Goal: Share content: Share content

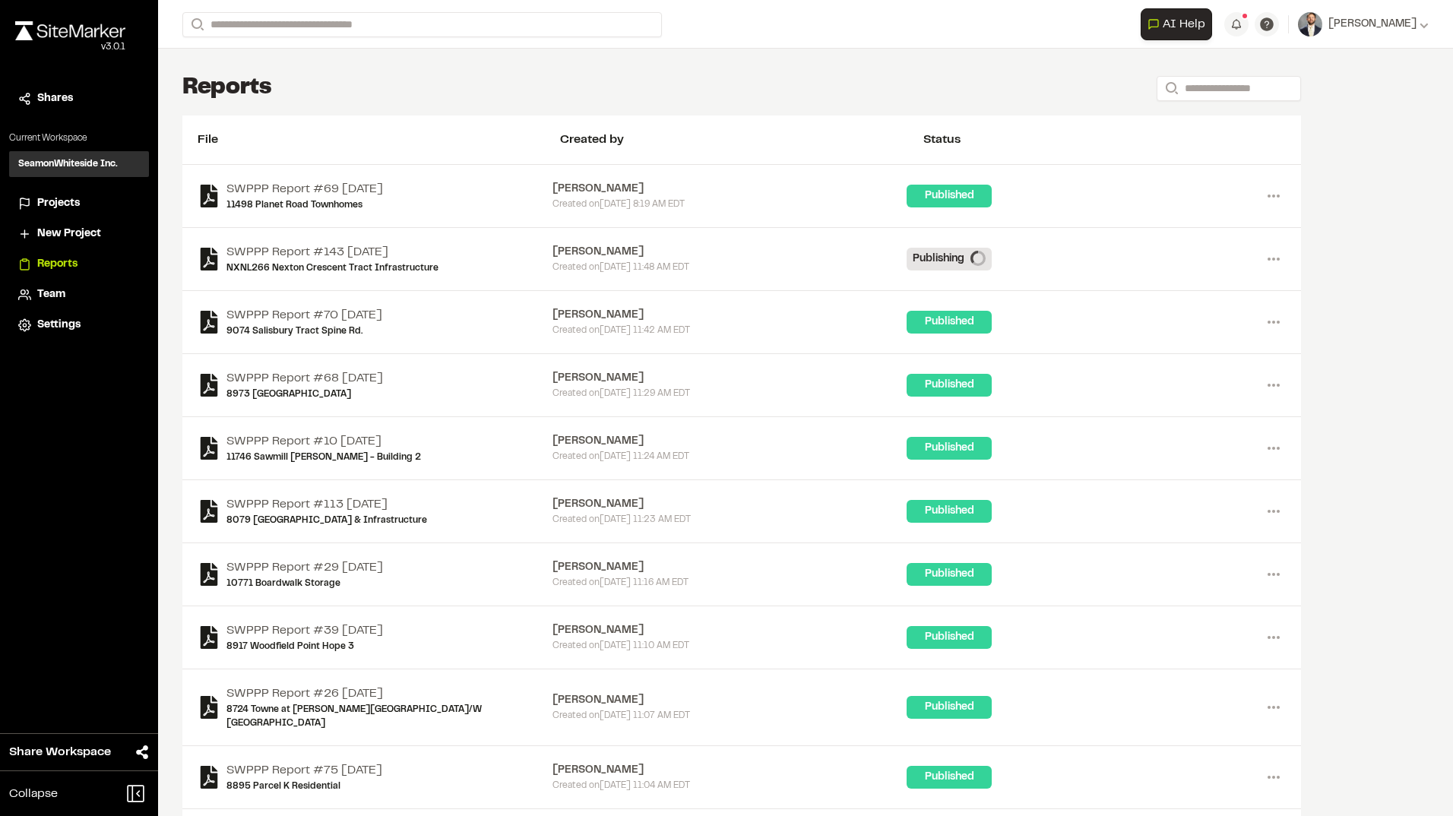
click at [366, 38] on div "**********" at bounding box center [805, 24] width 1246 height 49
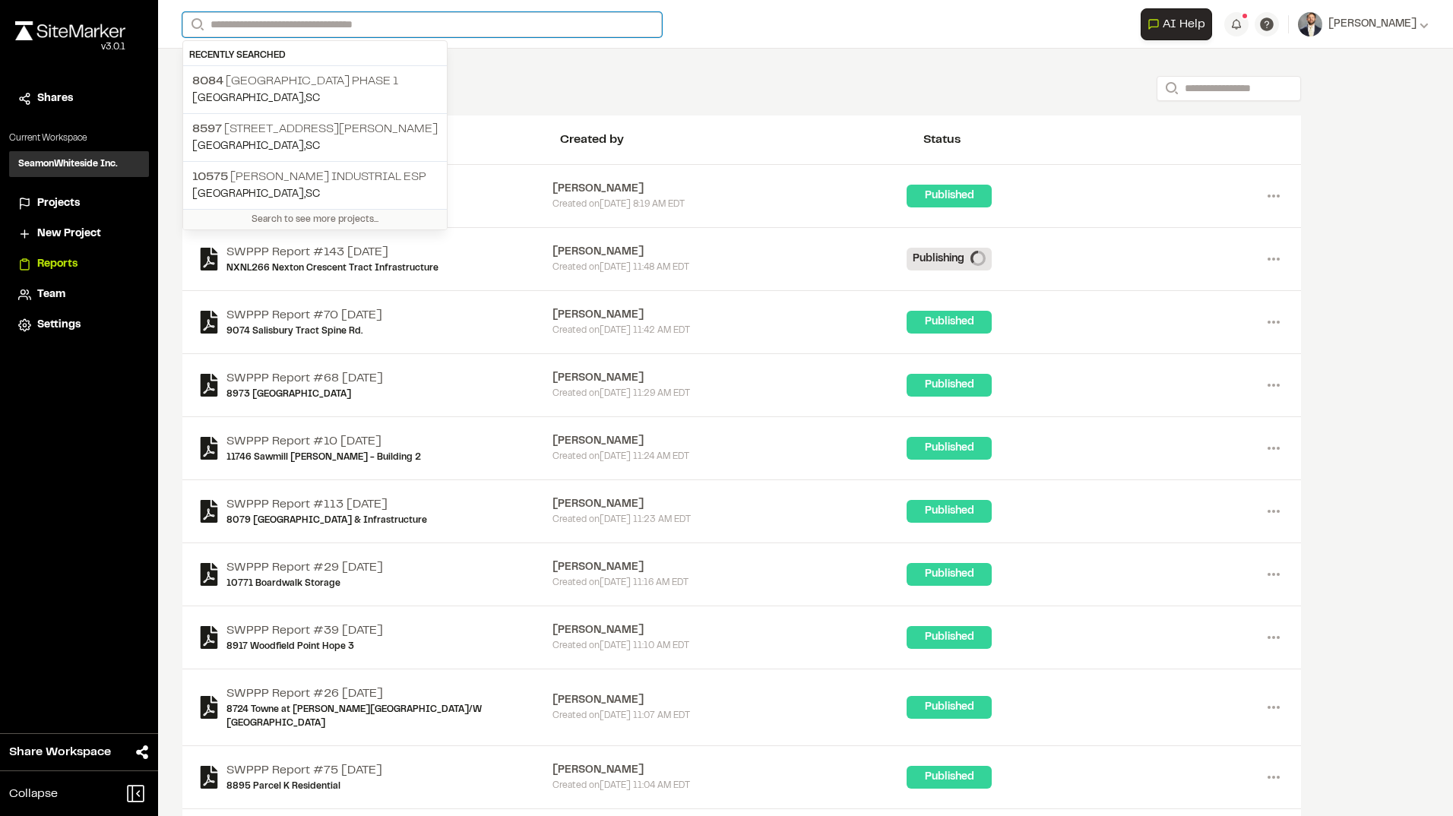
click at [353, 31] on input "Search" at bounding box center [422, 24] width 480 height 25
type input "*"
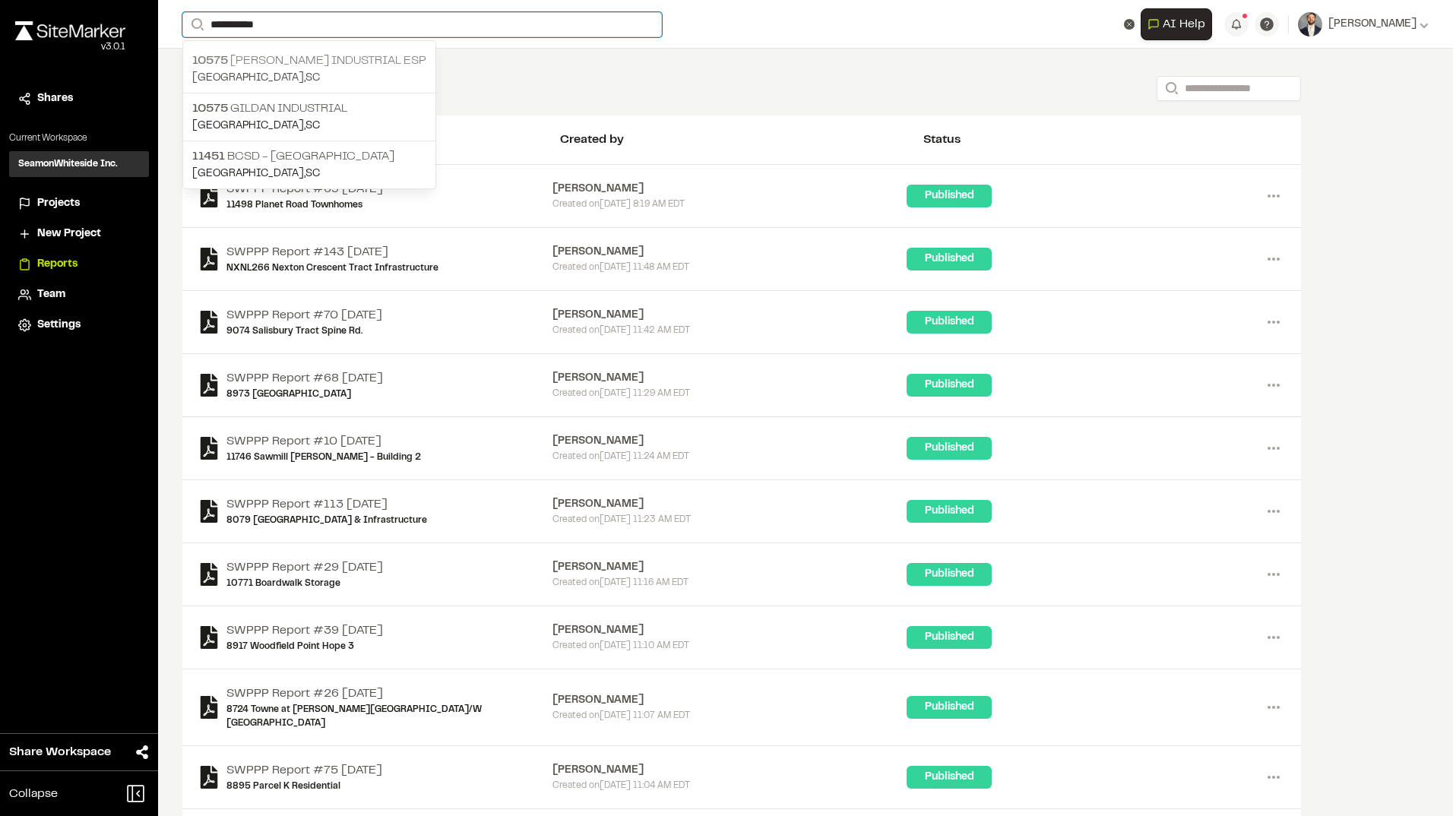
type input "**********"
click at [345, 78] on p "[GEOGRAPHIC_DATA] , [GEOGRAPHIC_DATA]" at bounding box center [309, 78] width 234 height 17
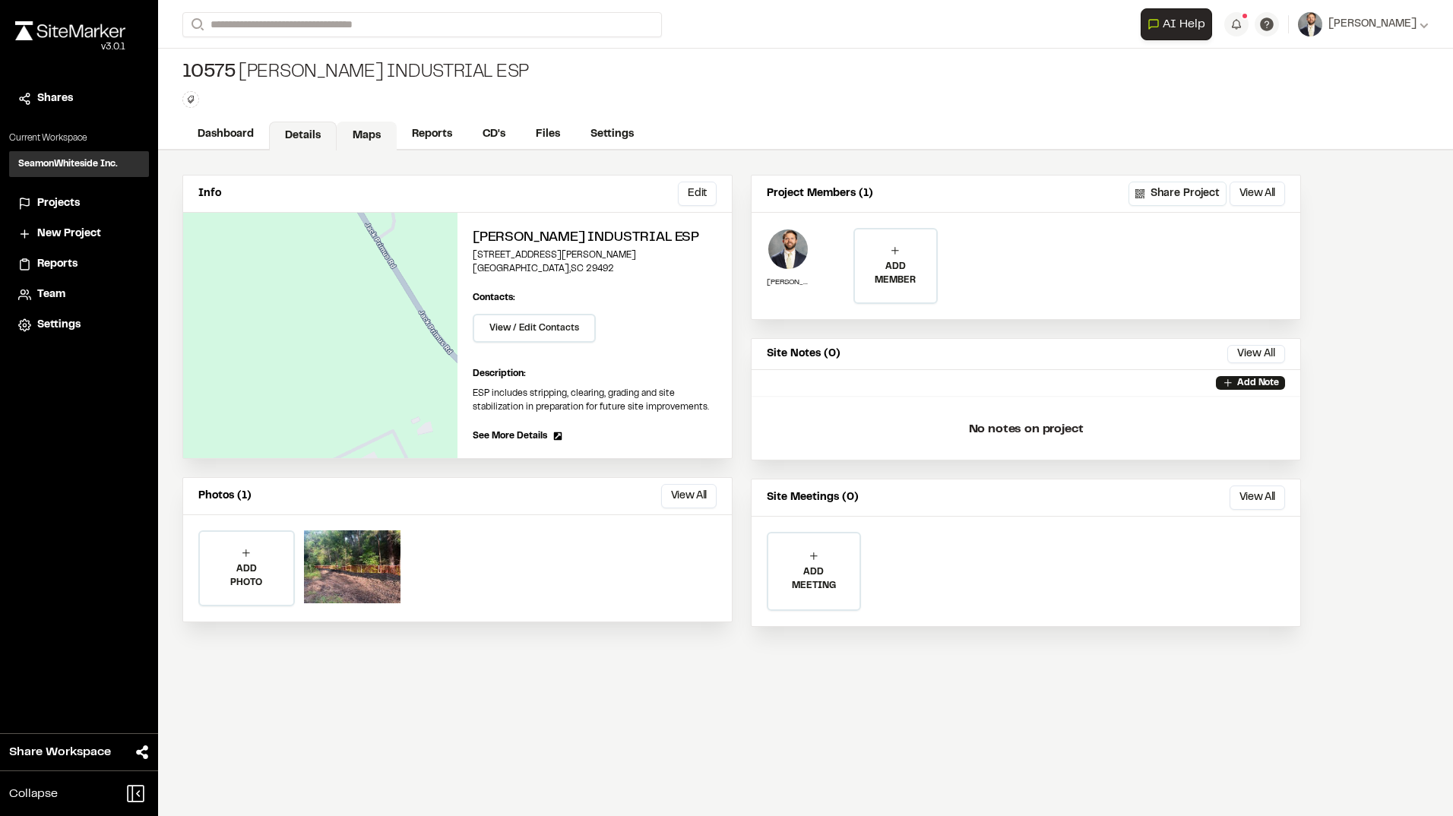
click at [375, 134] on link "Maps" at bounding box center [367, 136] width 60 height 29
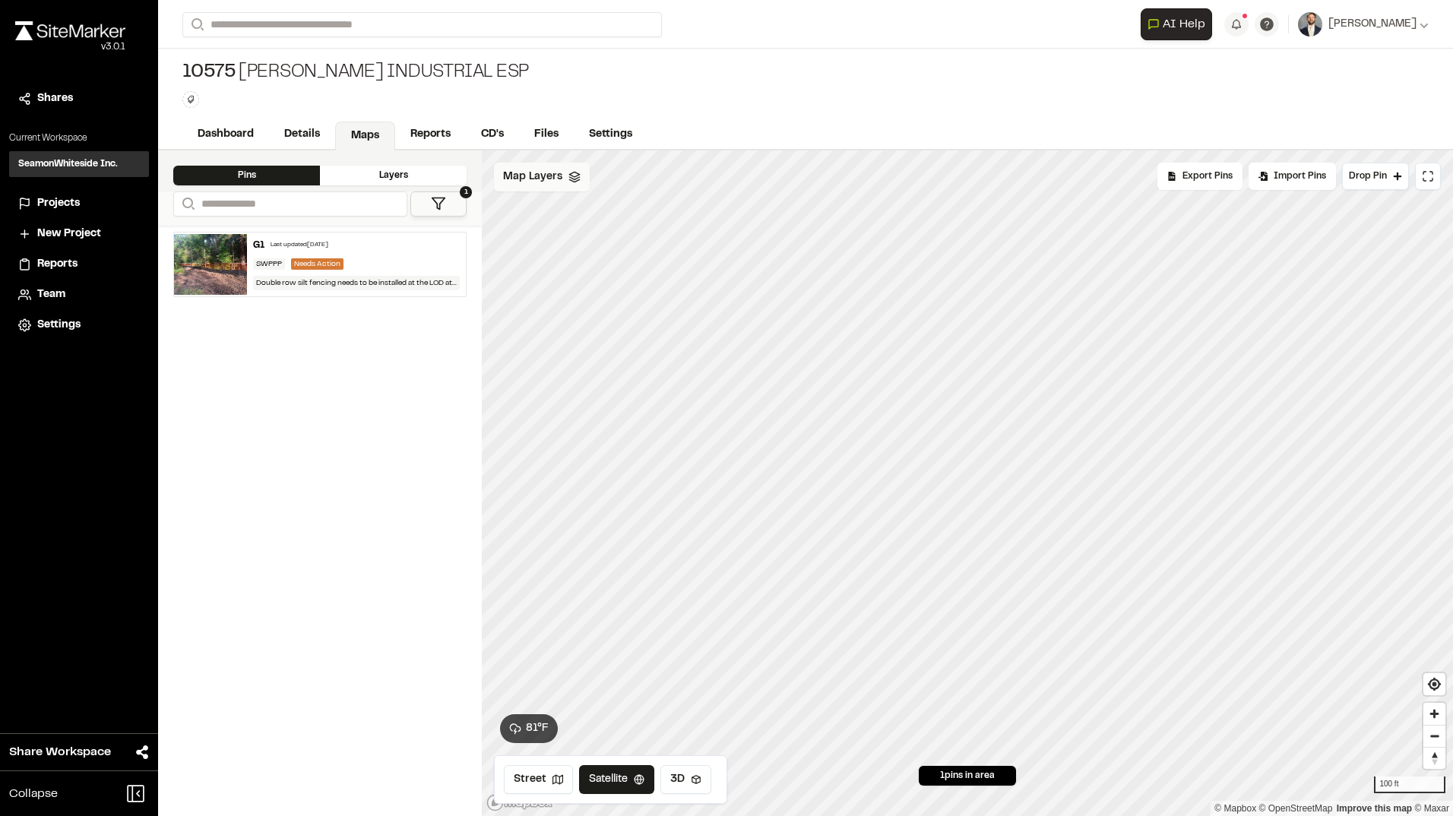
click at [559, 186] on div "Map Layers" at bounding box center [542, 177] width 96 height 29
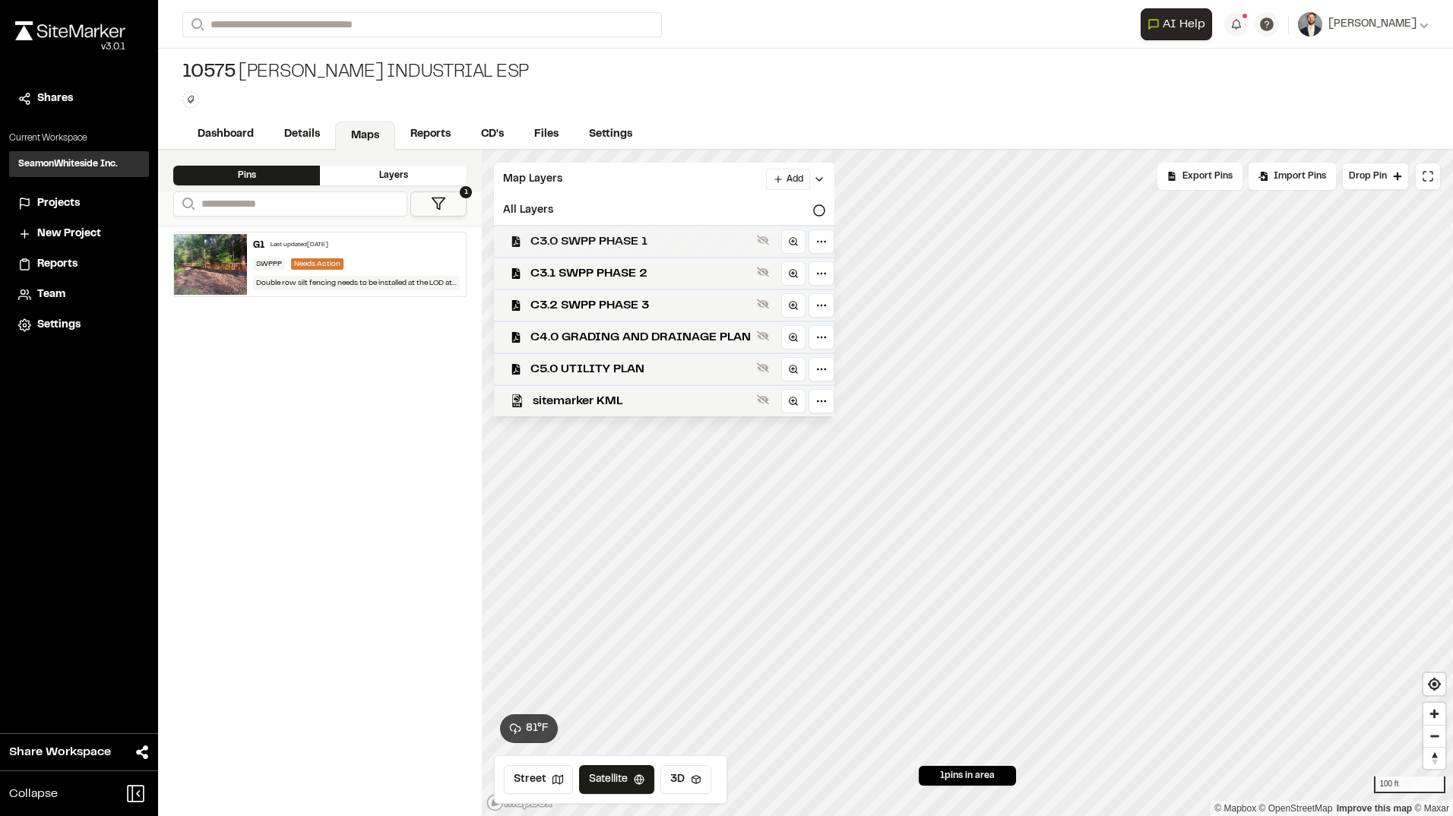
click at [576, 240] on span "C3.0 SWPP PHASE 1" at bounding box center [640, 242] width 220 height 18
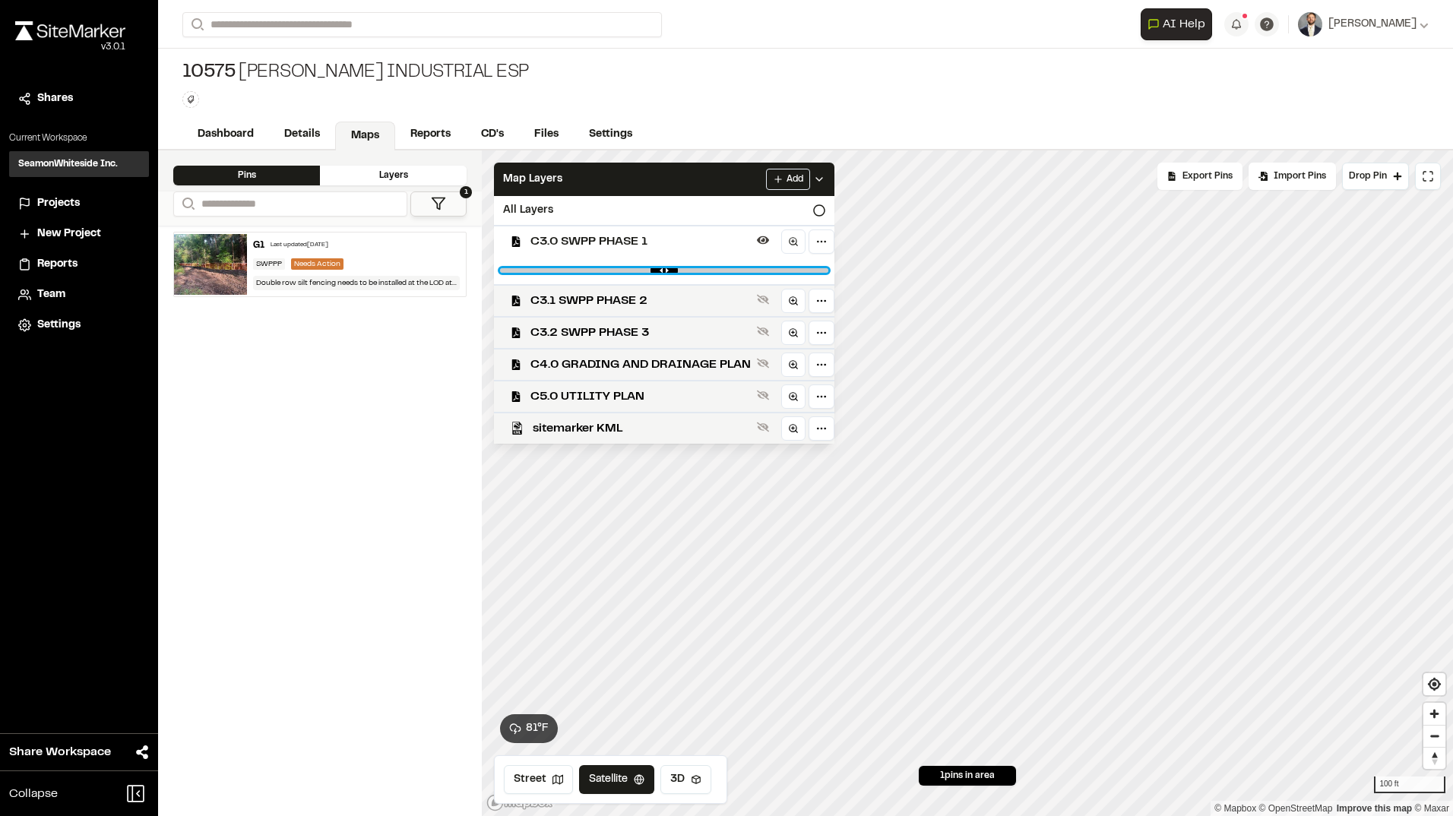
click at [673, 271] on input "range" at bounding box center [664, 270] width 328 height 5
drag, startPoint x: 673, startPoint y: 271, endPoint x: 613, endPoint y: 261, distance: 60.1
type input "****"
click at [613, 268] on input "range" at bounding box center [664, 270] width 328 height 5
click at [813, 242] on html "Close sidebar v 3.0.1 Shares Current Workspace SeamonWhiteside Inc. SI Projects…" at bounding box center [726, 408] width 1453 height 816
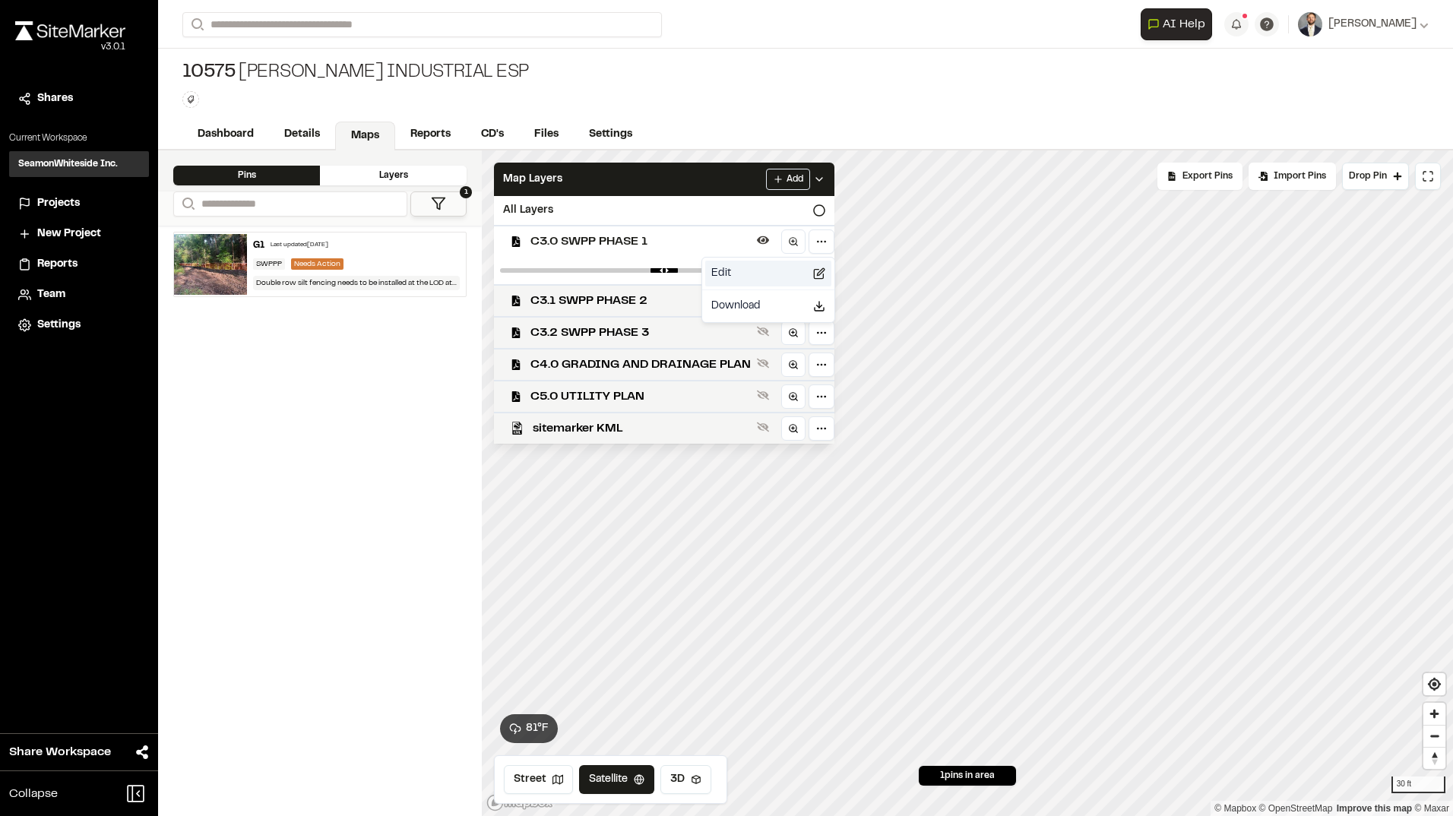
click at [781, 269] on div "Edit" at bounding box center [768, 274] width 126 height 26
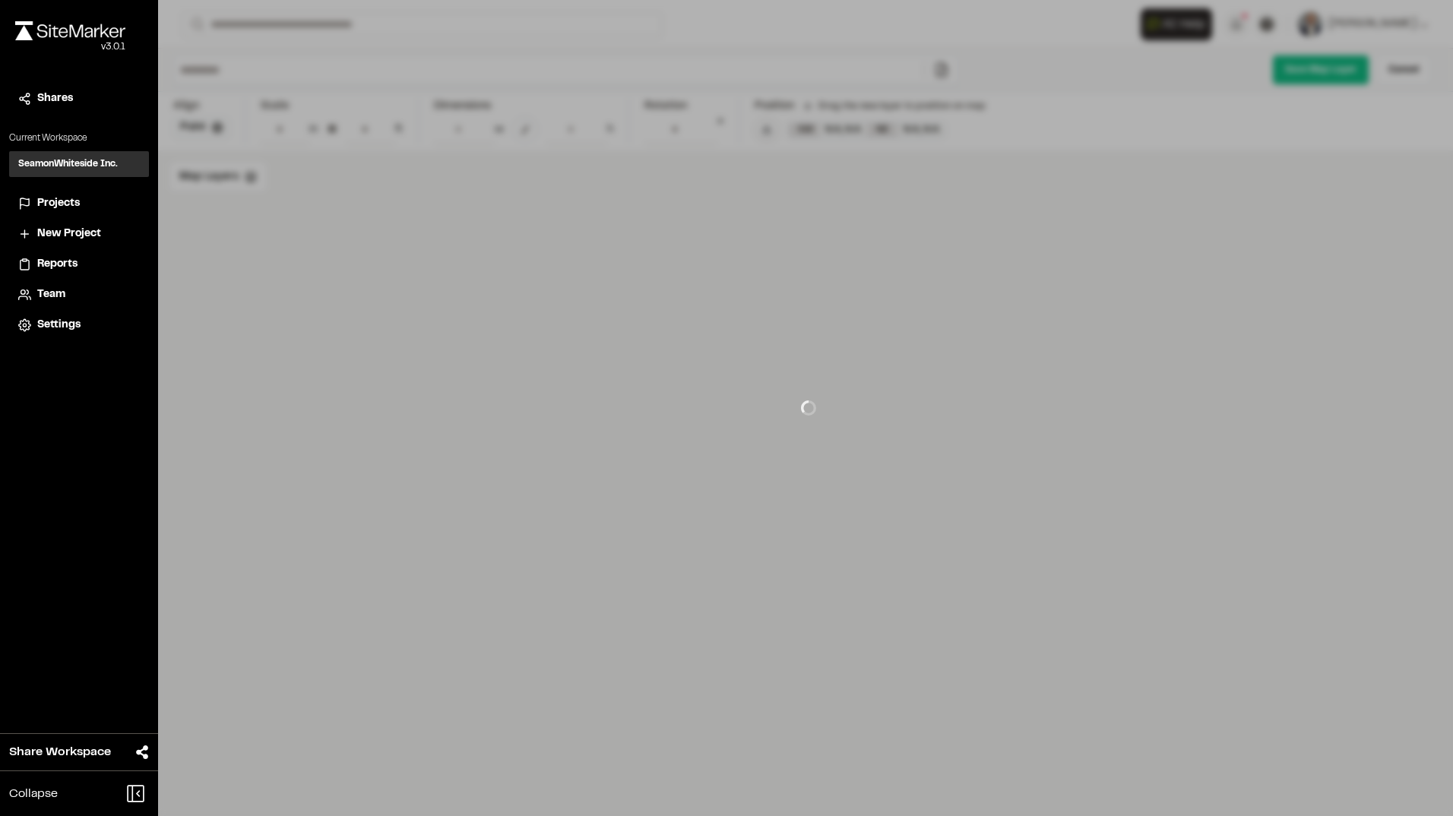
type input "**********"
type input "****"
type input "**********"
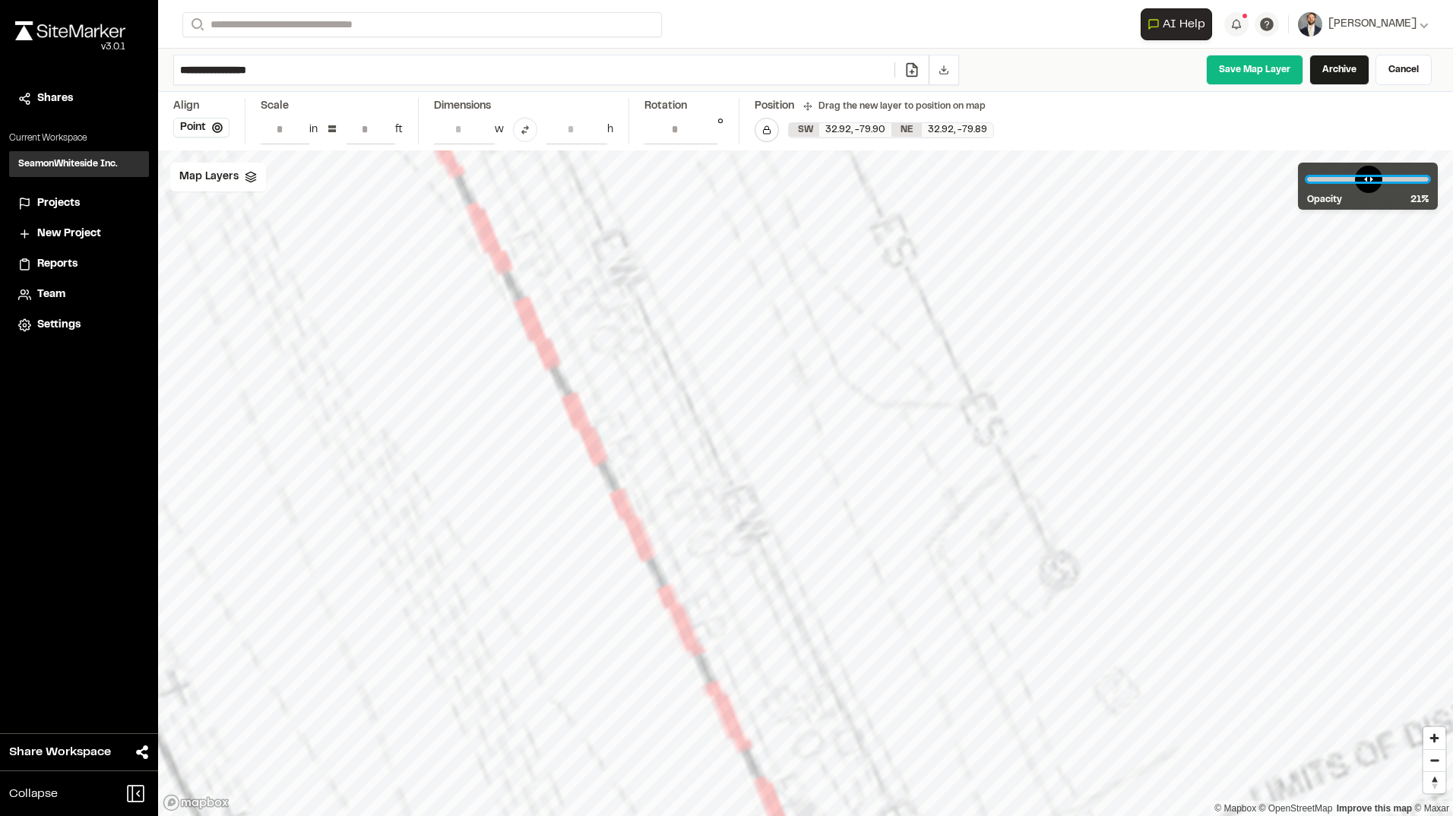
click at [1340, 177] on input "range" at bounding box center [1368, 179] width 122 height 5
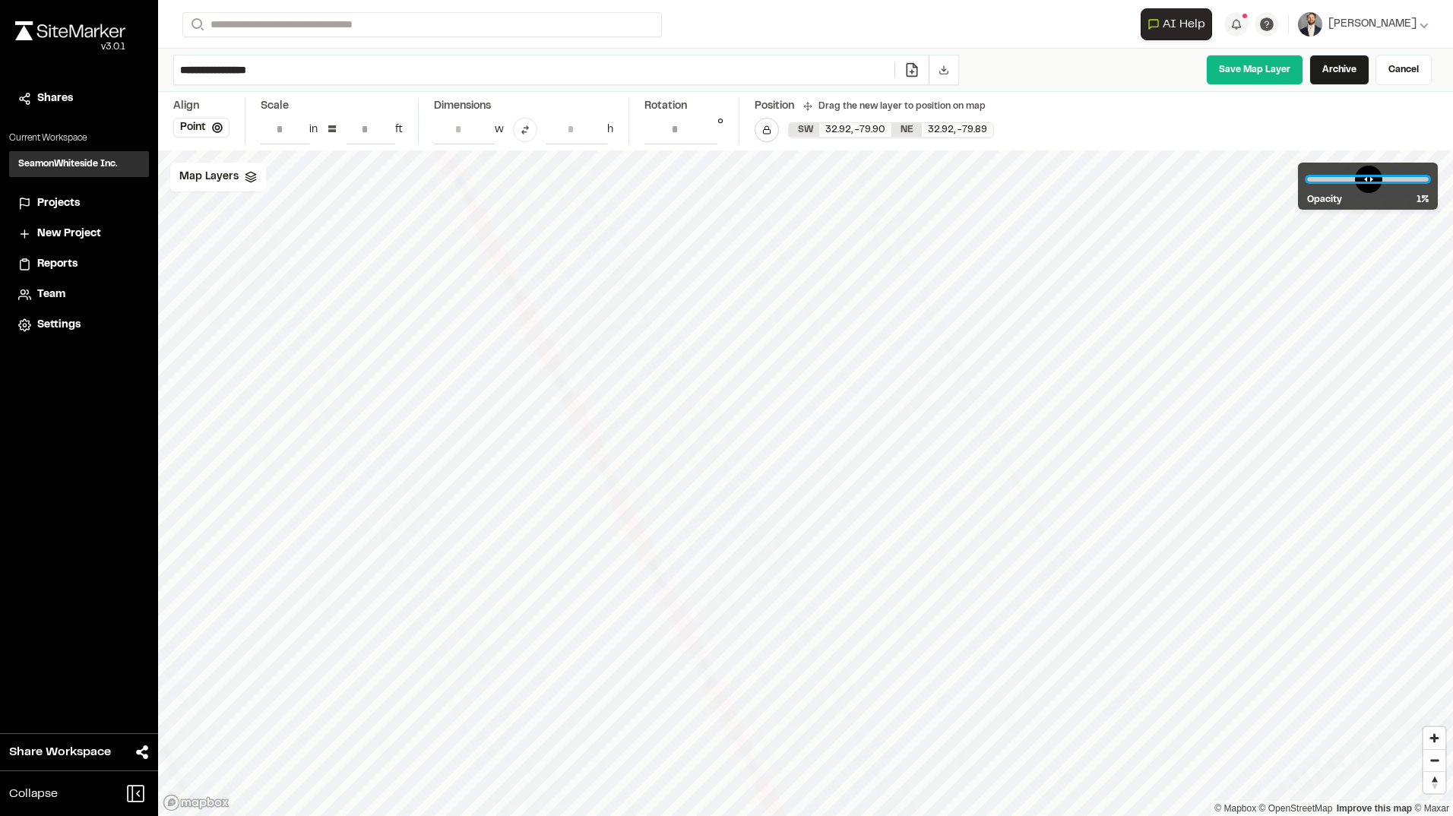
drag, startPoint x: 1340, startPoint y: 176, endPoint x: 1280, endPoint y: 185, distance: 60.6
click at [1307, 182] on input "range" at bounding box center [1368, 179] width 122 height 5
click at [1366, 180] on input "range" at bounding box center [1368, 179] width 122 height 5
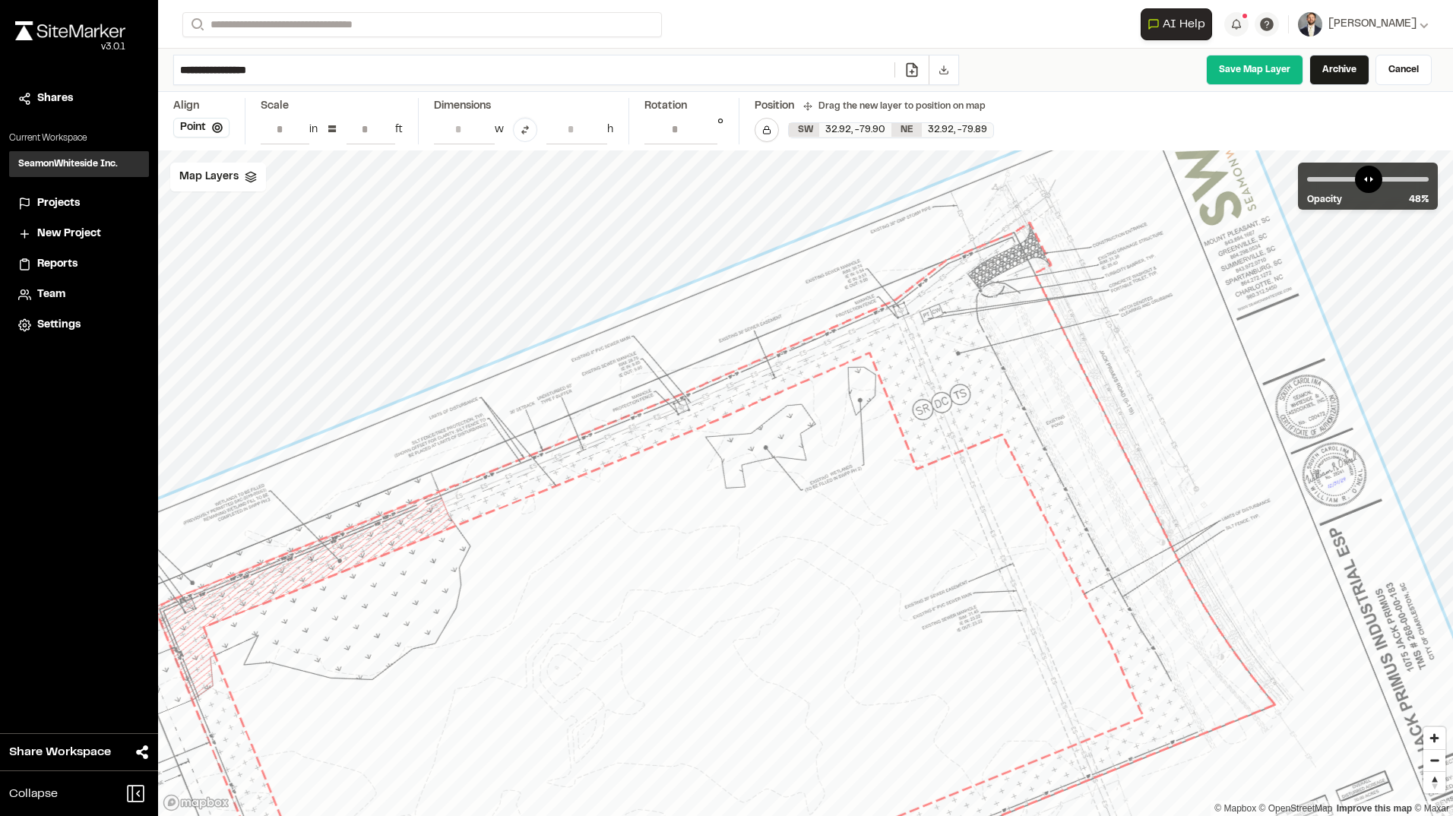
drag, startPoint x: 1217, startPoint y: 630, endPoint x: 1135, endPoint y: 506, distance: 148.2
click at [1135, 506] on div at bounding box center [761, 745] width 1602 height 1351
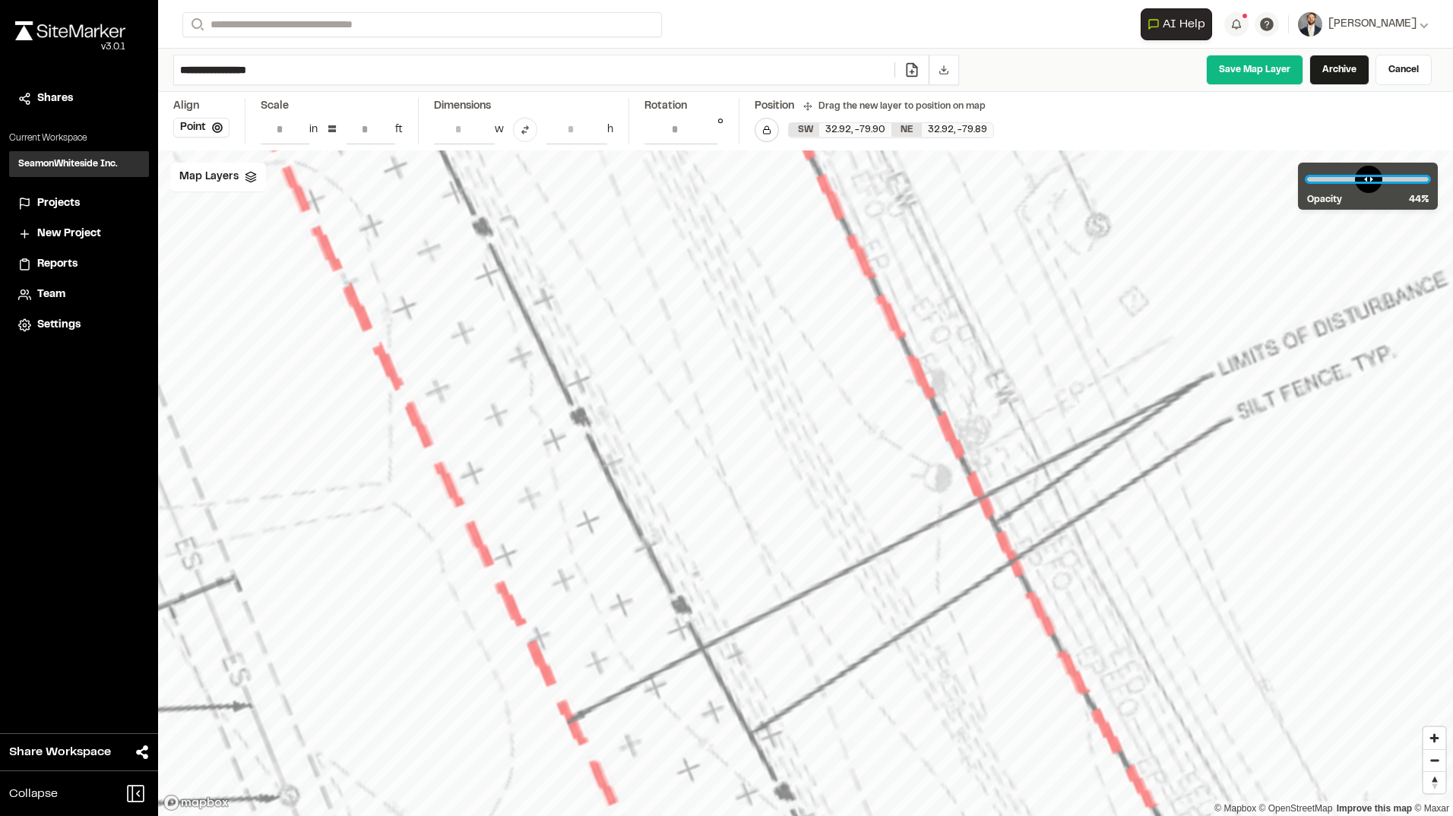
drag, startPoint x: 1322, startPoint y: 181, endPoint x: 1362, endPoint y: 200, distance: 43.8
type input "**"
click at [1362, 182] on input "range" at bounding box center [1368, 179] width 122 height 5
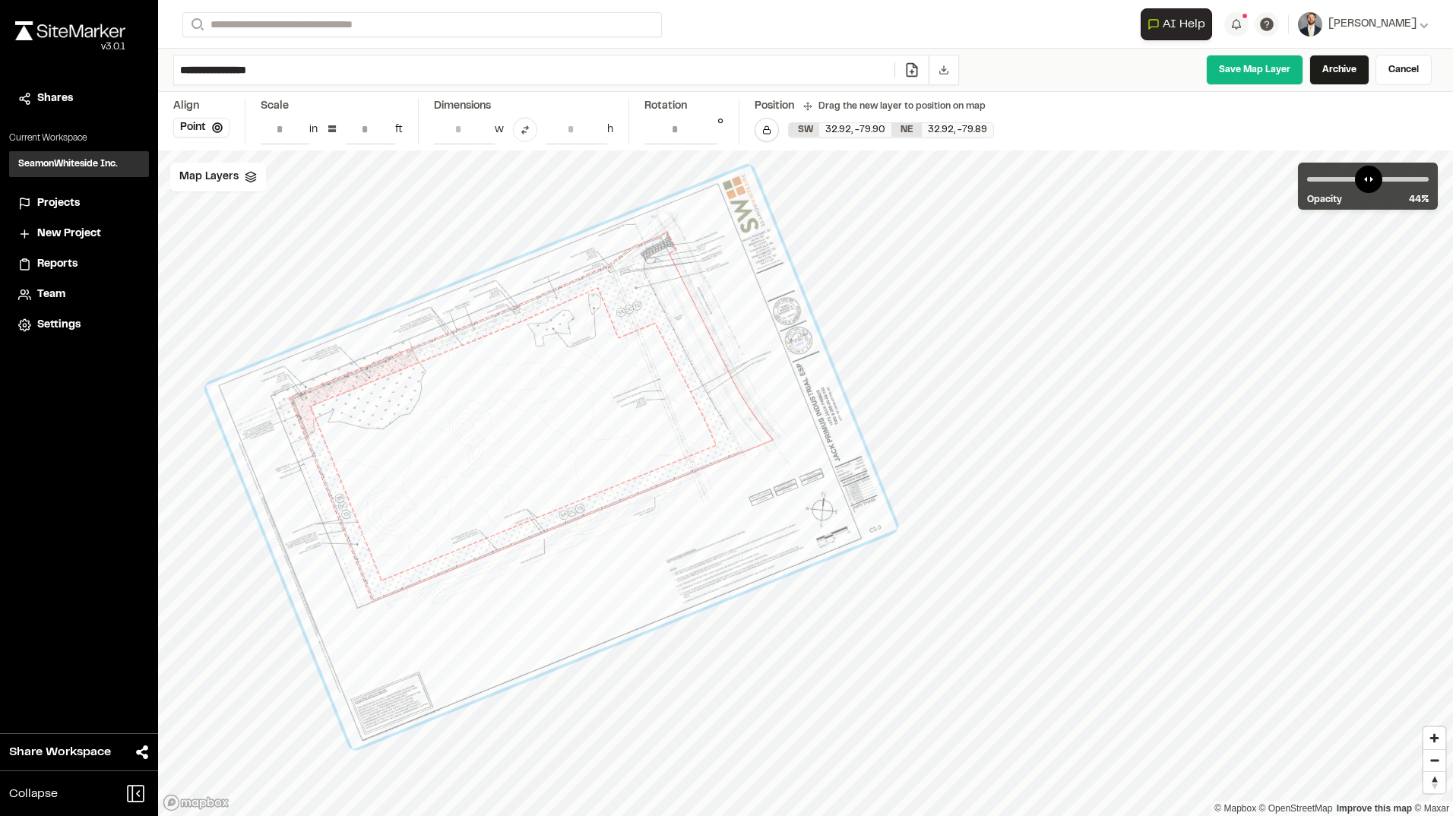
drag, startPoint x: 506, startPoint y: 385, endPoint x: 505, endPoint y: 370, distance: 14.5
click at [505, 370] on div at bounding box center [552, 458] width 692 height 584
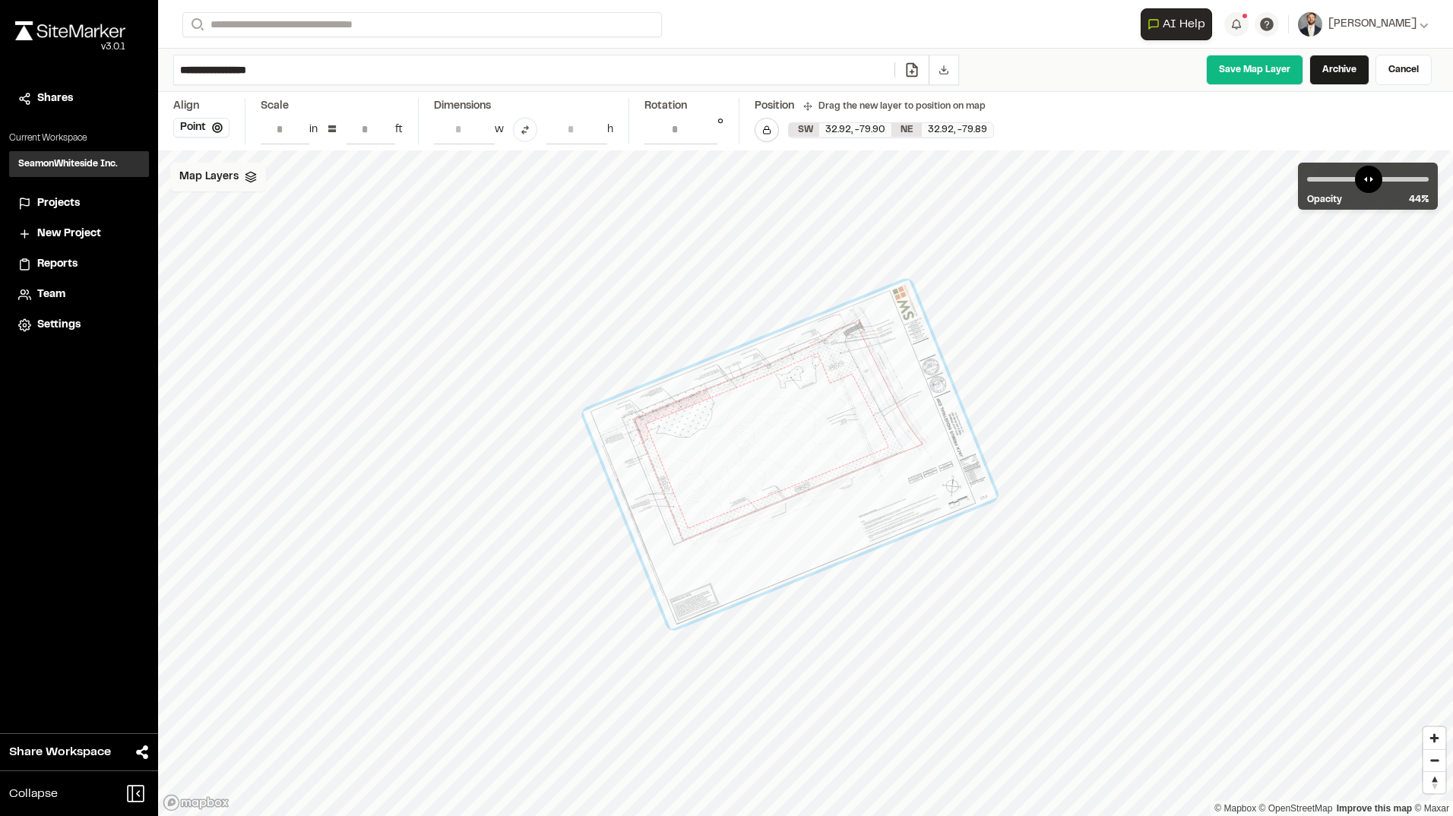
click at [255, 189] on div "Map Layers" at bounding box center [218, 177] width 96 height 29
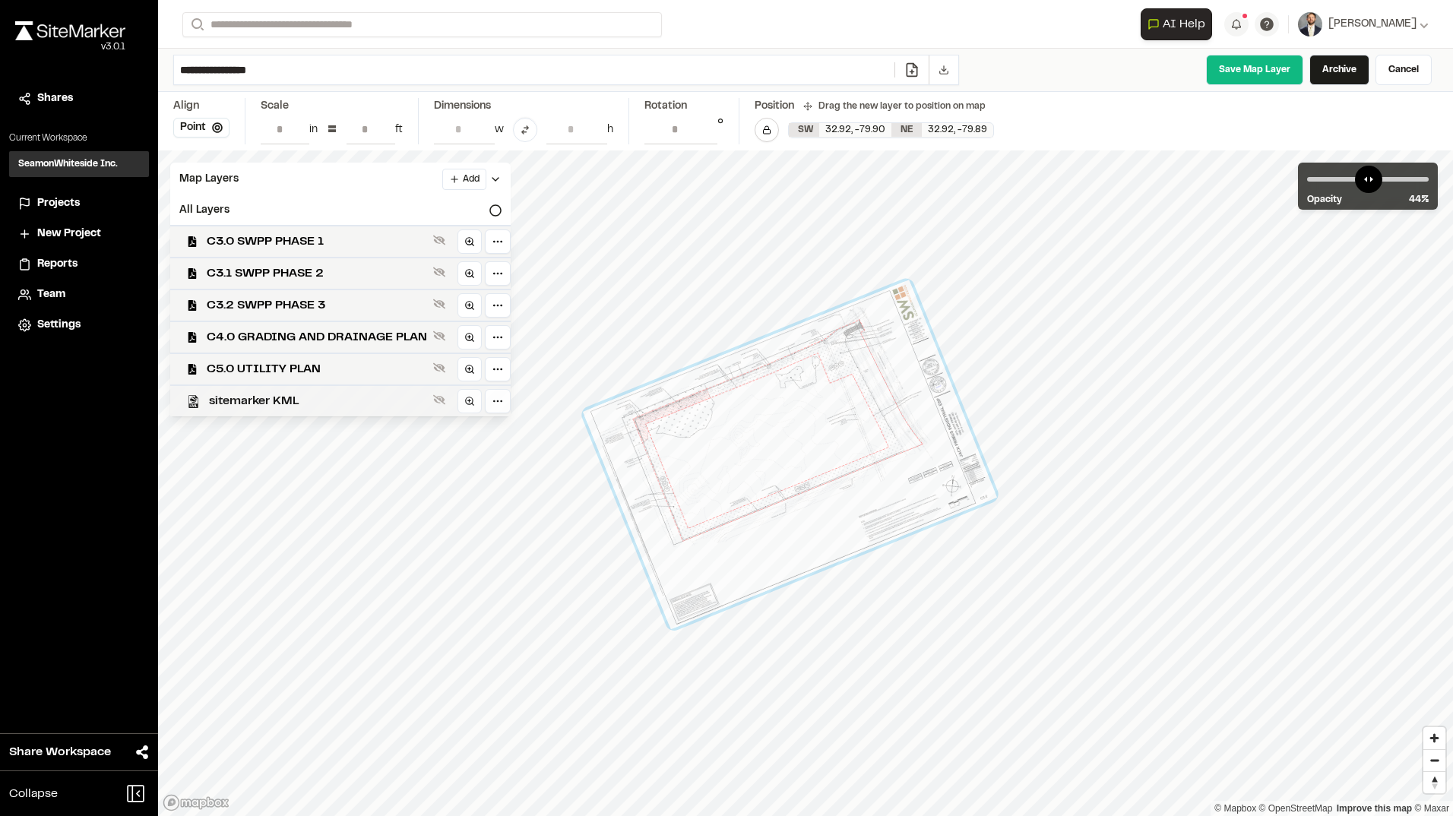
click at [329, 394] on span "sitemarker KML" at bounding box center [318, 401] width 218 height 18
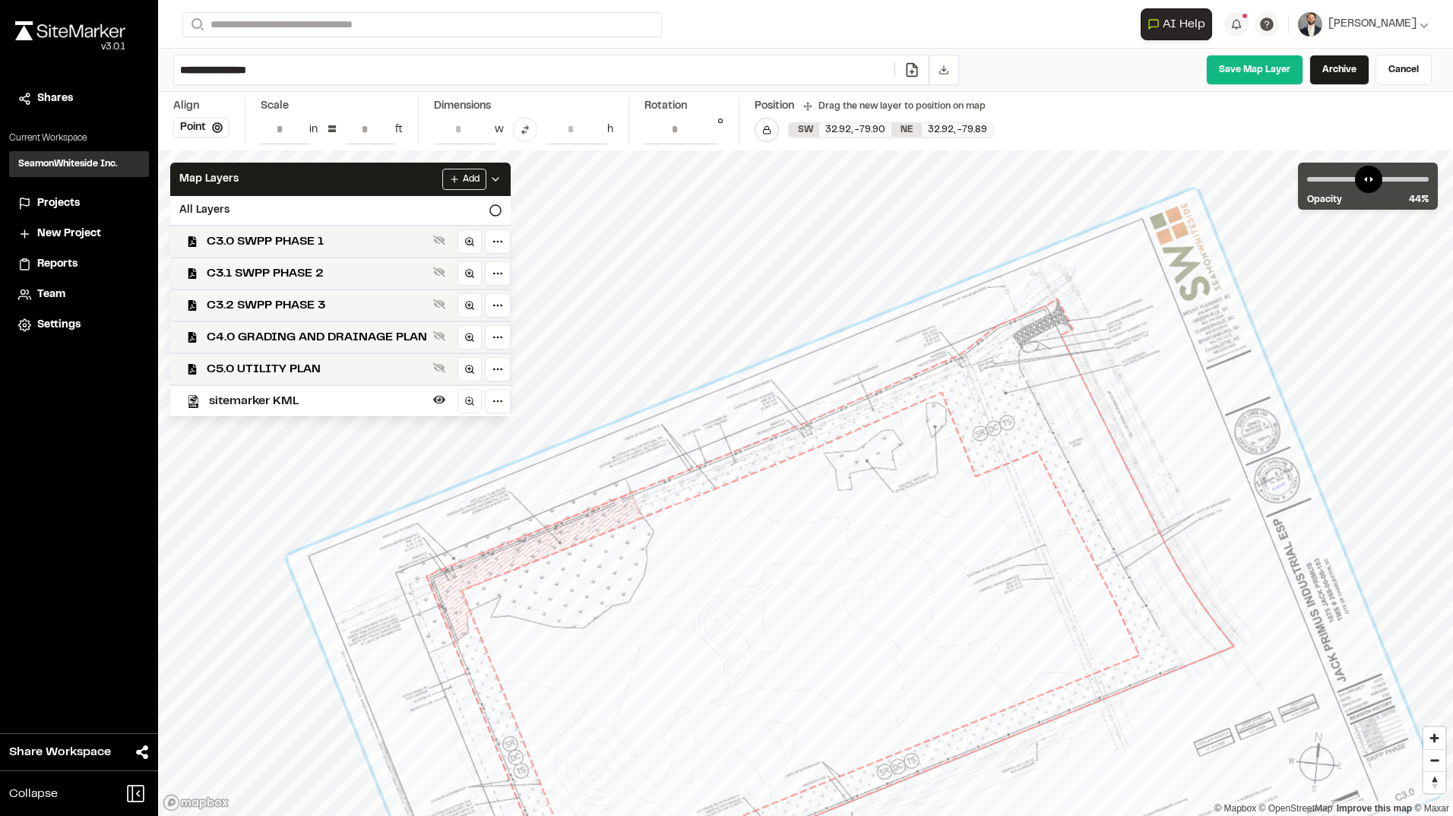
drag, startPoint x: 815, startPoint y: 515, endPoint x: 798, endPoint y: 607, distance: 93.5
click at [798, 607] on div at bounding box center [863, 675] width 1155 height 974
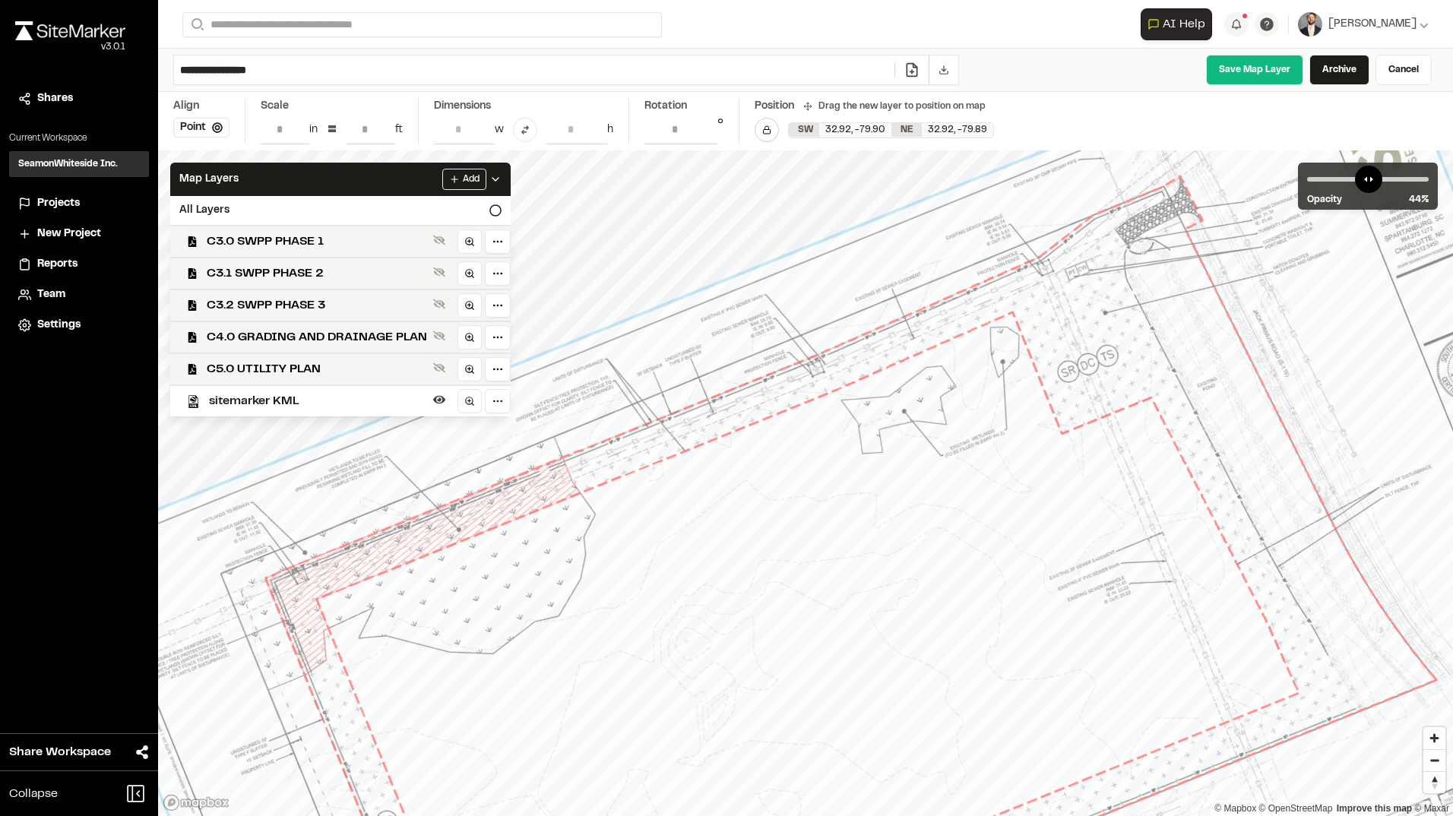
drag, startPoint x: 1014, startPoint y: 371, endPoint x: 1074, endPoint y: 331, distance: 71.2
click at [1135, 328] on div at bounding box center [899, 722] width 1674 height 1413
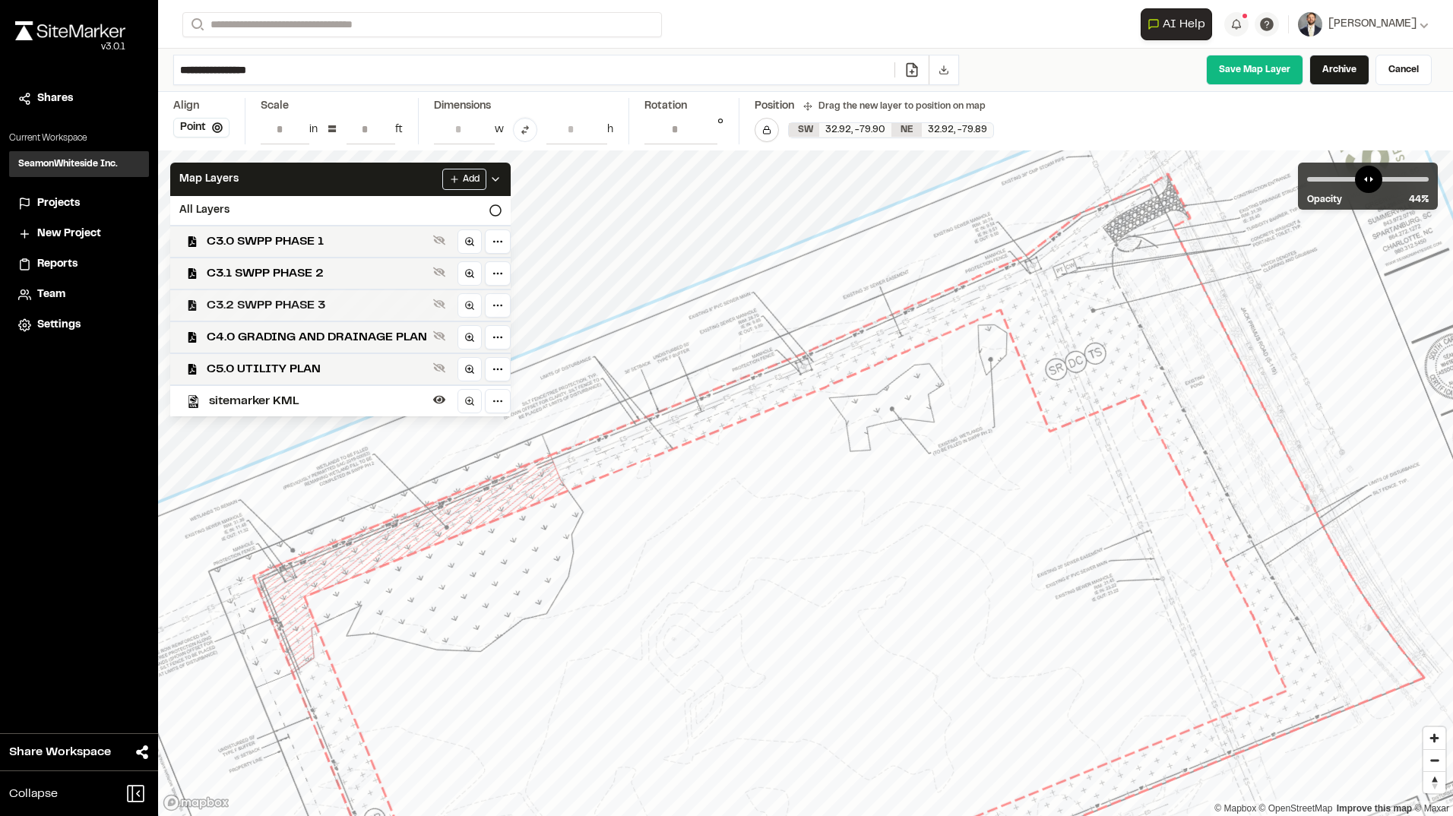
click at [326, 311] on span "C3.2 SWPP PHASE 3" at bounding box center [317, 305] width 220 height 18
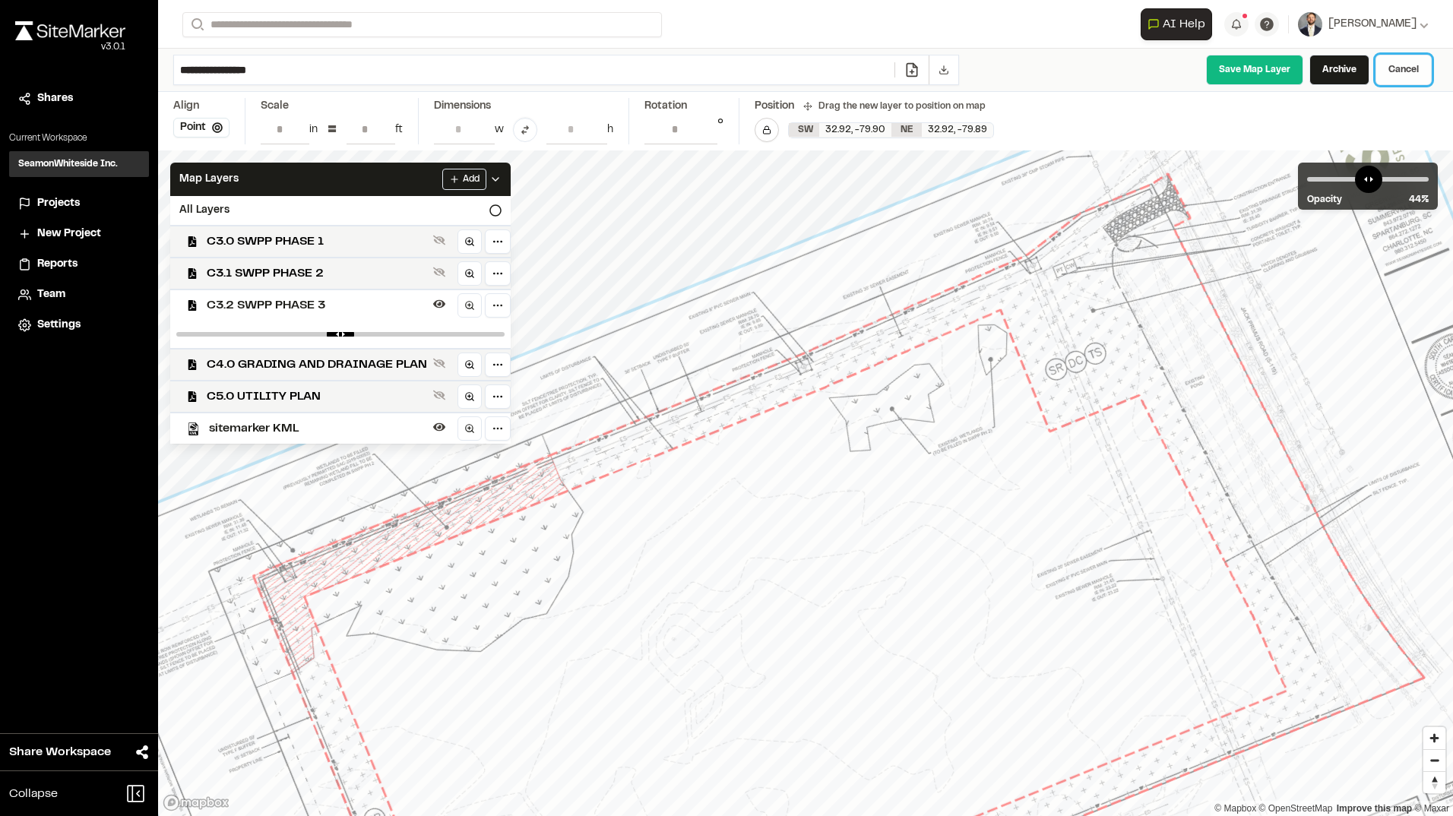
click at [1394, 64] on link "Cancel" at bounding box center [1403, 70] width 56 height 30
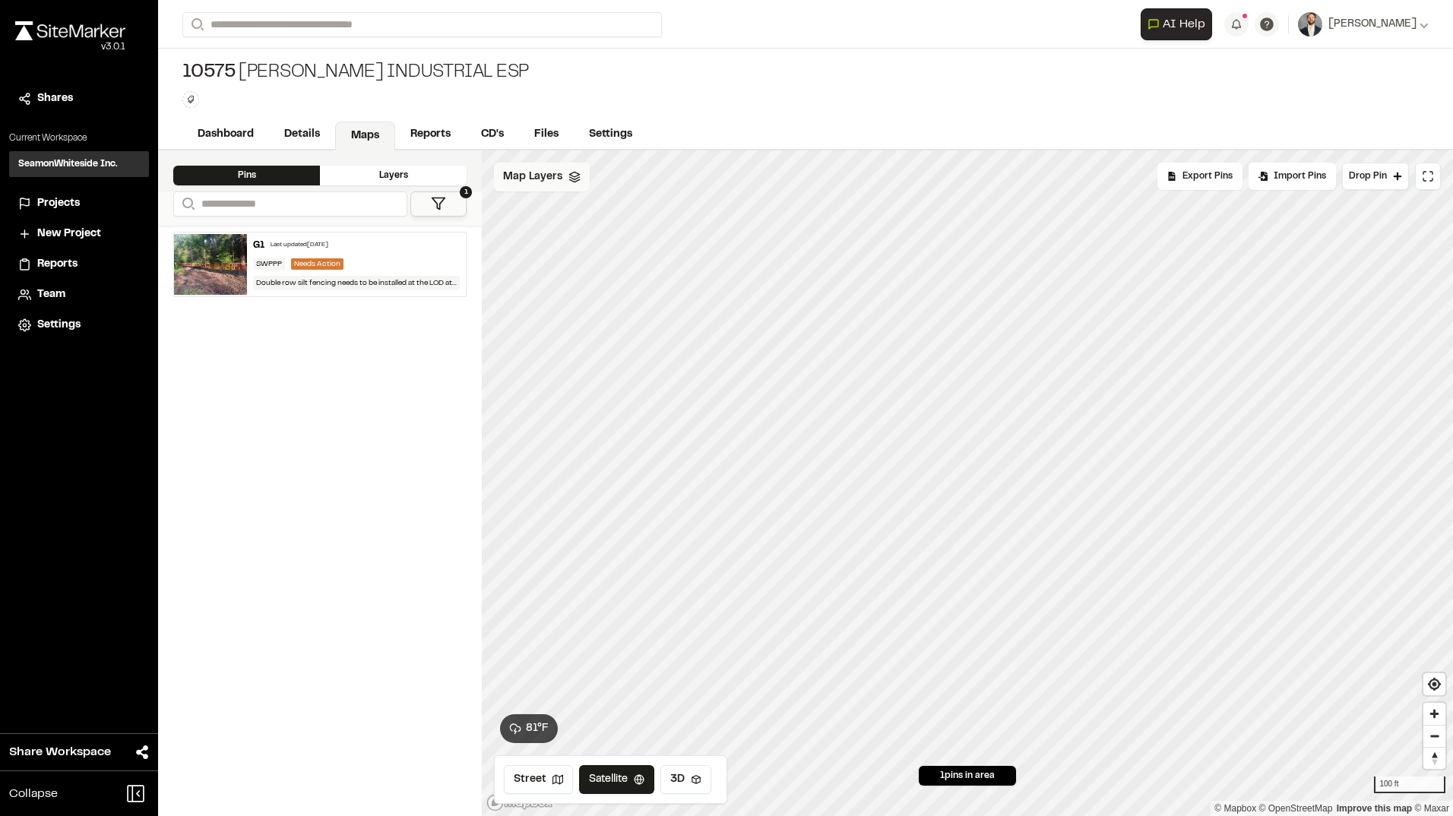
click at [553, 173] on span "Map Layers" at bounding box center [532, 177] width 59 height 17
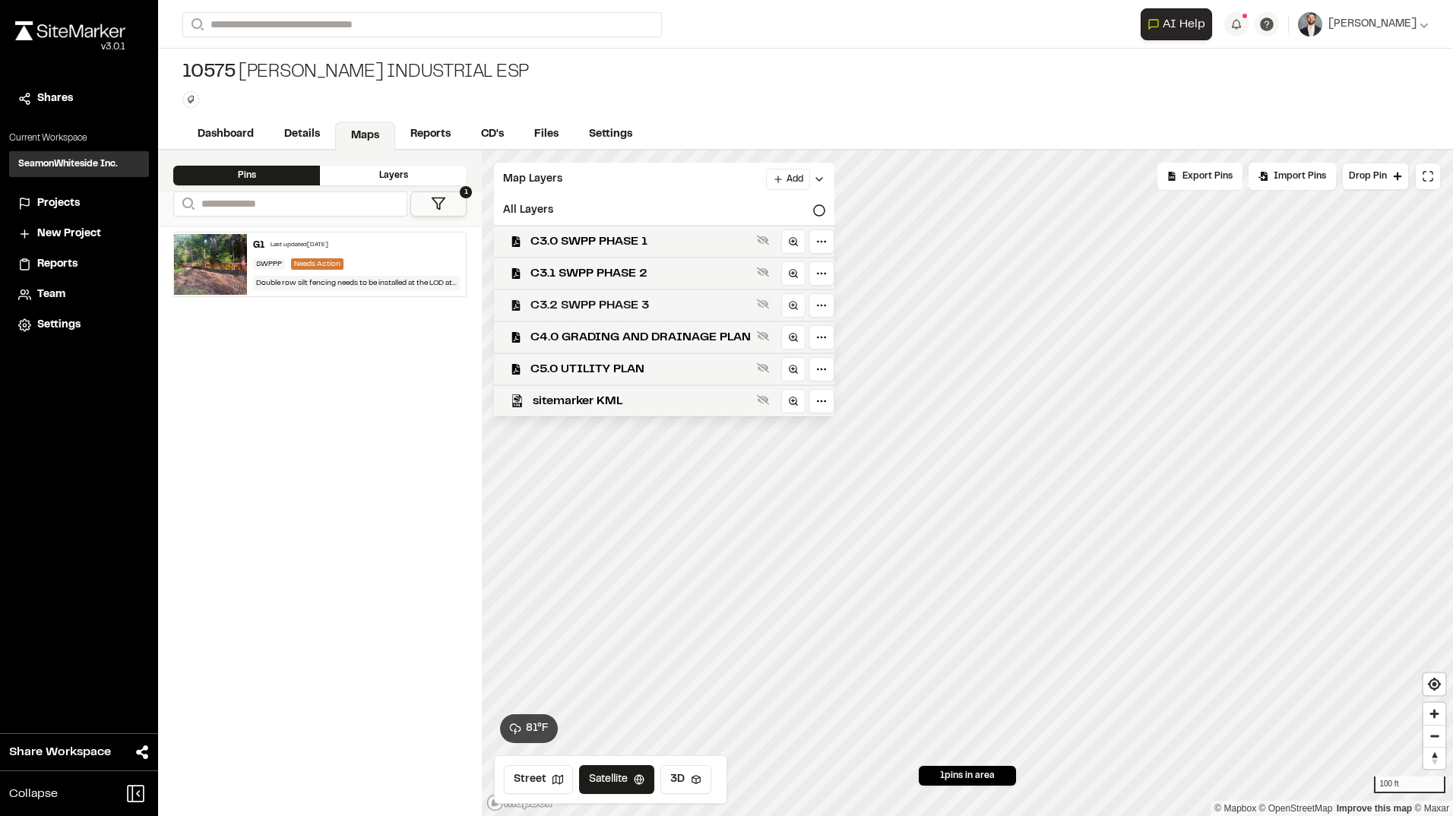
click at [569, 306] on span "C3.2 SWPP PHASE 3" at bounding box center [640, 305] width 220 height 18
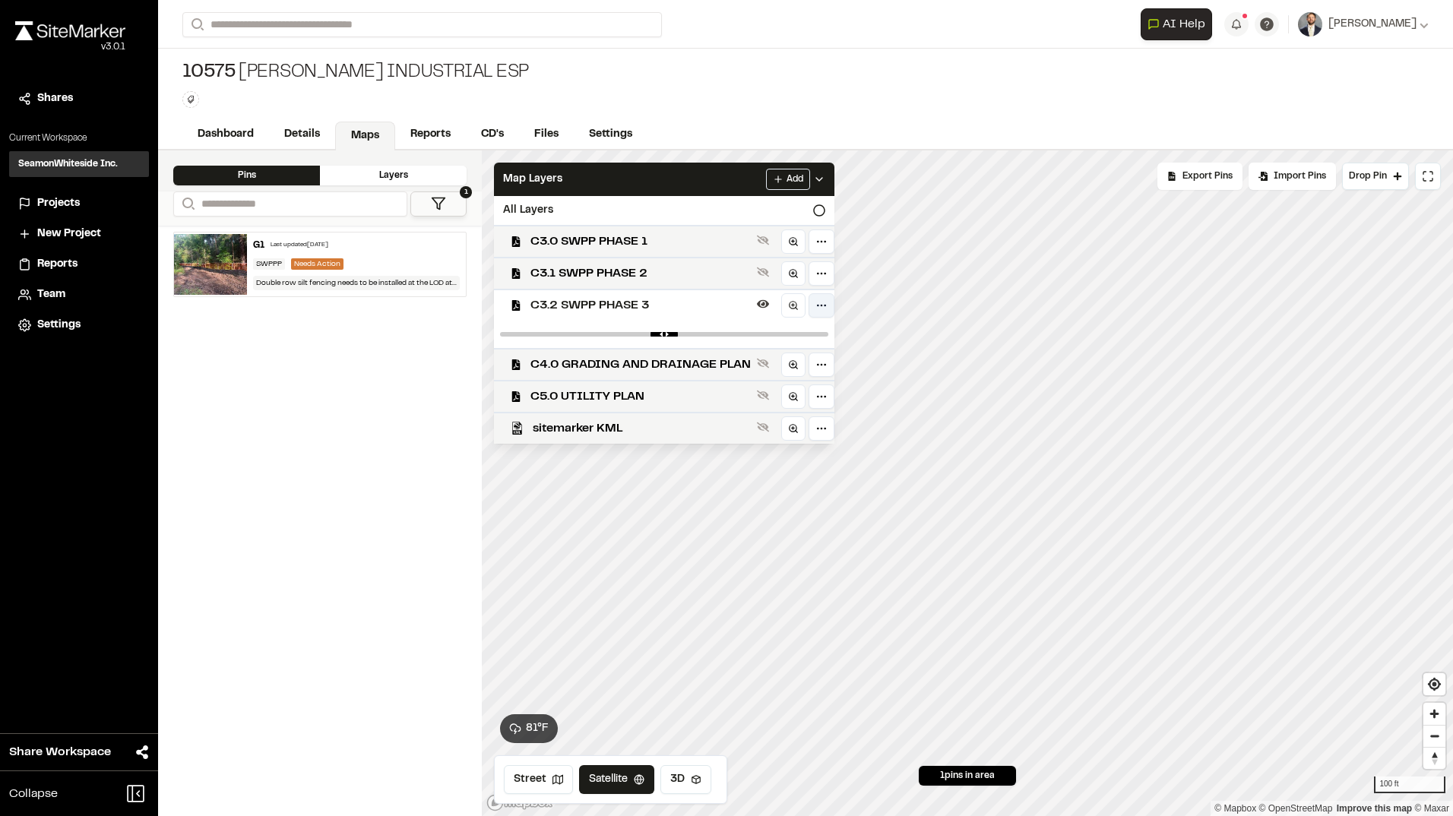
click at [819, 308] on html "Close sidebar v 3.0.1 Shares Current Workspace SeamonWhiteside Inc. SI Projects…" at bounding box center [726, 408] width 1453 height 816
click at [780, 341] on div "Edit" at bounding box center [768, 337] width 126 height 26
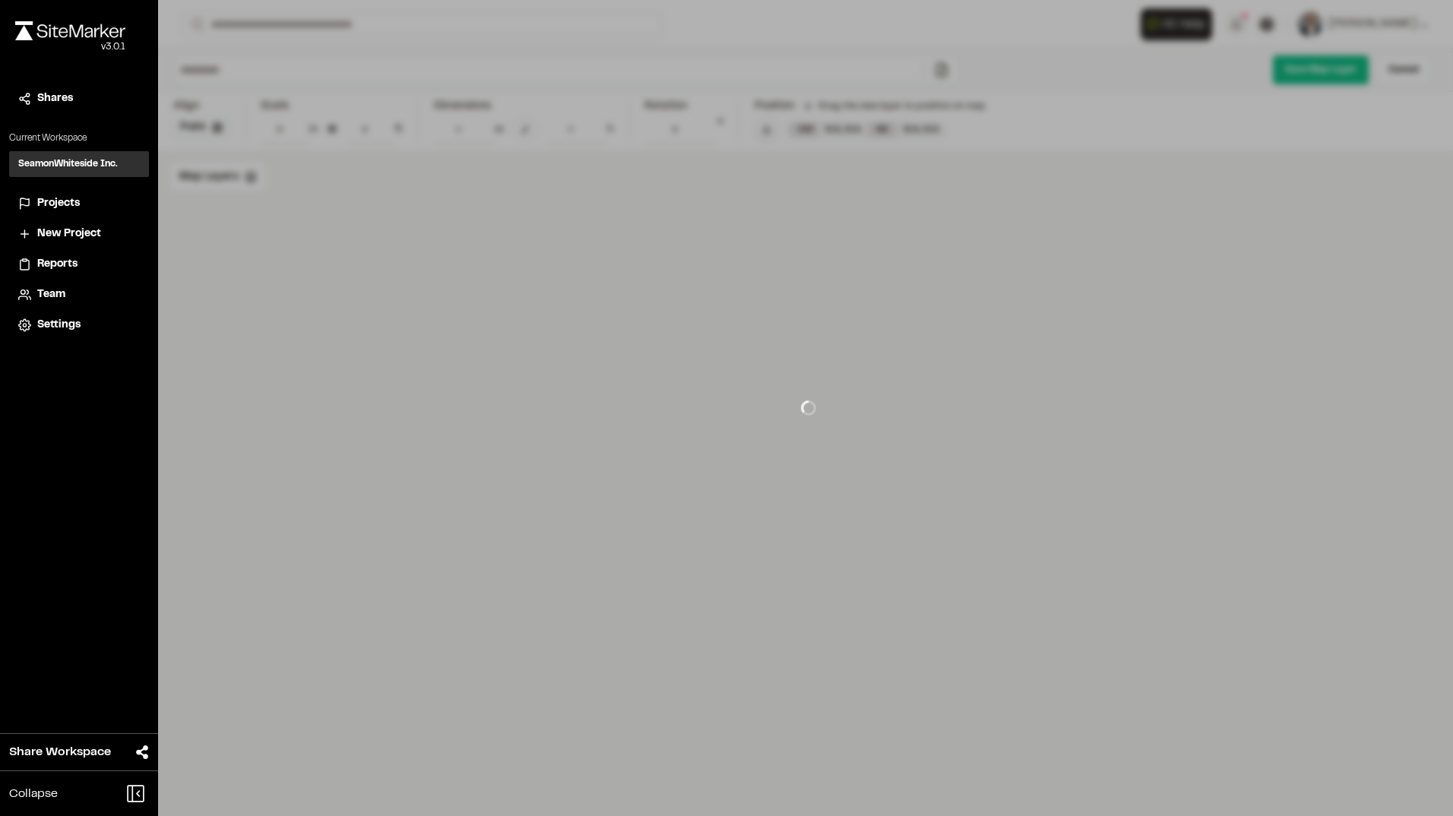
type input "**********"
type input "****"
type input "**********"
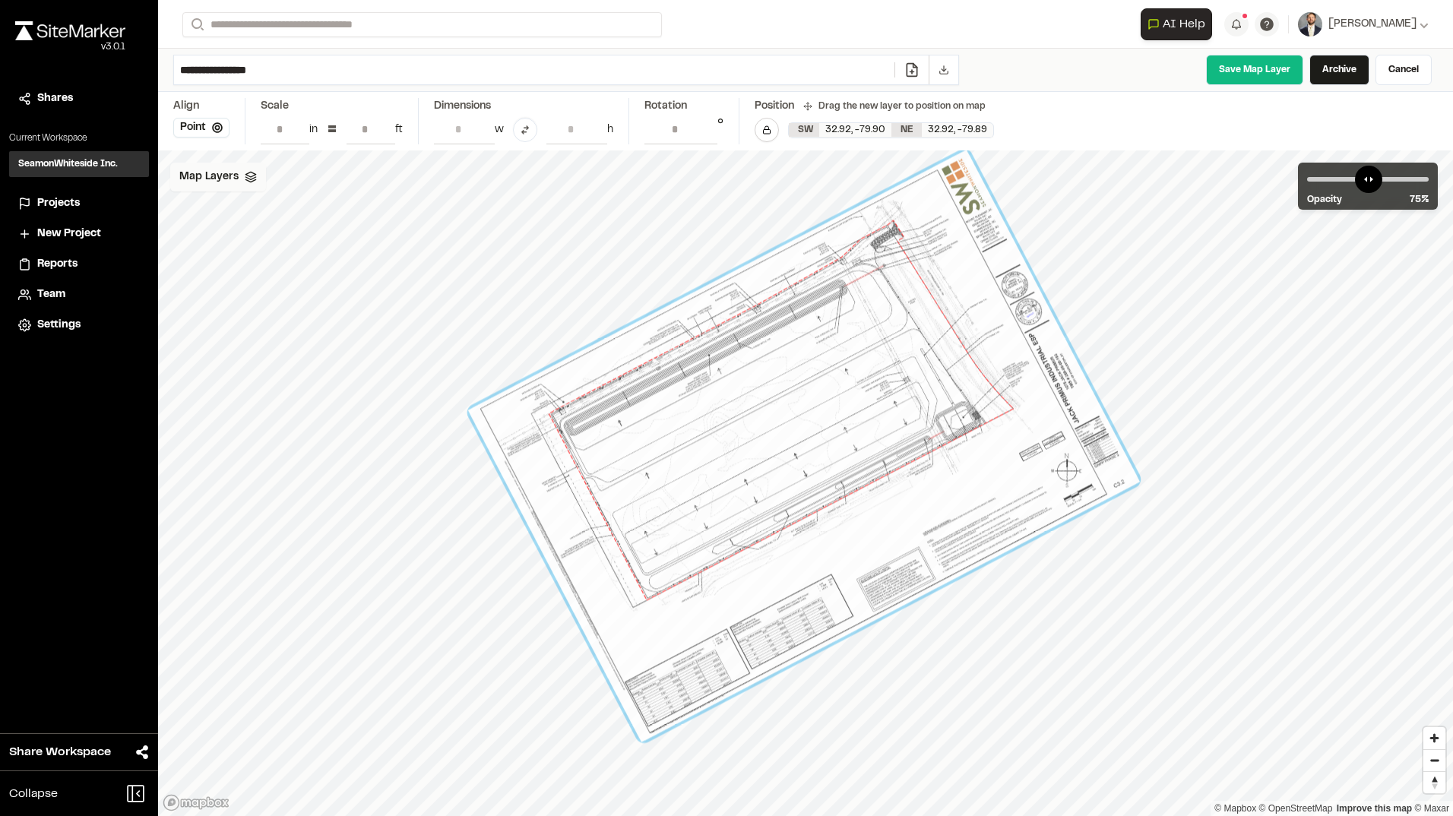
drag, startPoint x: 246, startPoint y: 170, endPoint x: 239, endPoint y: 179, distance: 10.8
click at [242, 176] on div "Map Layers" at bounding box center [218, 177] width 96 height 29
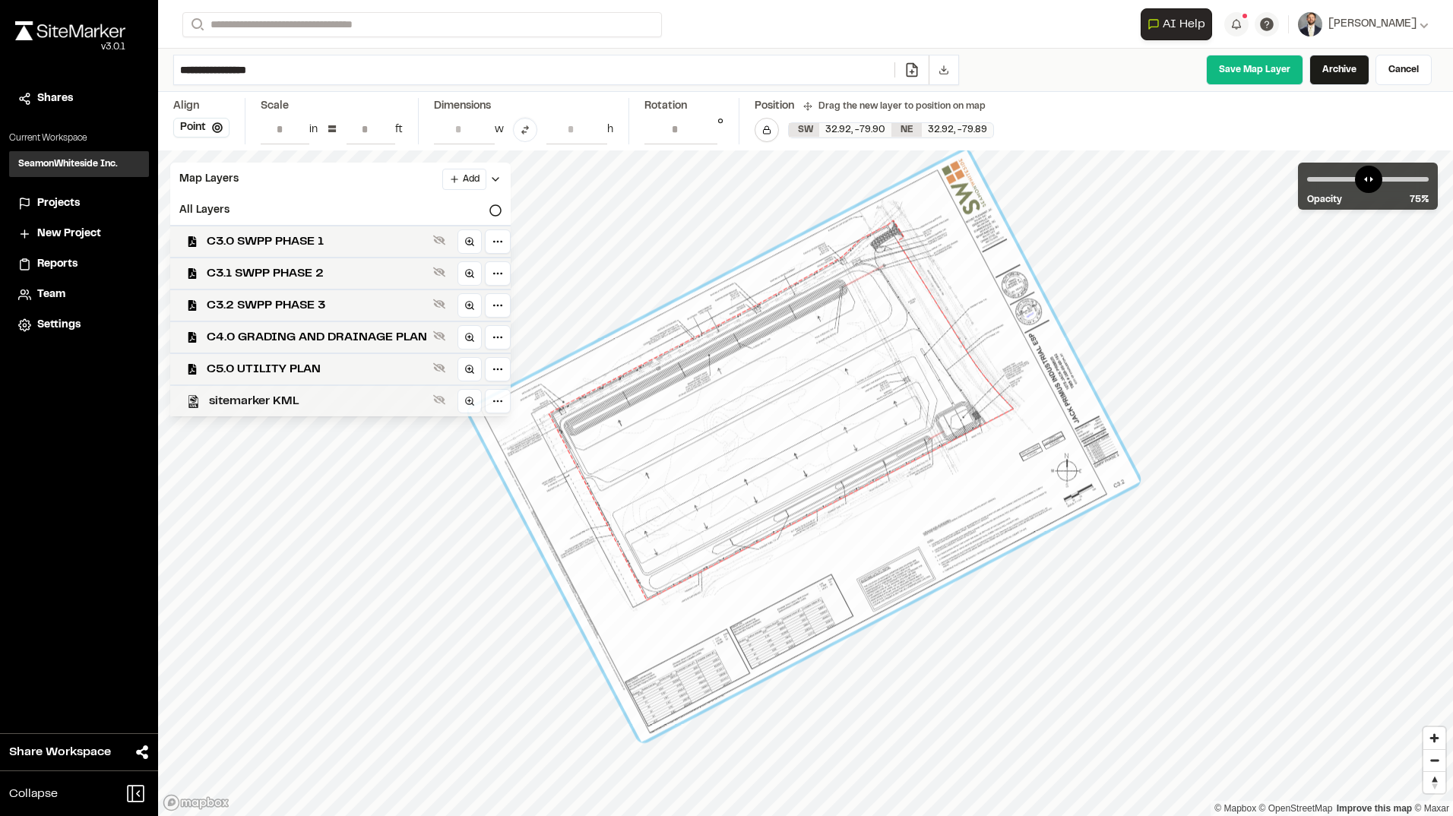
click at [271, 387] on div "sitemarker KML" at bounding box center [334, 401] width 353 height 32
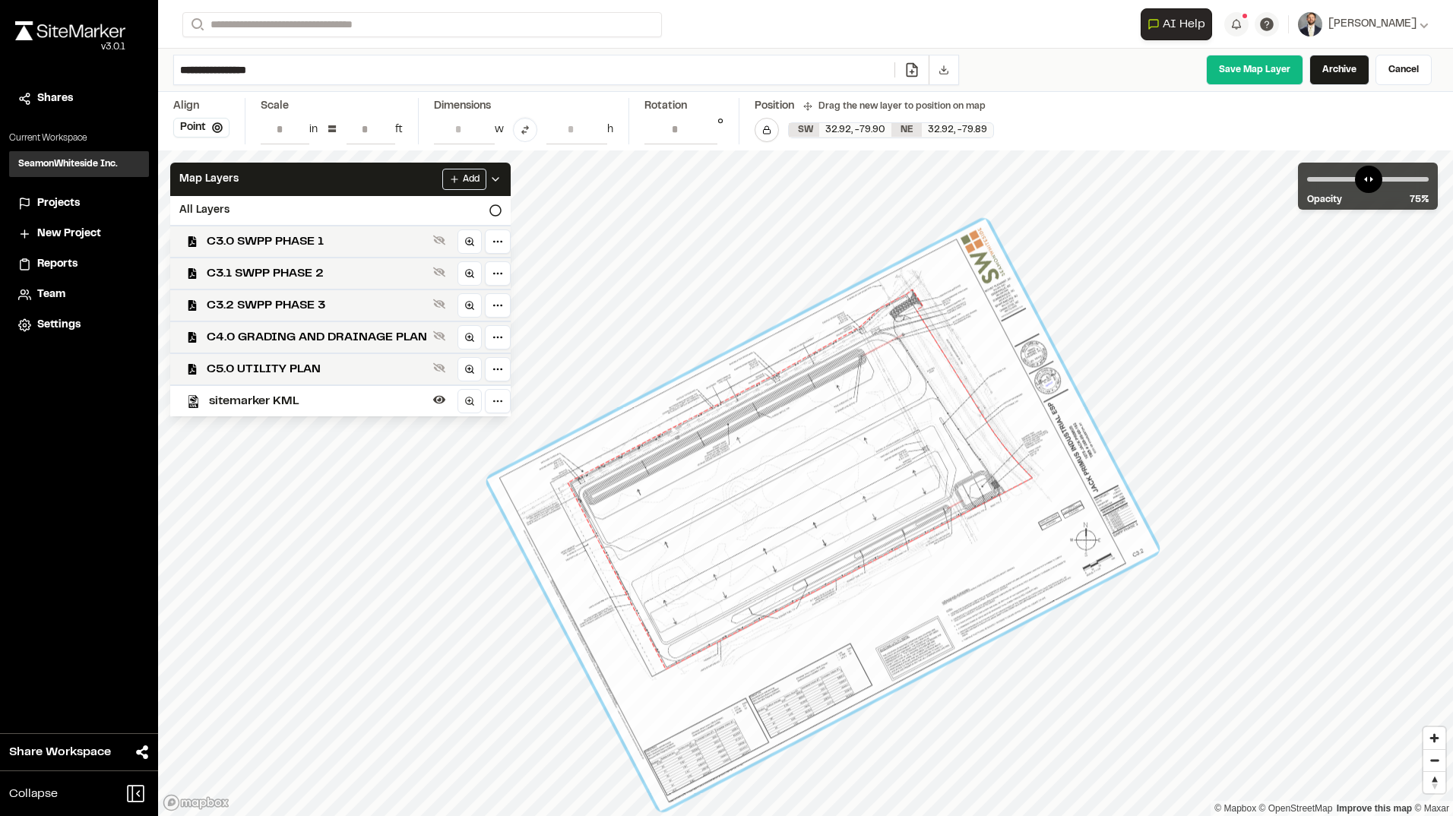
drag, startPoint x: 685, startPoint y: 492, endPoint x: 692, endPoint y: 512, distance: 21.9
click at [698, 521] on div at bounding box center [823, 515] width 672 height 593
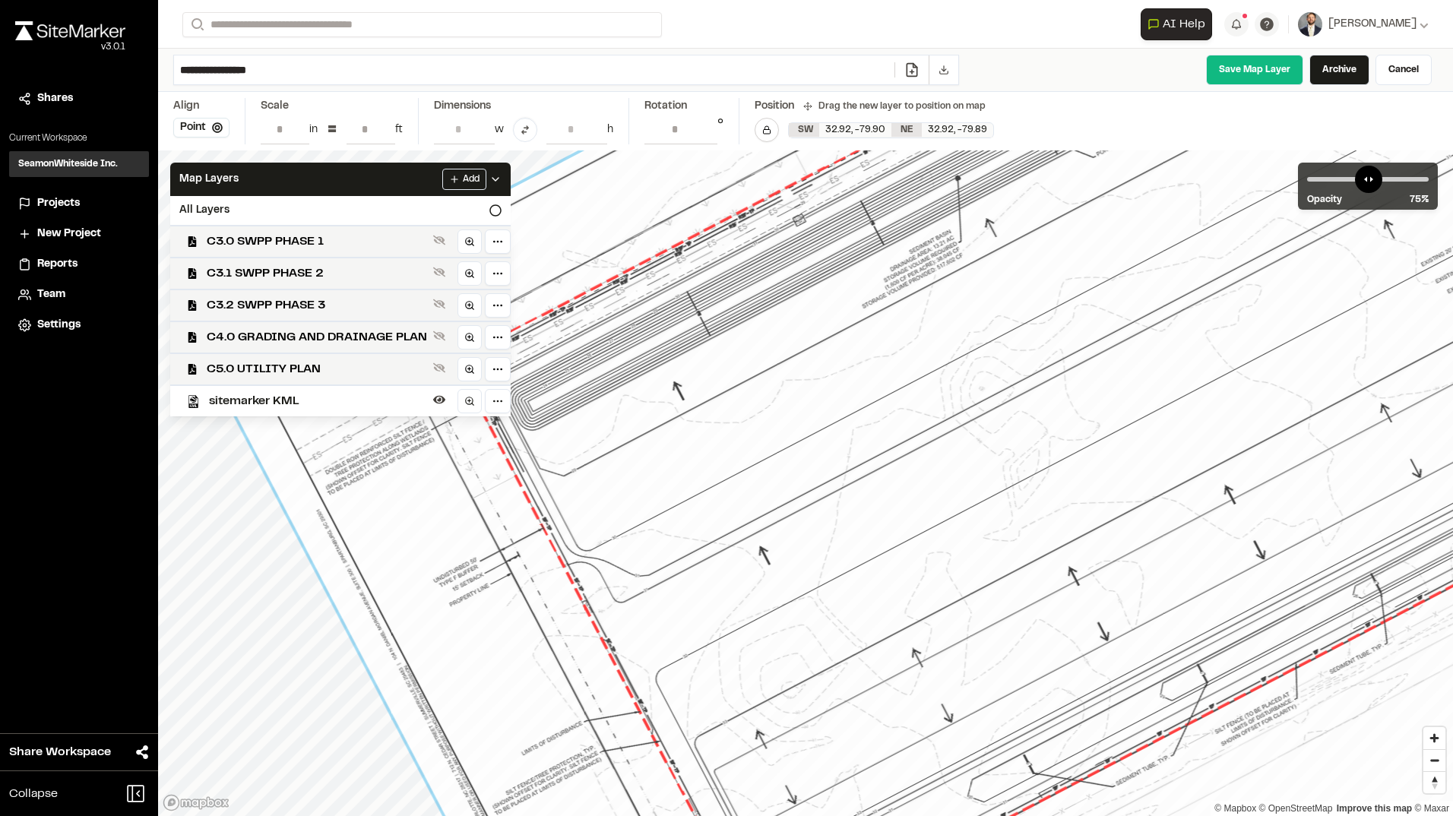
drag, startPoint x: 599, startPoint y: 480, endPoint x: 565, endPoint y: 368, distance: 117.3
click at [565, 368] on div at bounding box center [1255, 463] width 2106 height 1858
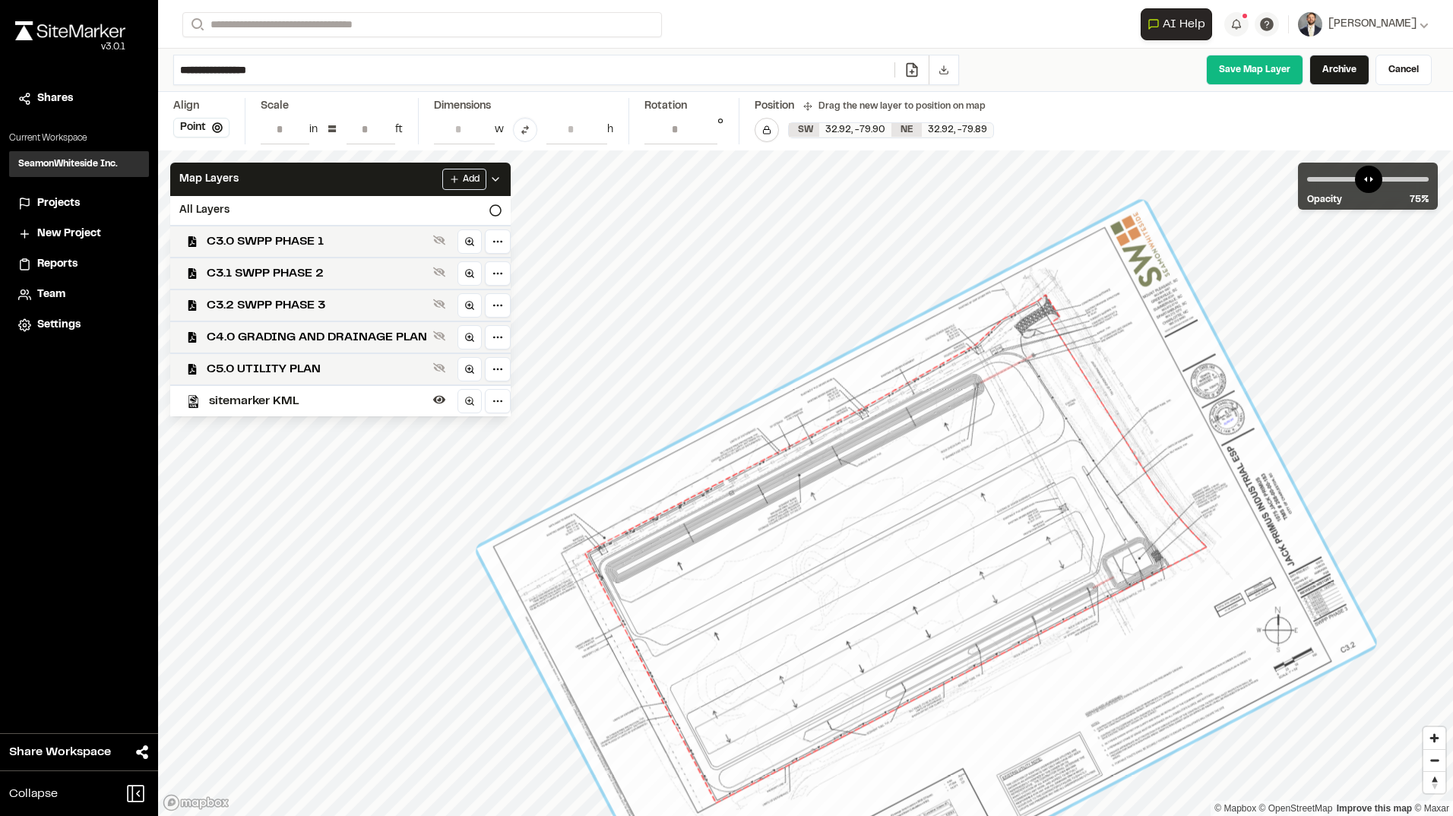
drag, startPoint x: 980, startPoint y: 393, endPoint x: 1000, endPoint y: 437, distance: 48.3
click at [1000, 437] on div at bounding box center [925, 597] width 899 height 793
click at [1402, 68] on link "Cancel" at bounding box center [1403, 70] width 56 height 30
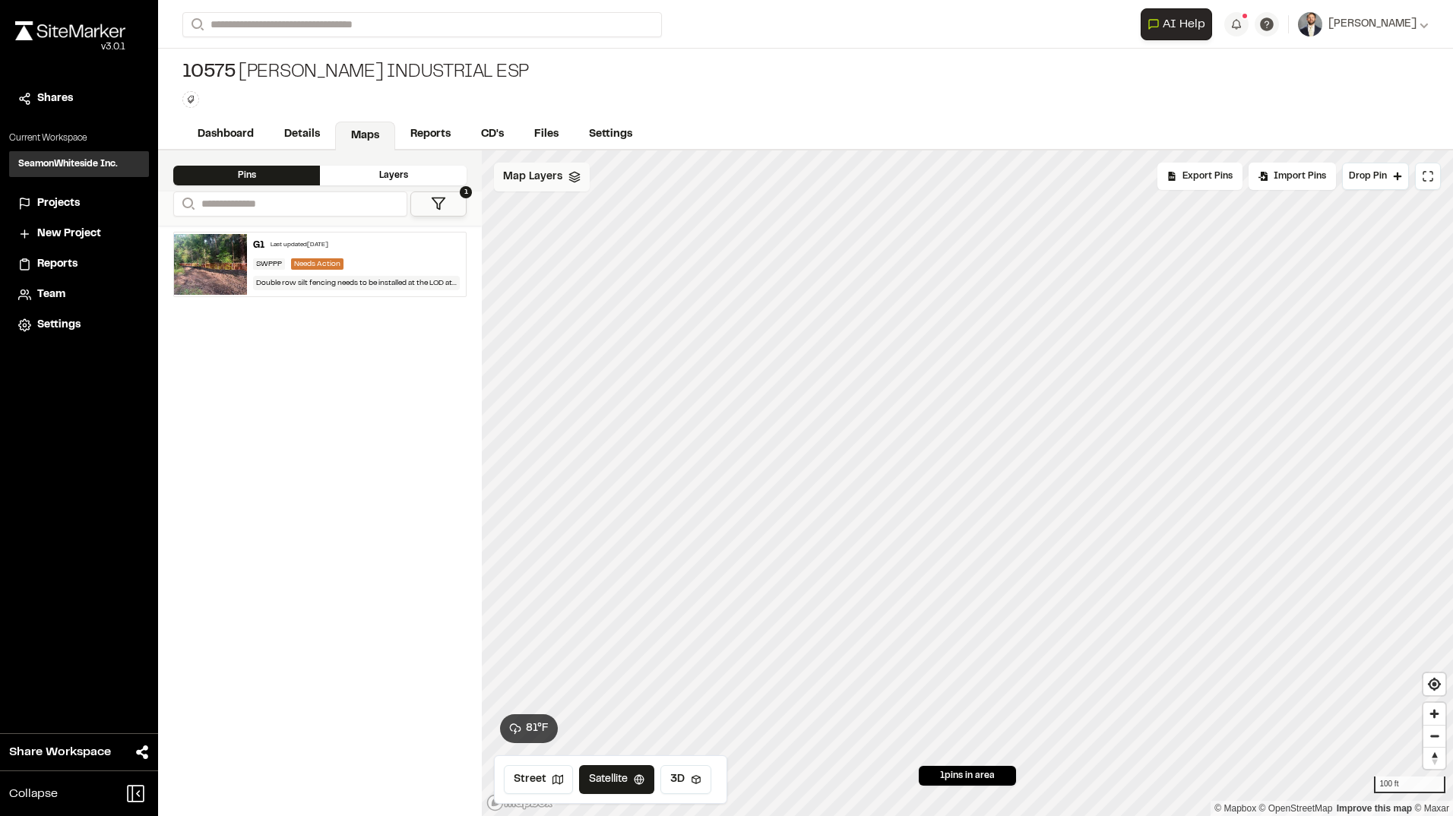
click at [543, 183] on span "Map Layers" at bounding box center [532, 177] width 59 height 17
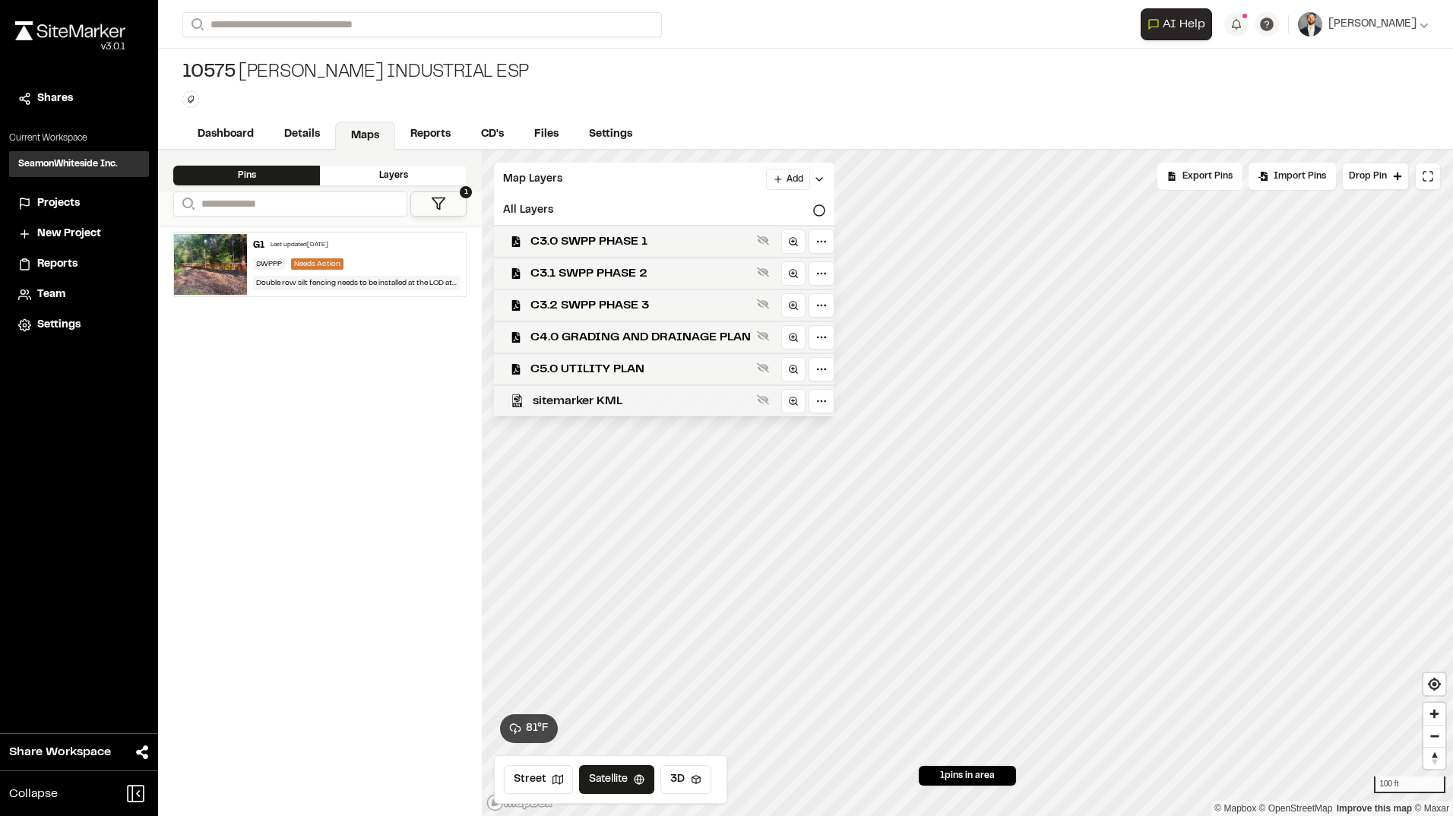
click at [581, 404] on span "sitemarker KML" at bounding box center [642, 401] width 218 height 18
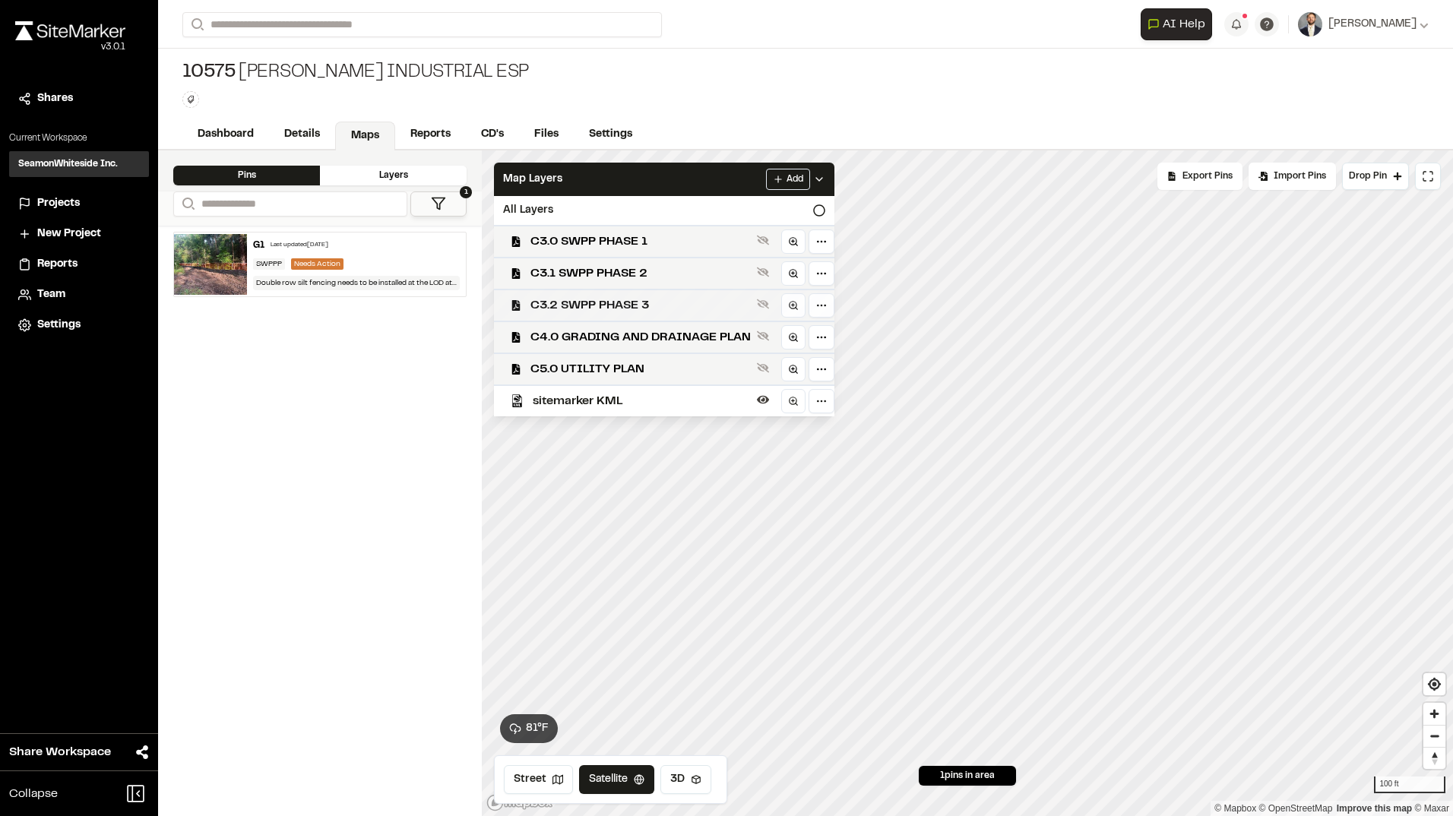
click at [611, 302] on span "C3.2 SWPP PHASE 3" at bounding box center [640, 305] width 220 height 18
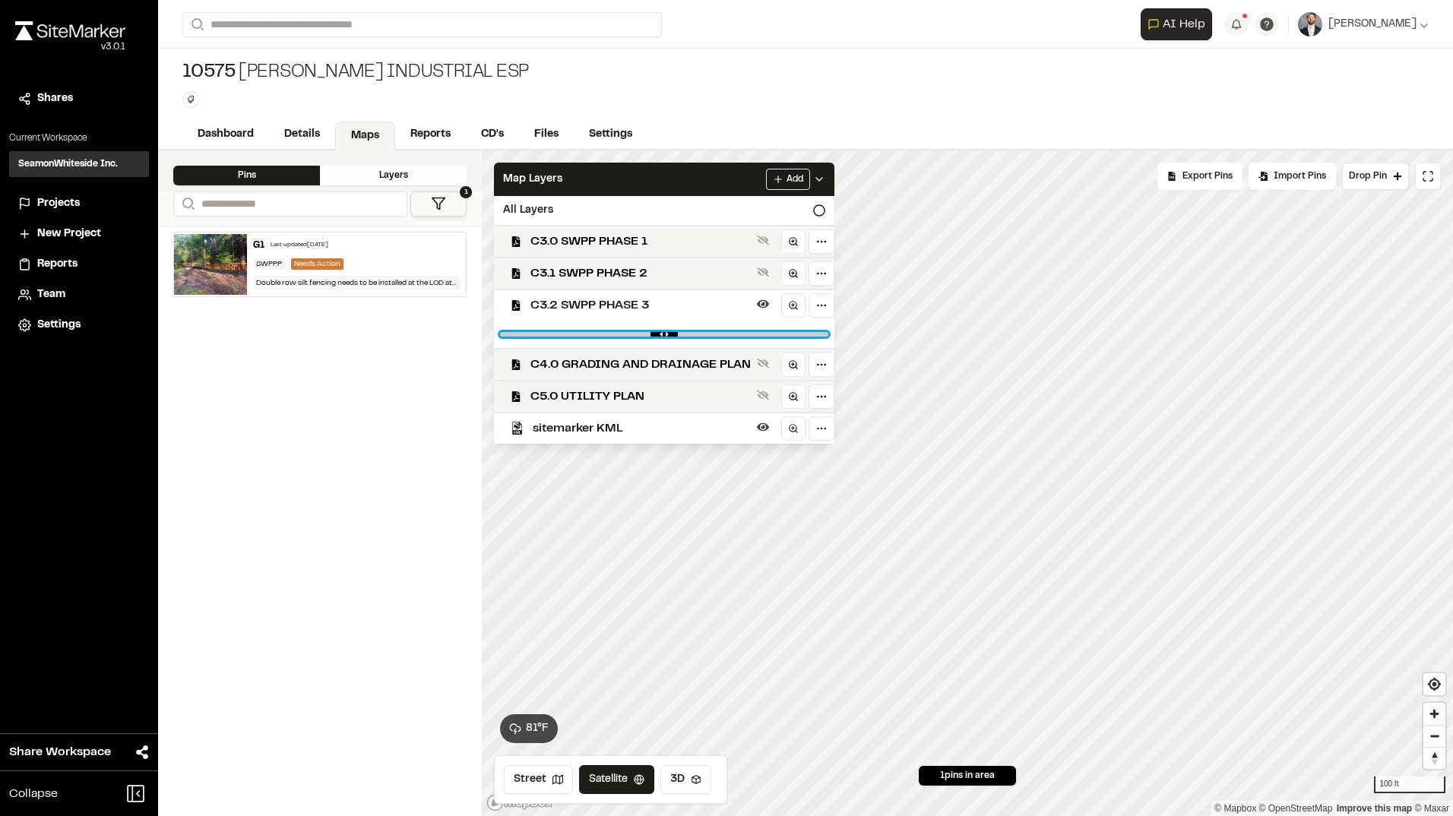
click at [690, 332] on input "range" at bounding box center [664, 334] width 328 height 5
drag, startPoint x: 690, startPoint y: 331, endPoint x: 745, endPoint y: 337, distance: 55.0
type input "****"
click at [745, 337] on input "range" at bounding box center [664, 334] width 328 height 5
click at [675, 427] on span "sitemarker KML" at bounding box center [642, 428] width 218 height 18
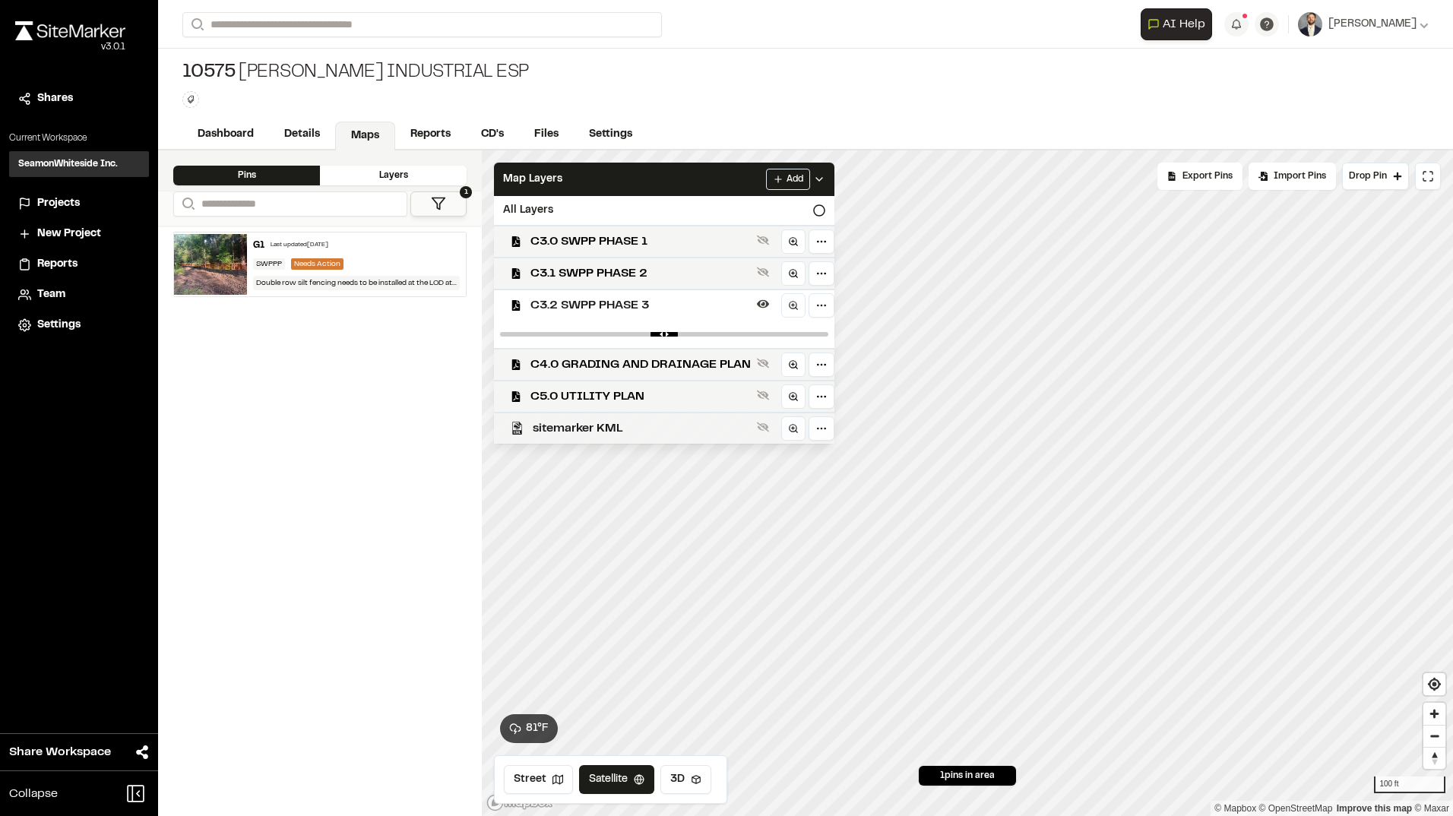
click at [701, 429] on span "sitemarker KML" at bounding box center [642, 428] width 218 height 18
click at [818, 182] on icon at bounding box center [819, 179] width 12 height 12
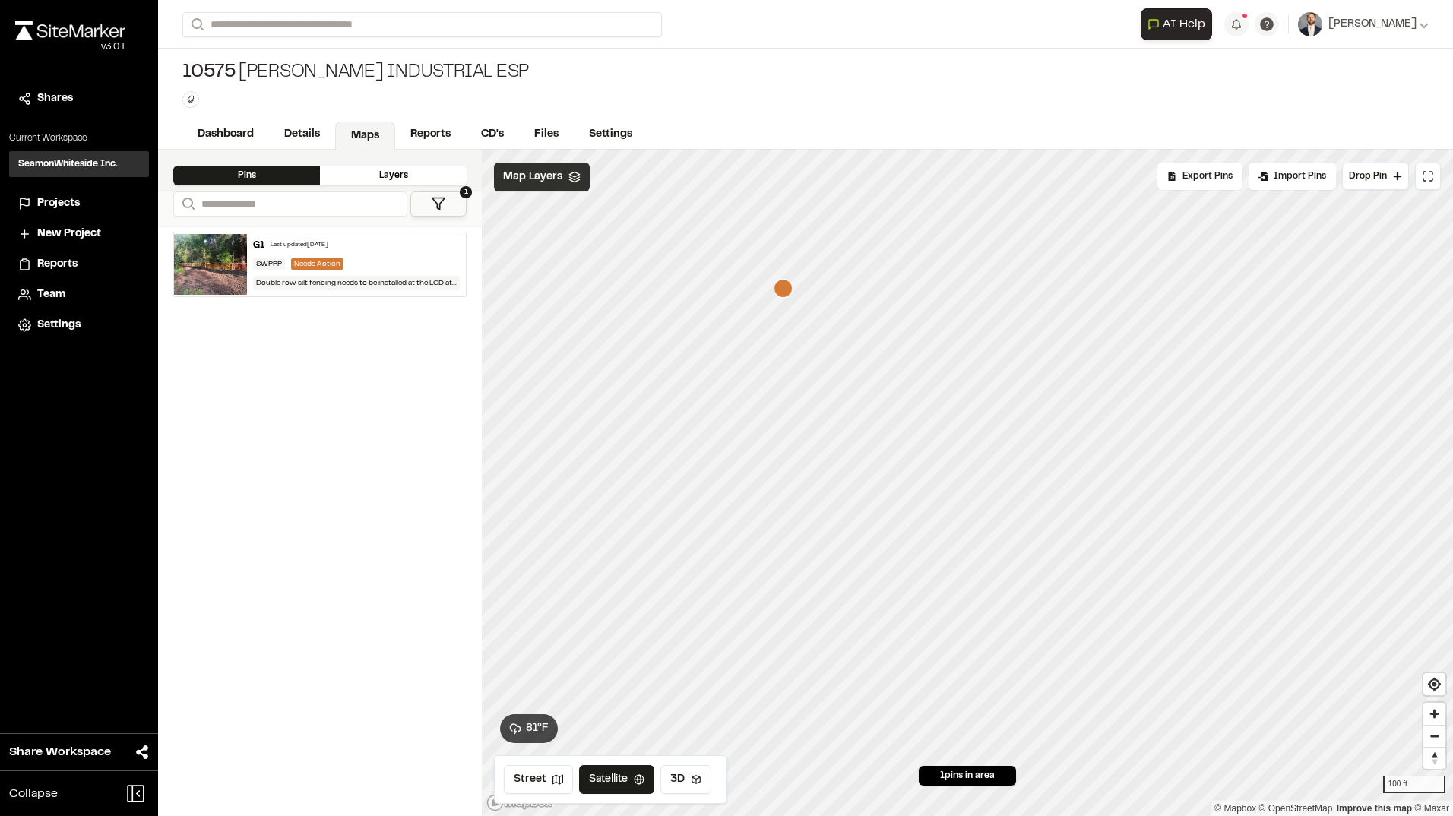
click at [549, 185] on span "Map Layers" at bounding box center [532, 177] width 59 height 17
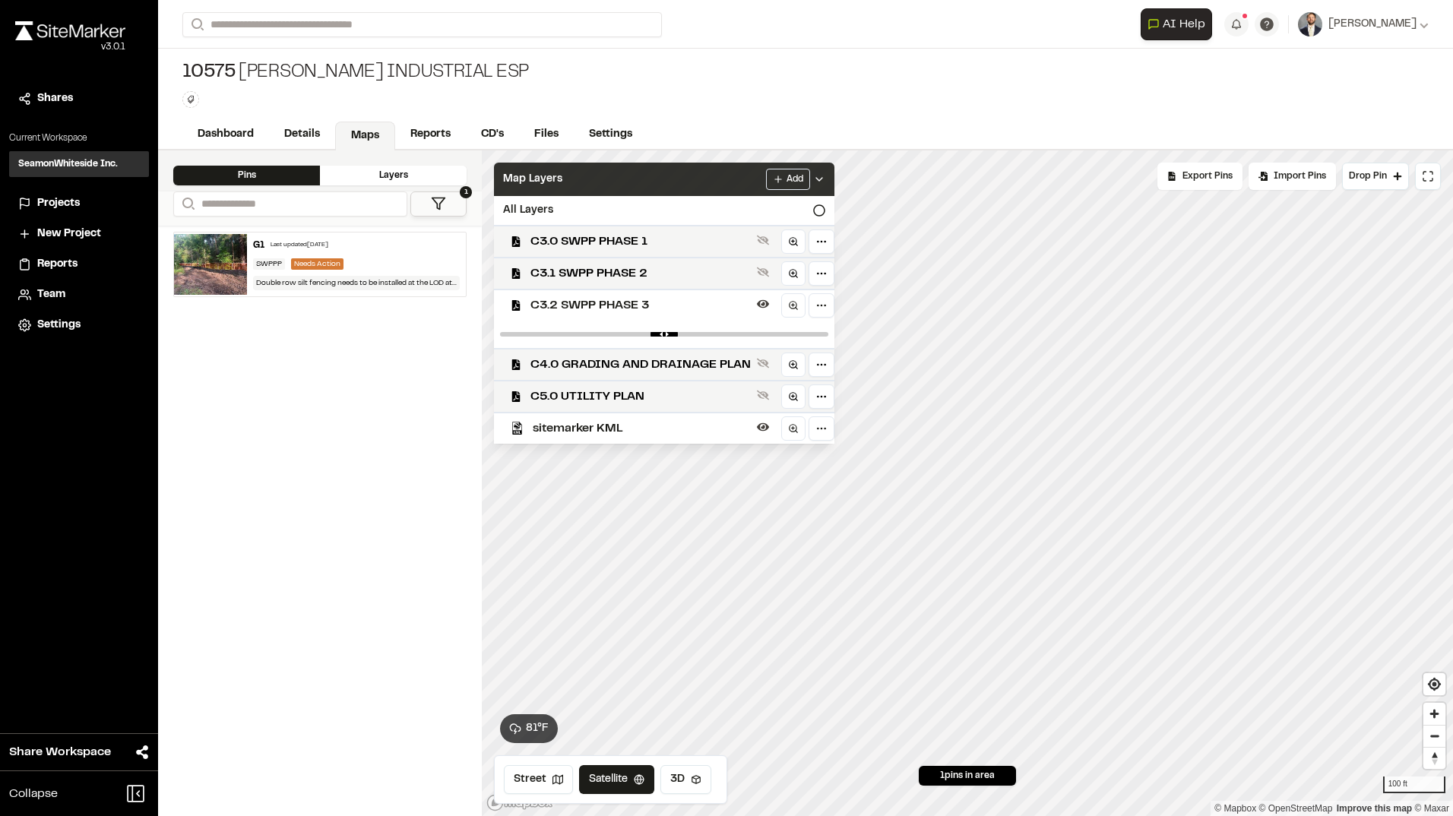
click at [549, 185] on span "Map Layers" at bounding box center [532, 179] width 59 height 17
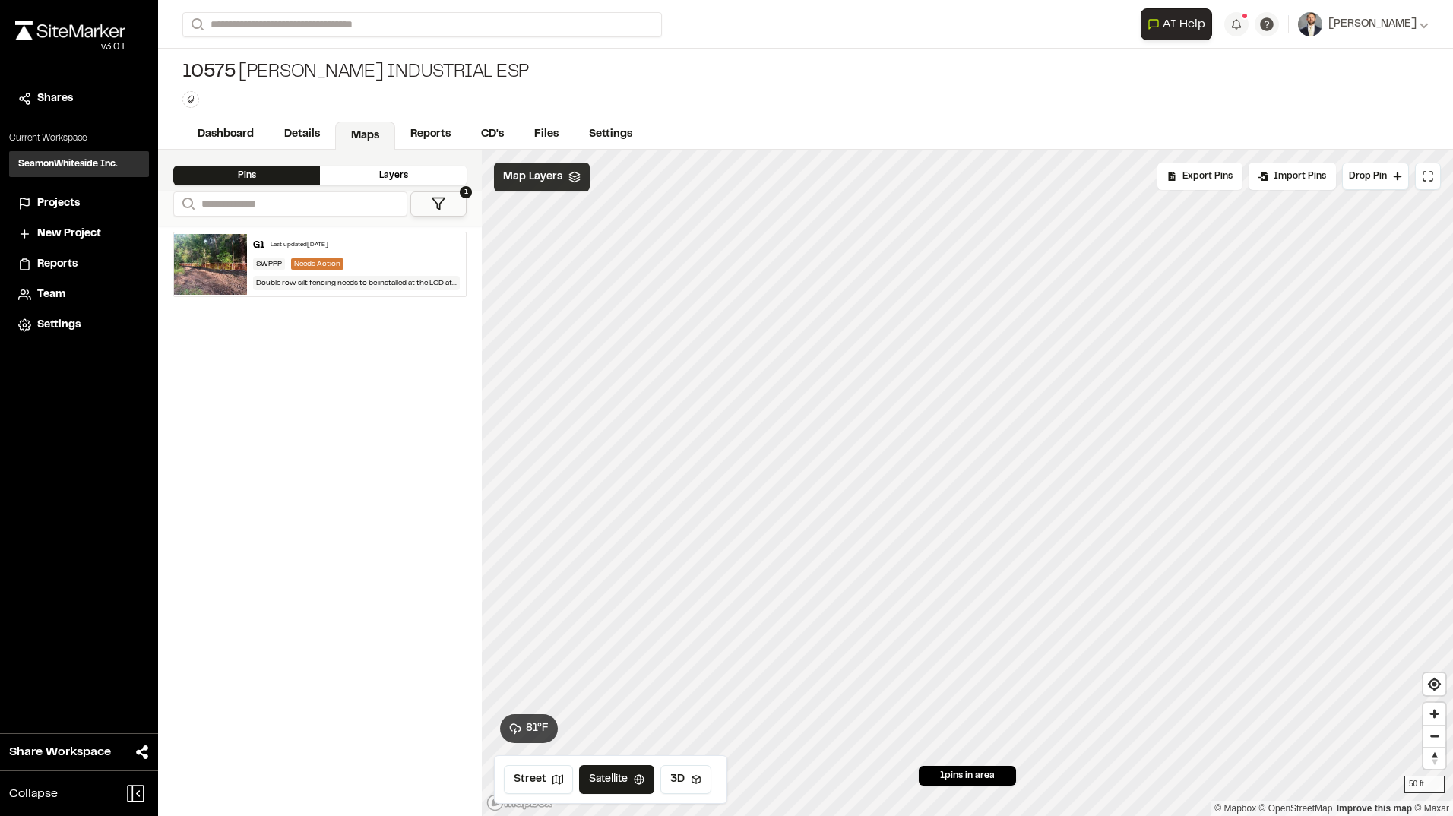
click at [533, 171] on span "Map Layers" at bounding box center [532, 177] width 59 height 17
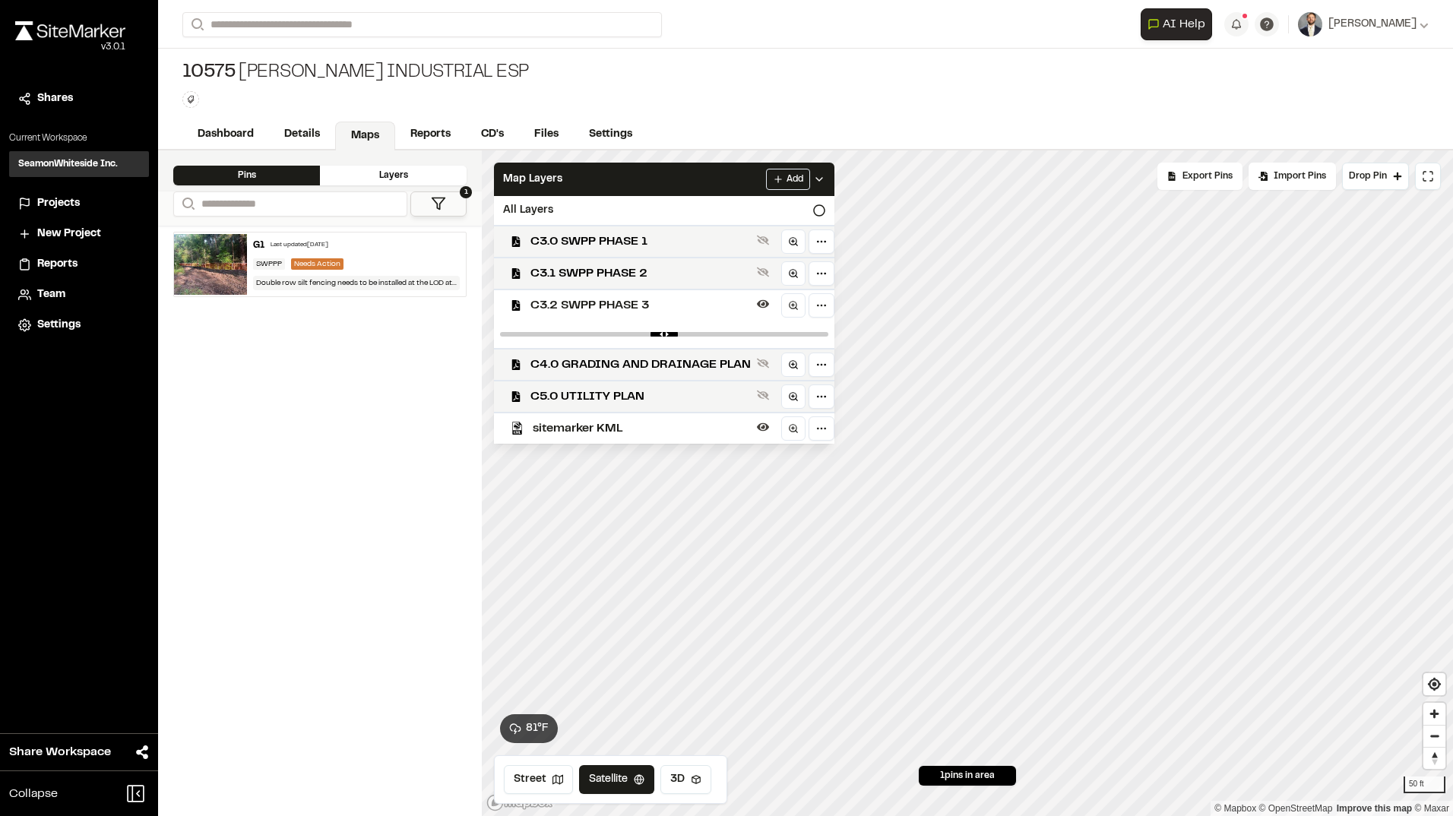
drag, startPoint x: 742, startPoint y: 329, endPoint x: 533, endPoint y: 338, distance: 209.2
click at [533, 338] on div at bounding box center [664, 334] width 340 height 27
drag, startPoint x: 533, startPoint y: 338, endPoint x: 546, endPoint y: 338, distance: 12.9
click at [546, 338] on div at bounding box center [664, 334] width 340 height 27
drag, startPoint x: 742, startPoint y: 331, endPoint x: 694, endPoint y: 340, distance: 48.7
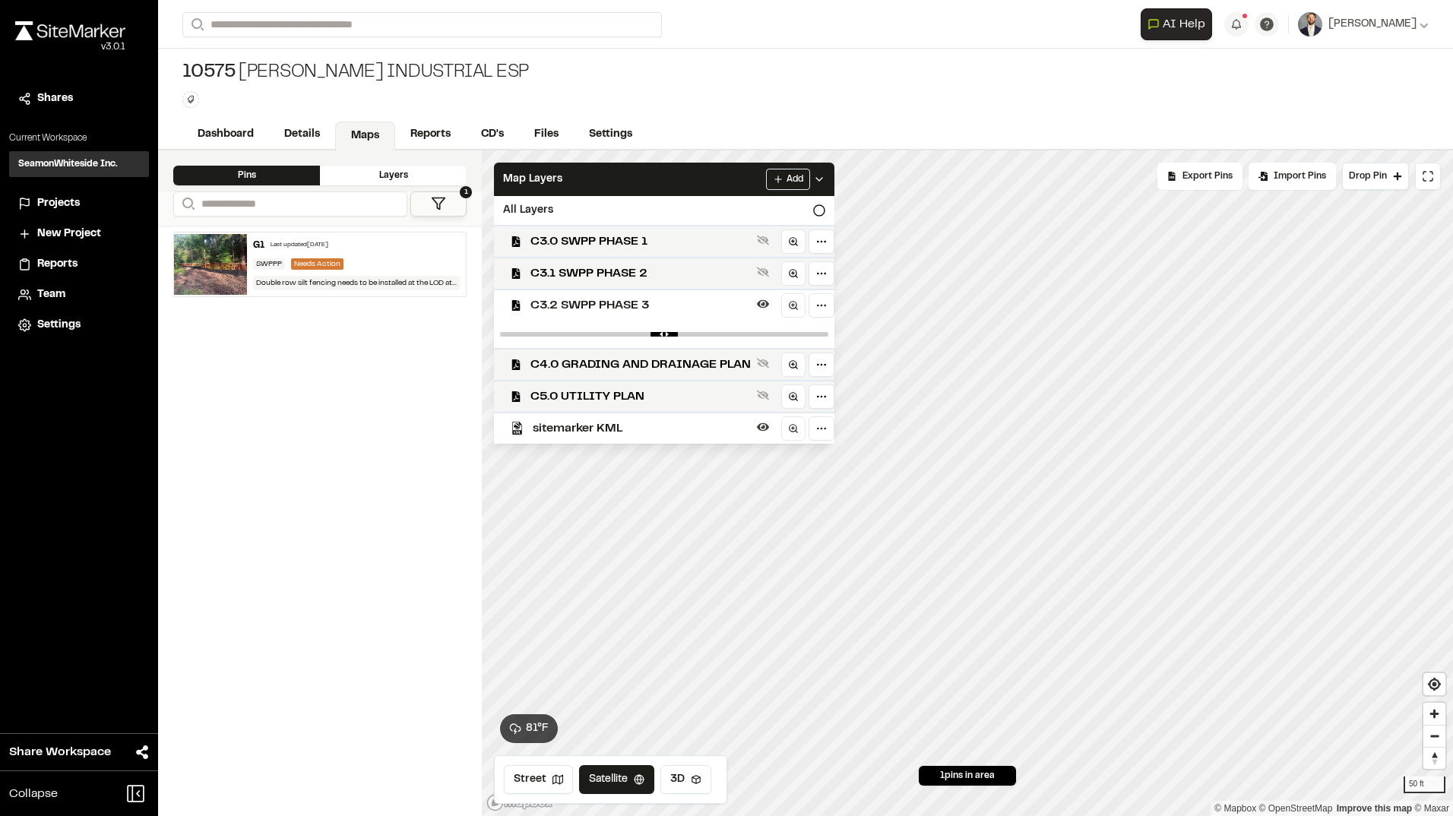
click at [694, 340] on div at bounding box center [664, 334] width 340 height 27
click at [679, 337] on div at bounding box center [664, 334] width 340 height 27
click at [681, 336] on div at bounding box center [664, 334] width 340 height 27
click at [680, 335] on input "range" at bounding box center [664, 334] width 328 height 5
drag, startPoint x: 680, startPoint y: 335, endPoint x: 657, endPoint y: 334, distance: 22.8
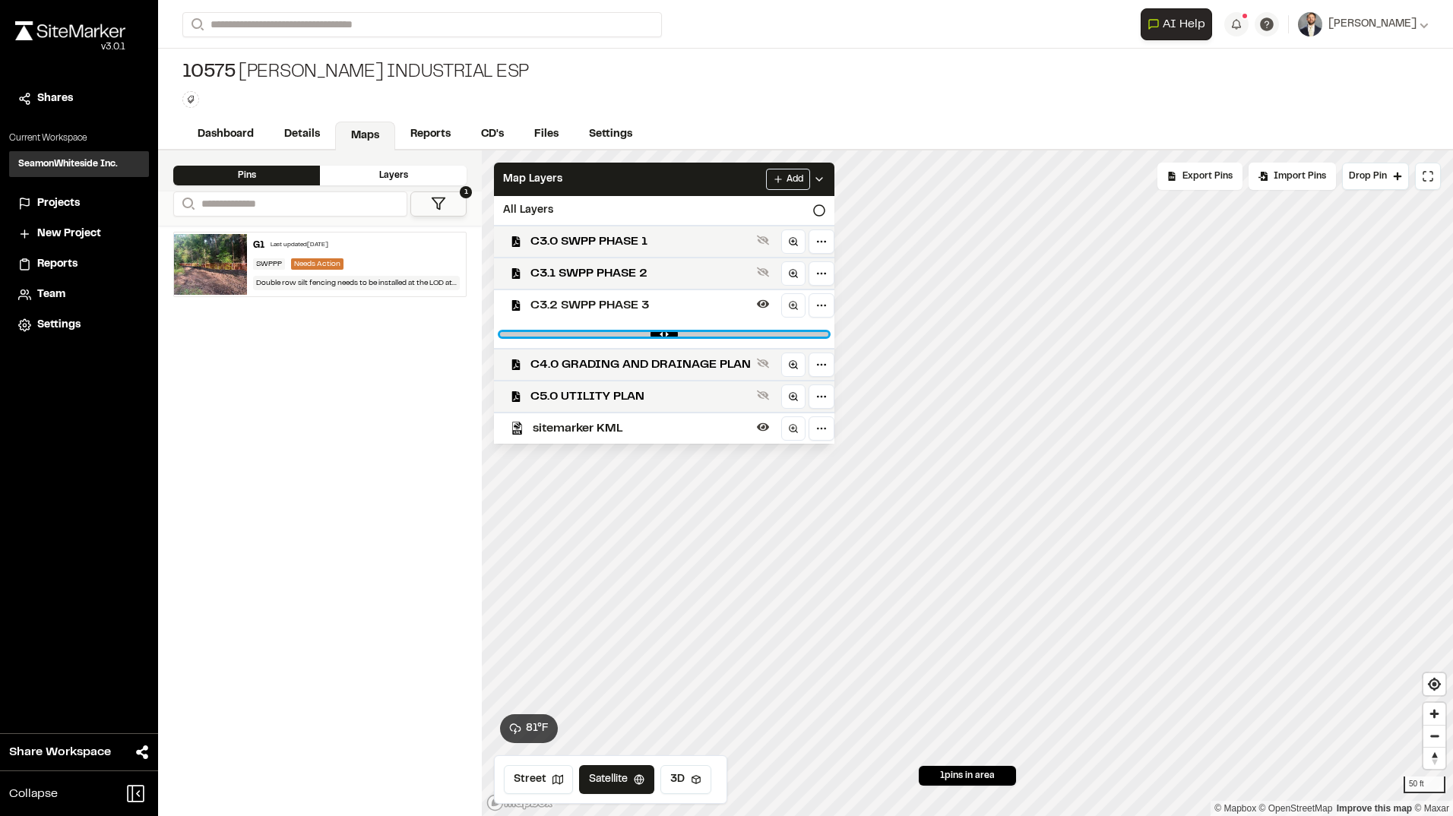
type input "****"
click at [659, 334] on input "range" at bounding box center [664, 334] width 328 height 5
click at [646, 334] on input "range" at bounding box center [664, 334] width 328 height 5
click at [644, 334] on input "range" at bounding box center [664, 334] width 328 height 5
click at [819, 311] on html "Close sidebar v 3.0.1 Shares Current Workspace SeamonWhiteside Inc. SI Projects…" at bounding box center [726, 408] width 1453 height 816
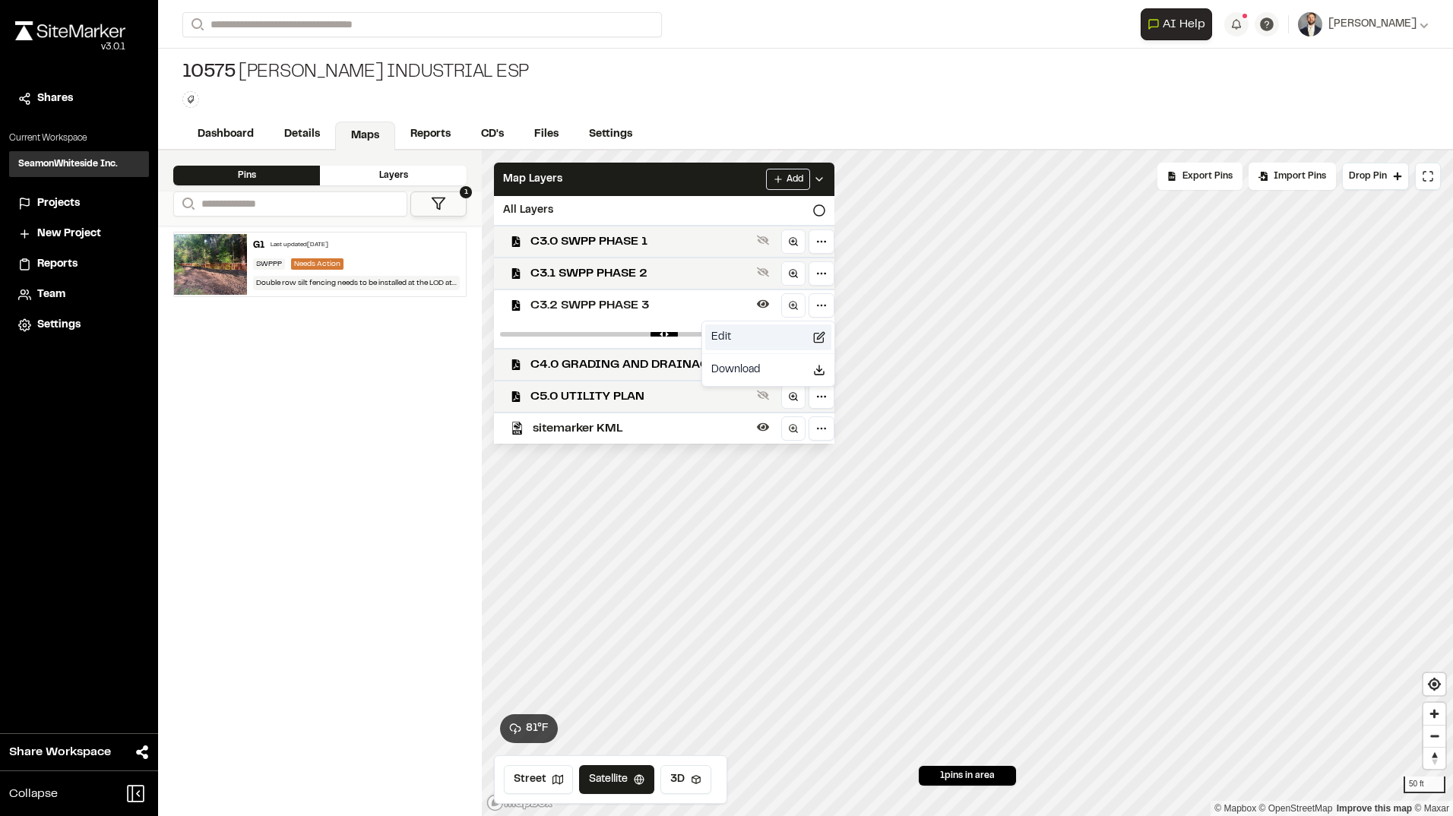
click at [802, 339] on div "Edit" at bounding box center [768, 337] width 126 height 26
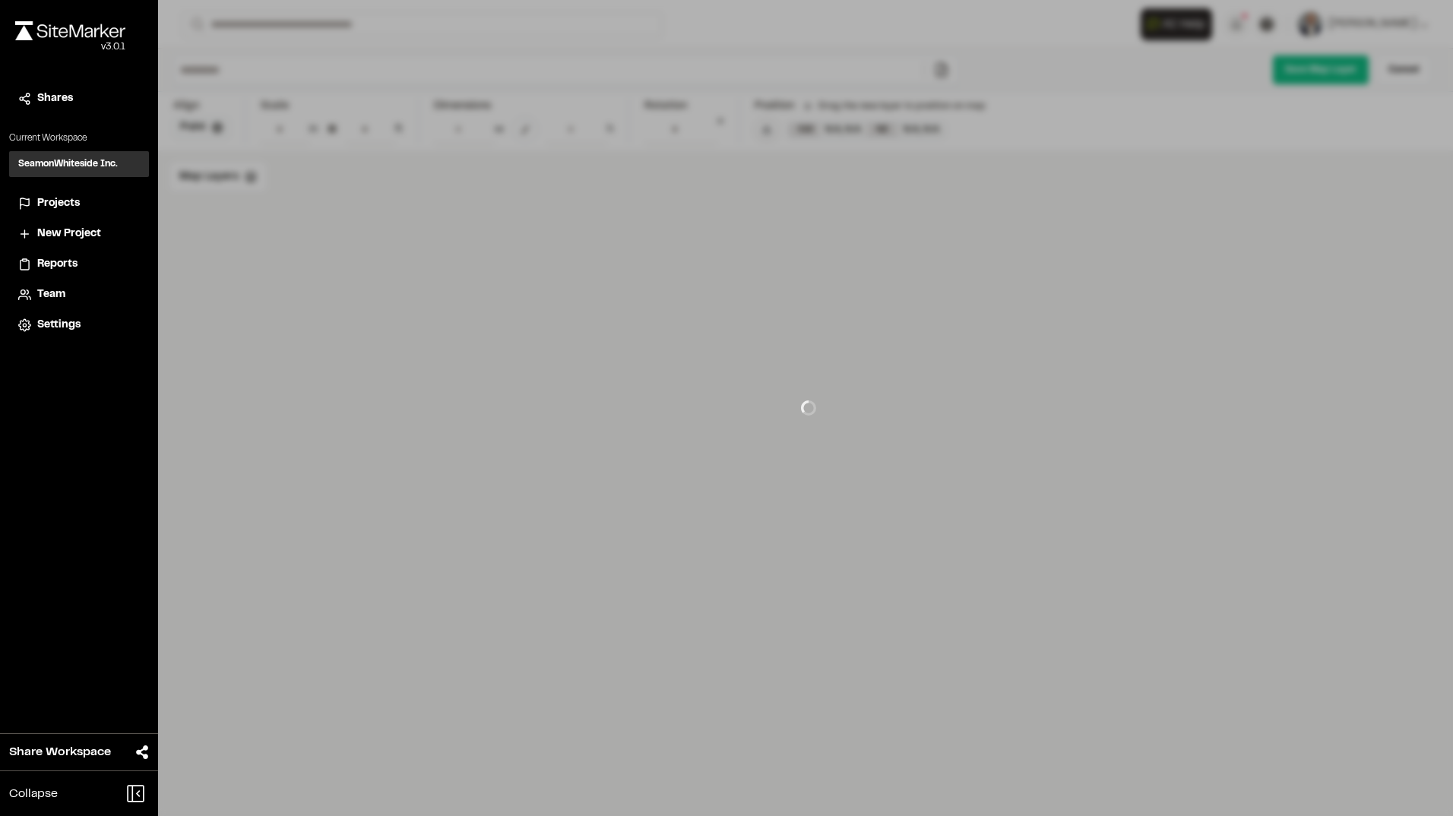
type input "**********"
type input "****"
type input "**********"
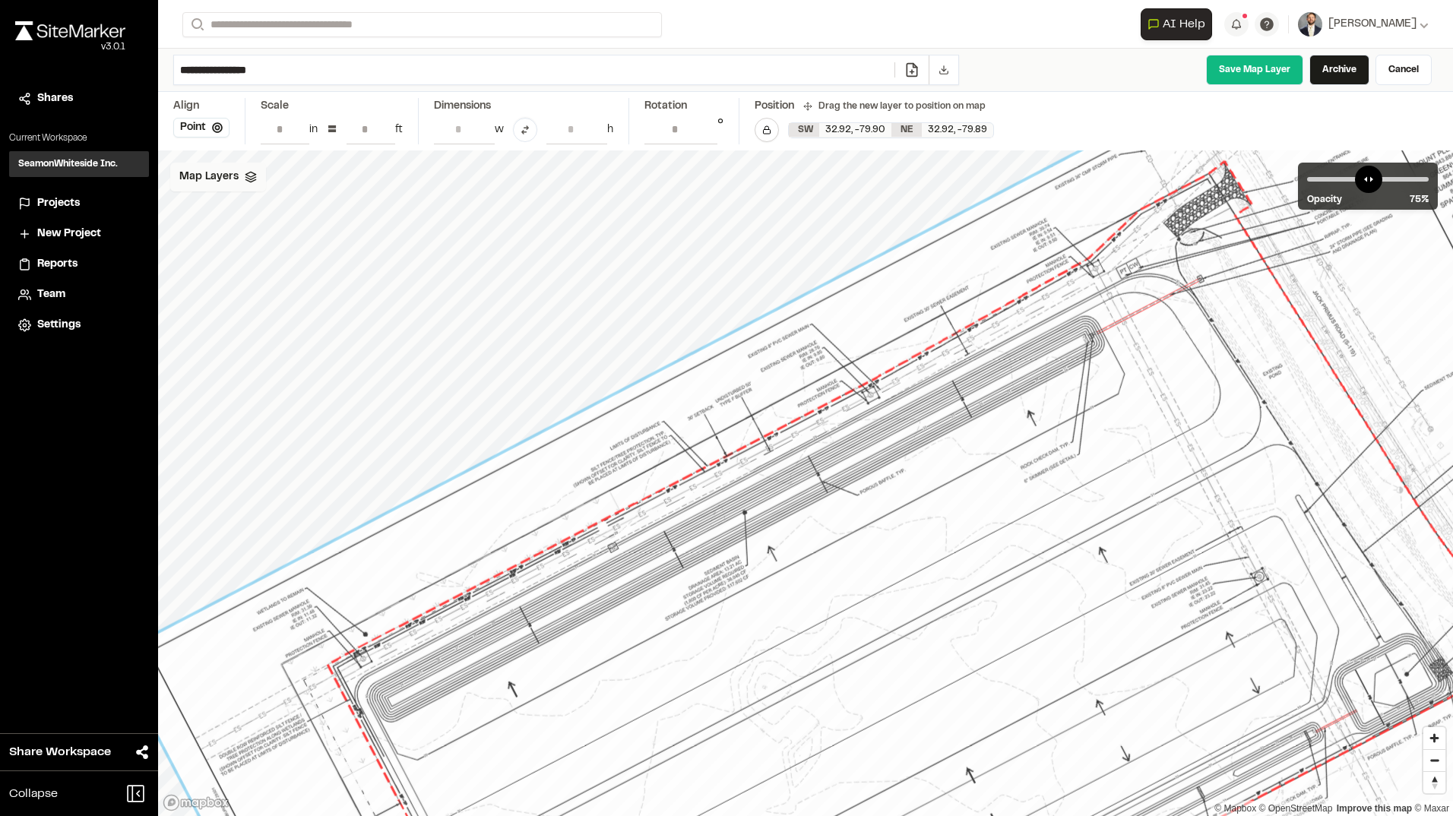
click at [251, 173] on polygon at bounding box center [250, 174] width 10 height 5
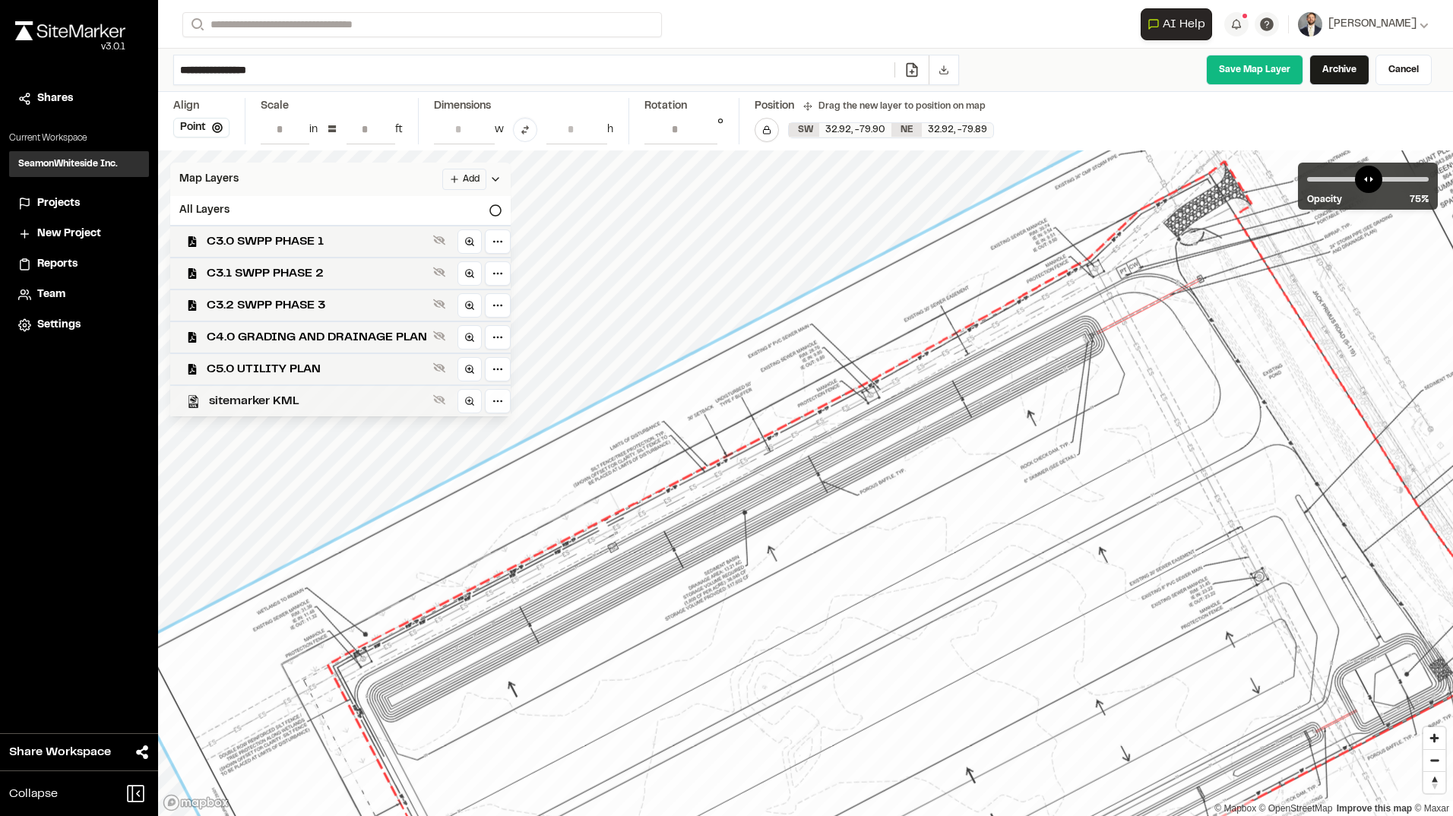
click at [271, 397] on span "sitemarker KML" at bounding box center [318, 401] width 218 height 18
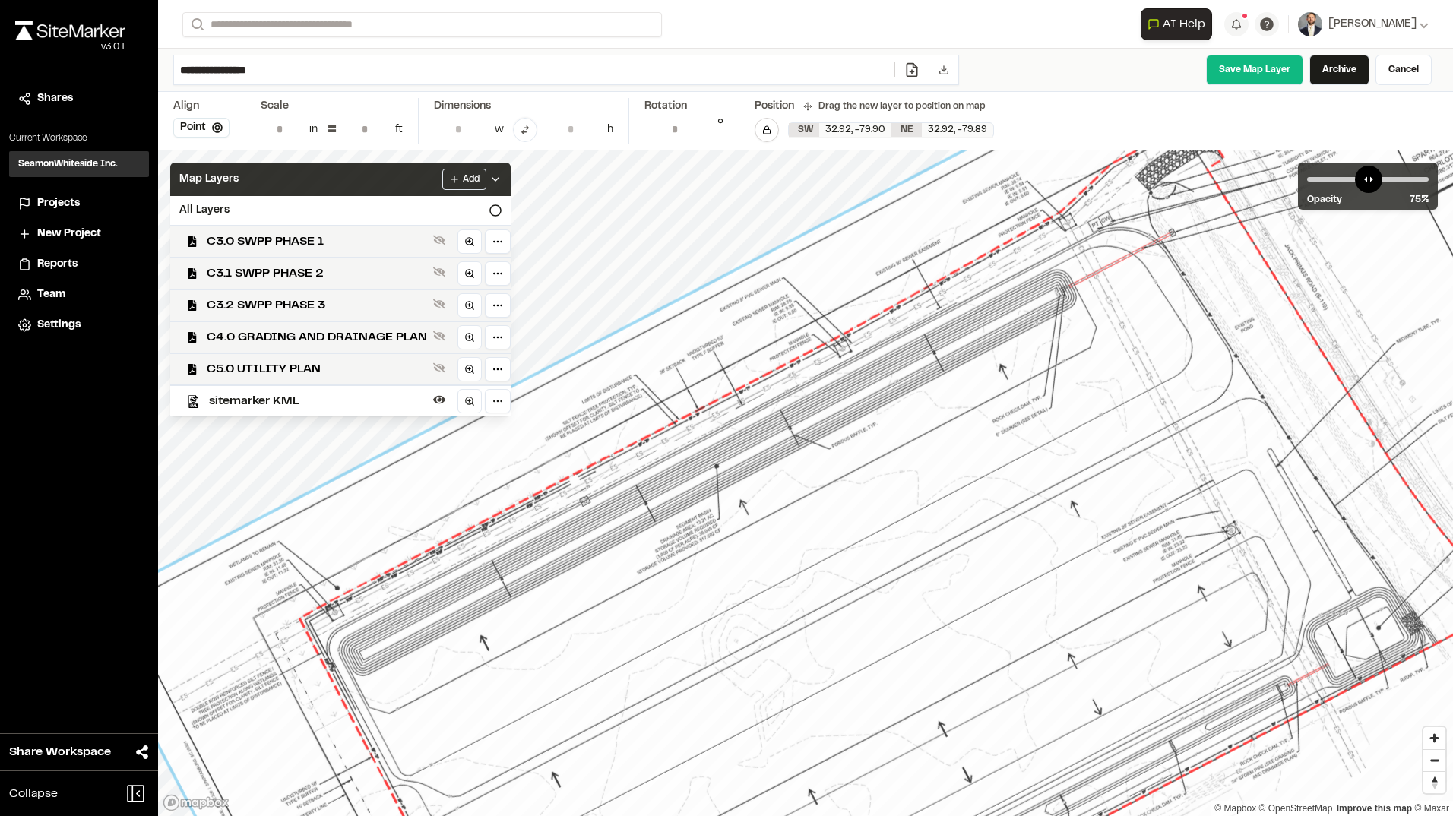
drag, startPoint x: 1173, startPoint y: 387, endPoint x: 1144, endPoint y: 340, distance: 54.2
click at [1144, 340] on div at bounding box center [963, 703] width 1749 height 1543
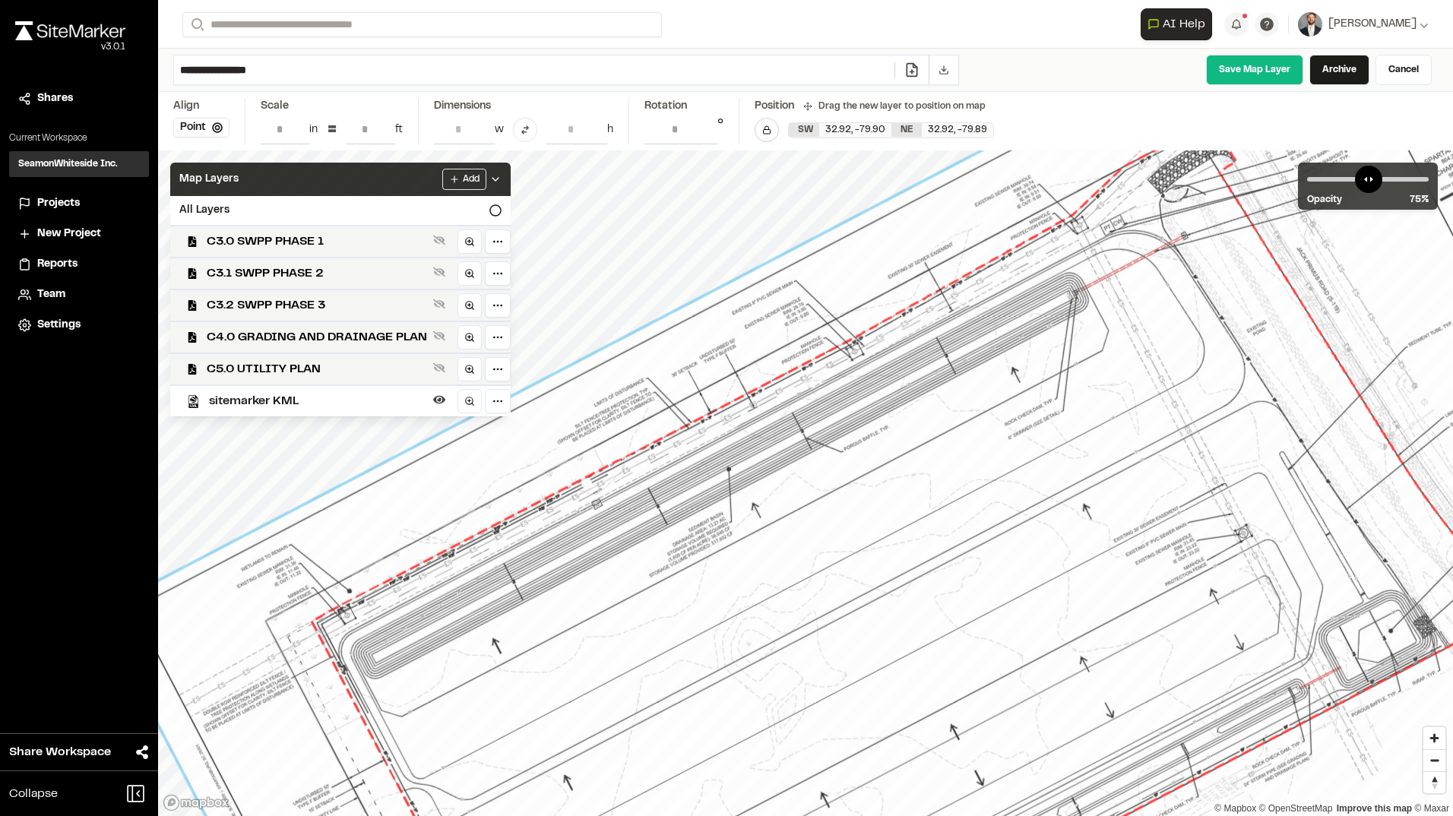
drag, startPoint x: 1076, startPoint y: 468, endPoint x: 1087, endPoint y: 472, distance: 11.3
click at [1087, 472] on div at bounding box center [975, 706] width 1749 height 1543
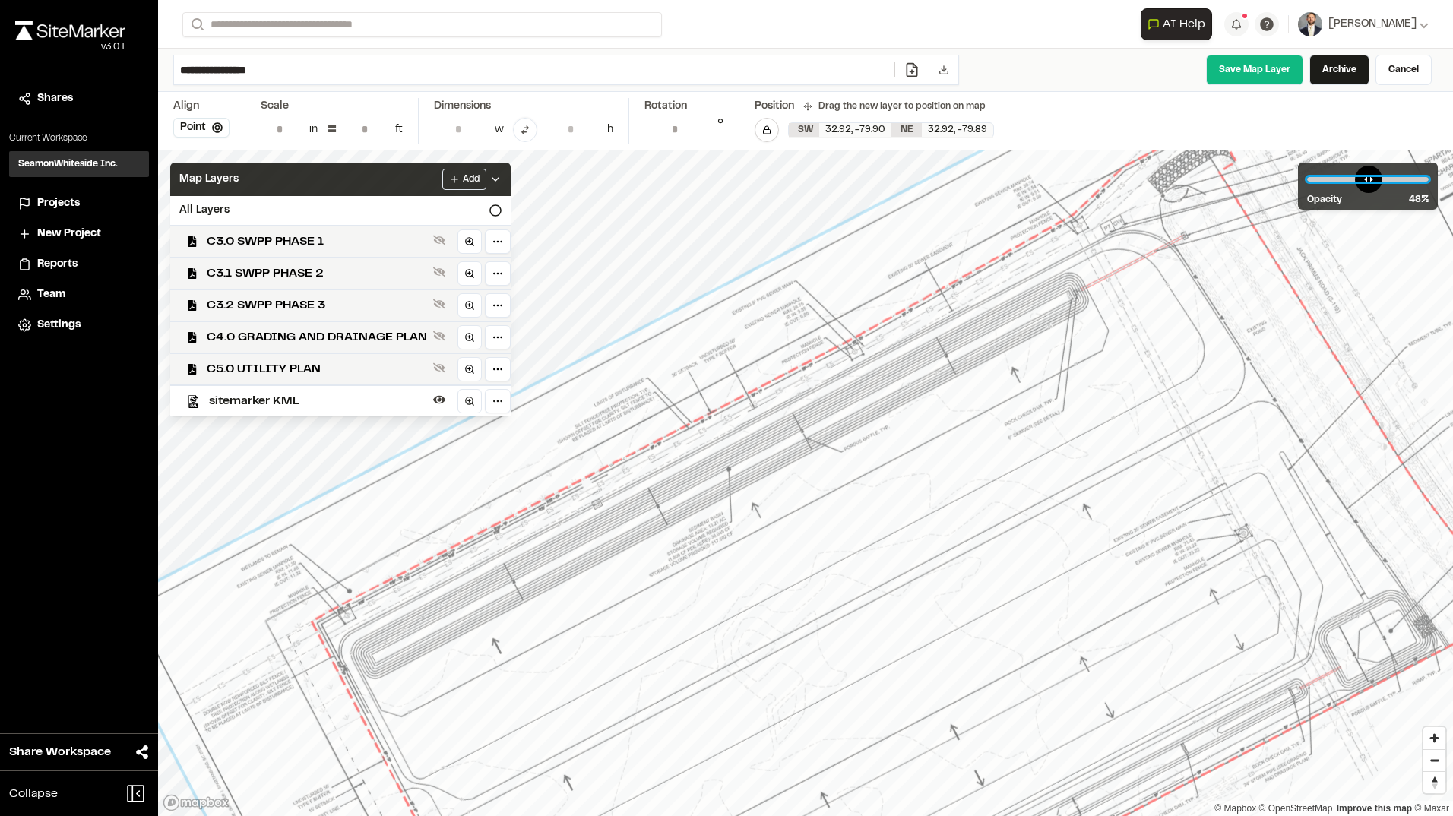
drag, startPoint x: 1387, startPoint y: 183, endPoint x: 1366, endPoint y: 185, distance: 21.3
type input "**"
click at [1366, 182] on input "range" at bounding box center [1368, 179] width 122 height 5
click at [1403, 65] on link "Cancel" at bounding box center [1403, 70] width 56 height 30
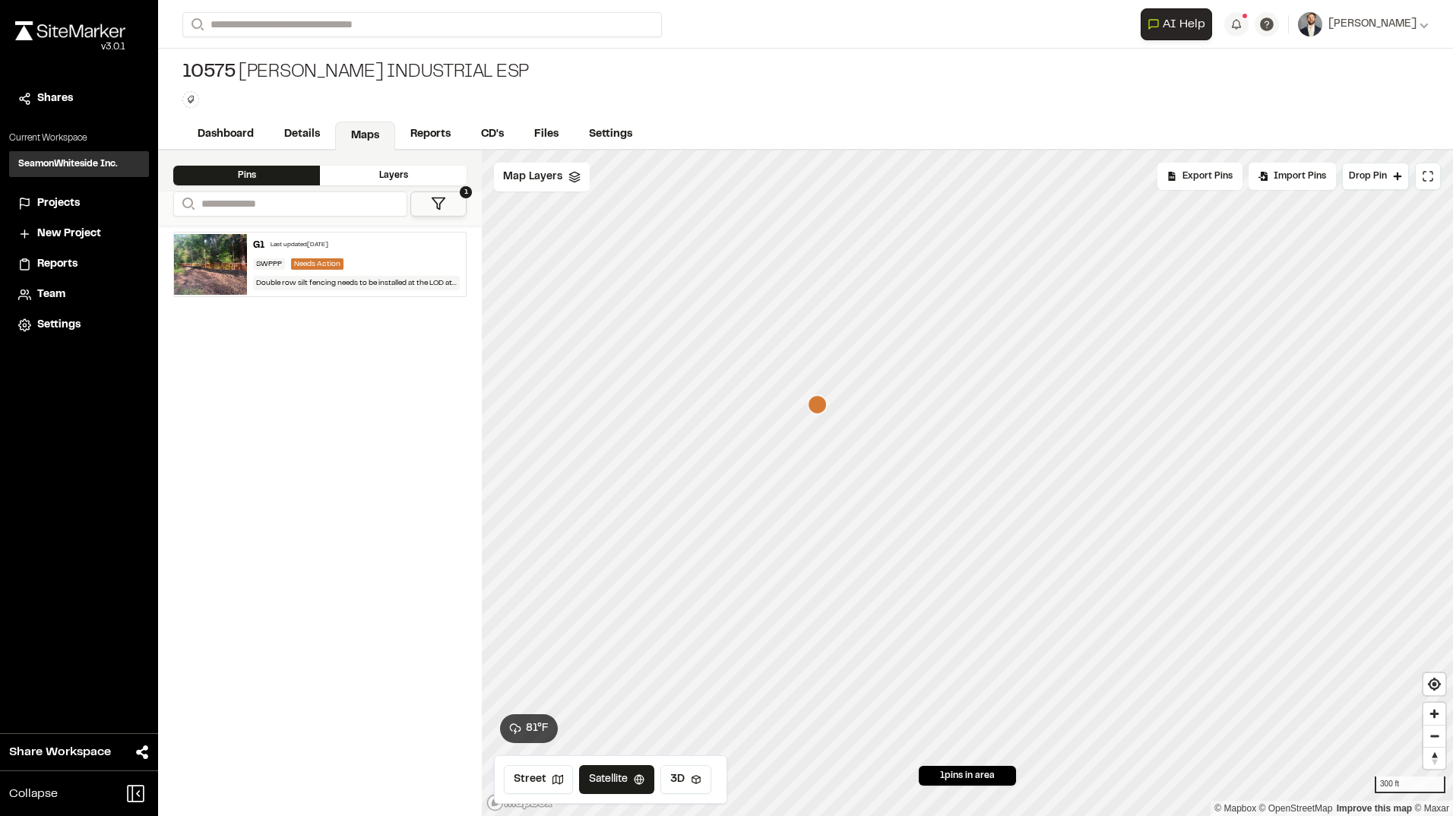
click at [67, 233] on span "New Project" at bounding box center [69, 234] width 64 height 17
click at [438, 135] on link "Reports" at bounding box center [431, 136] width 72 height 29
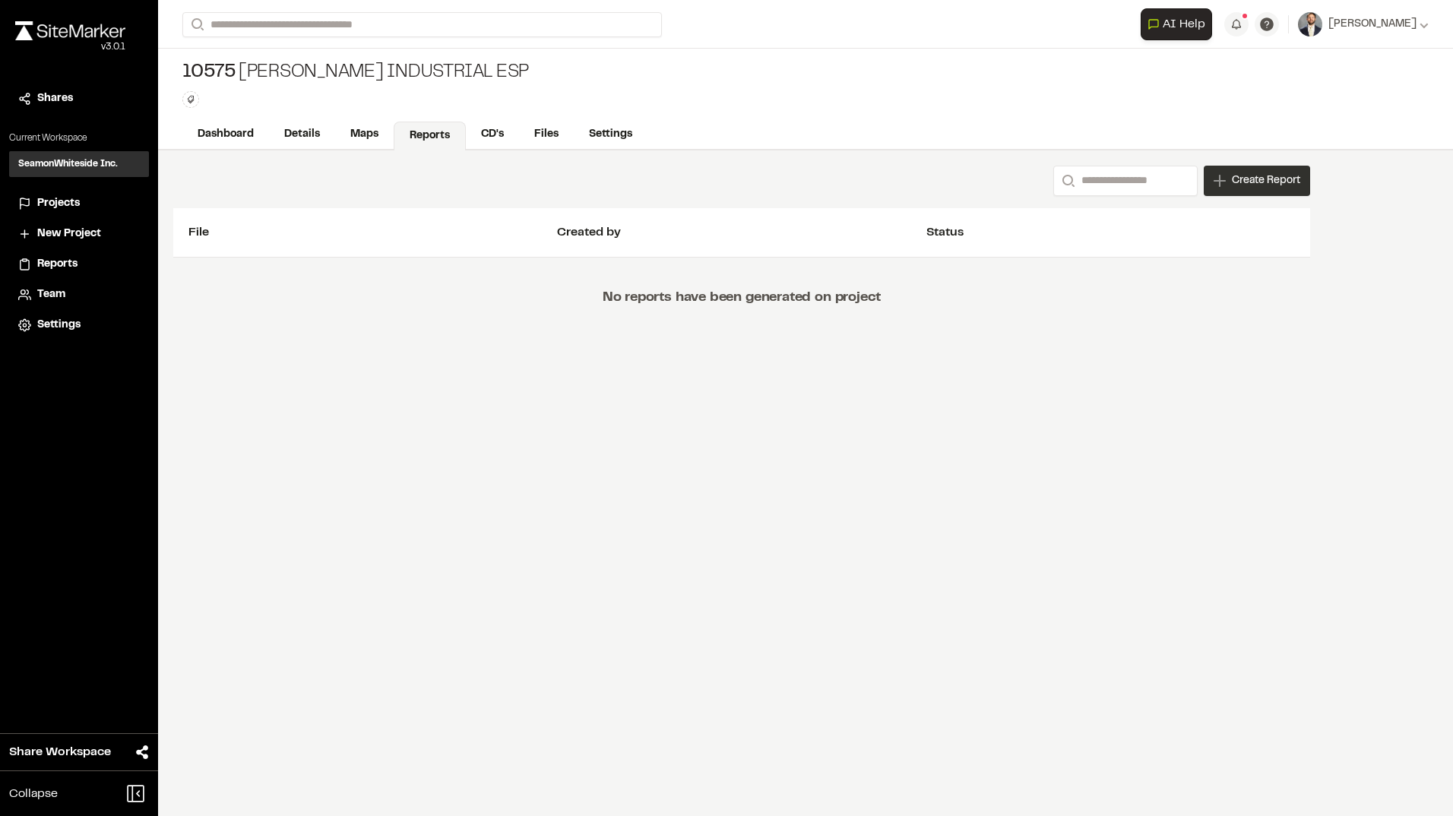
click at [1243, 178] on span "Create Report" at bounding box center [1266, 181] width 68 height 17
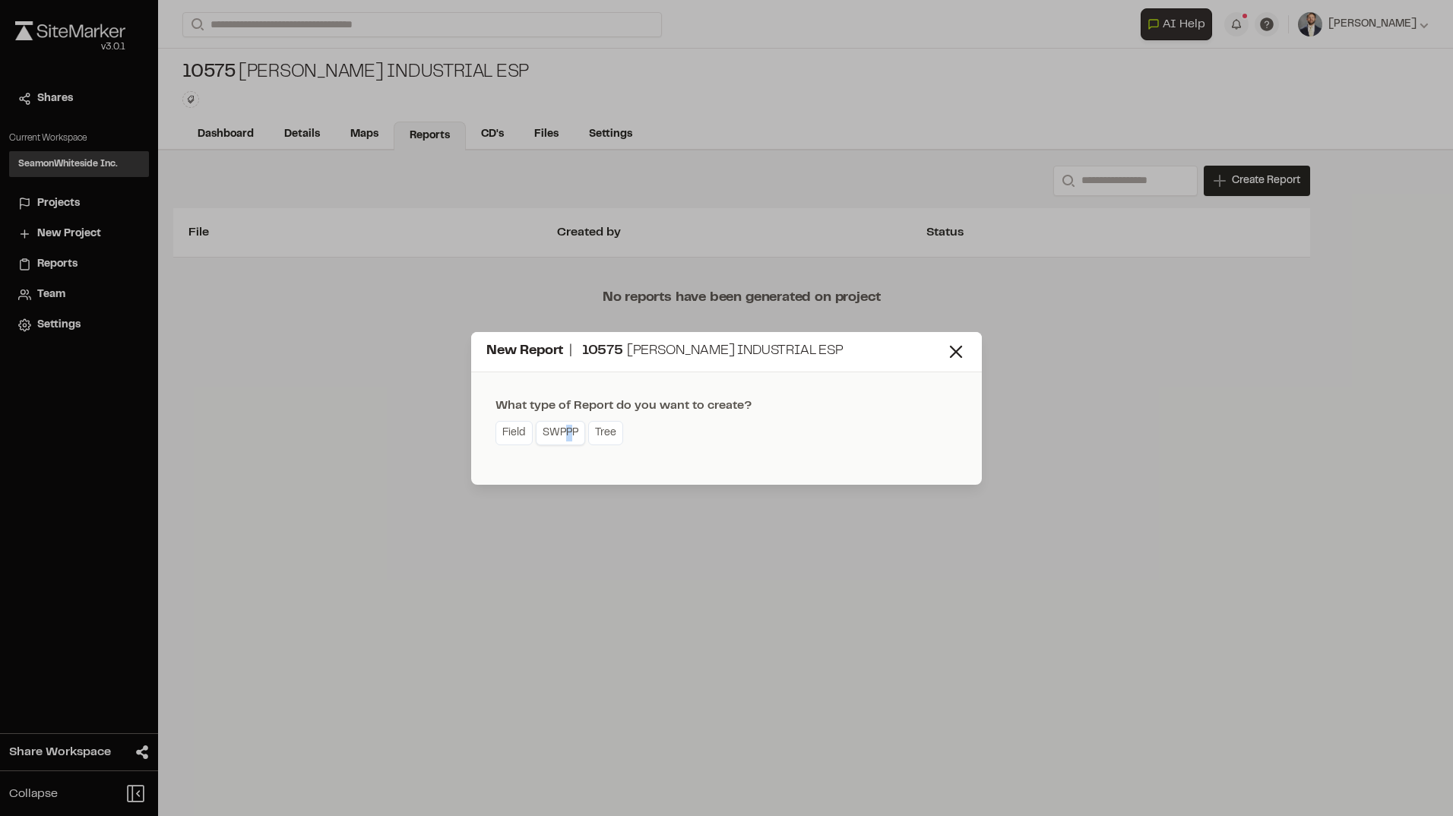
click at [567, 434] on link "SWPPP" at bounding box center [560, 433] width 49 height 24
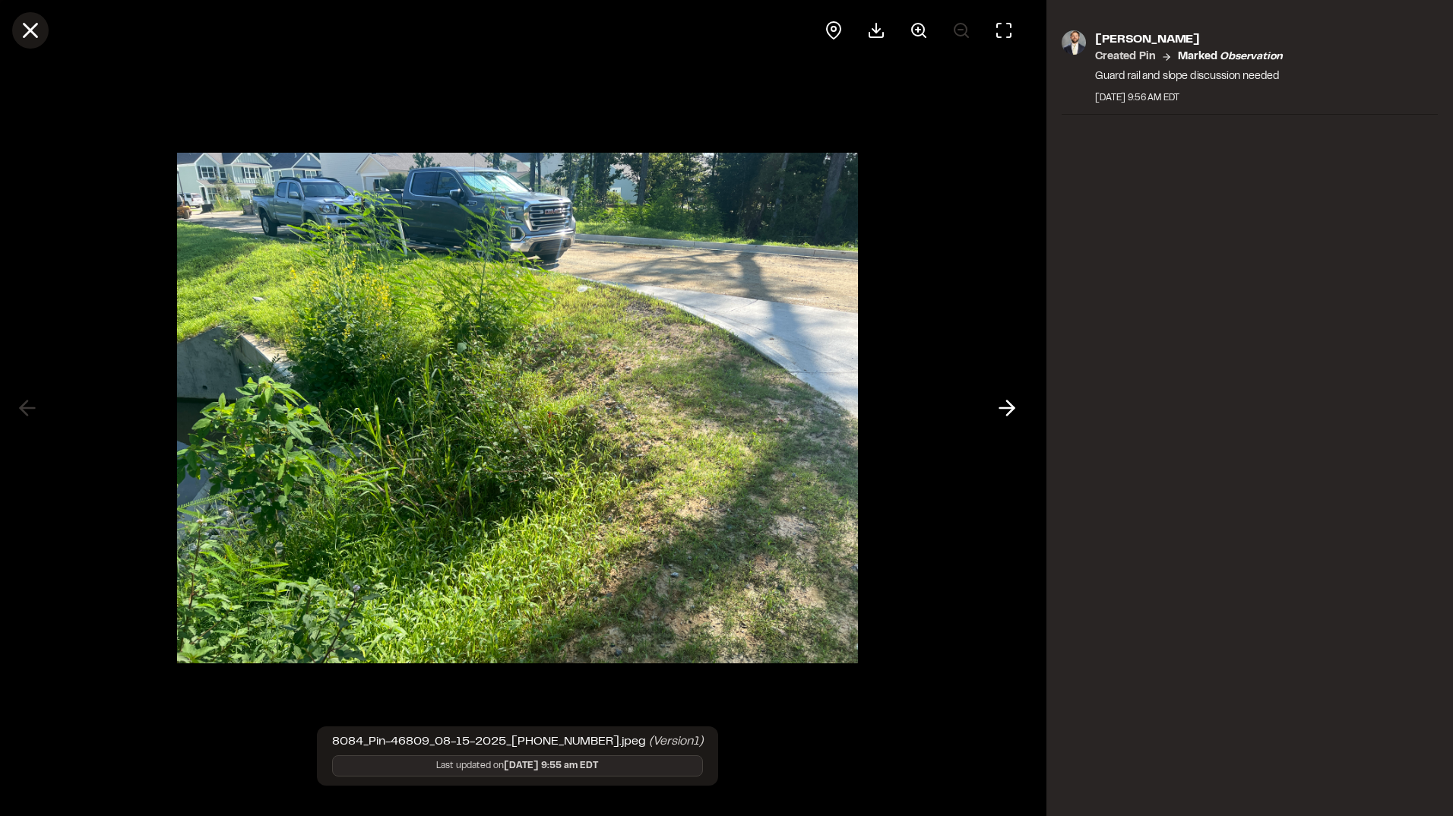
click at [31, 33] on line at bounding box center [30, 30] width 13 height 13
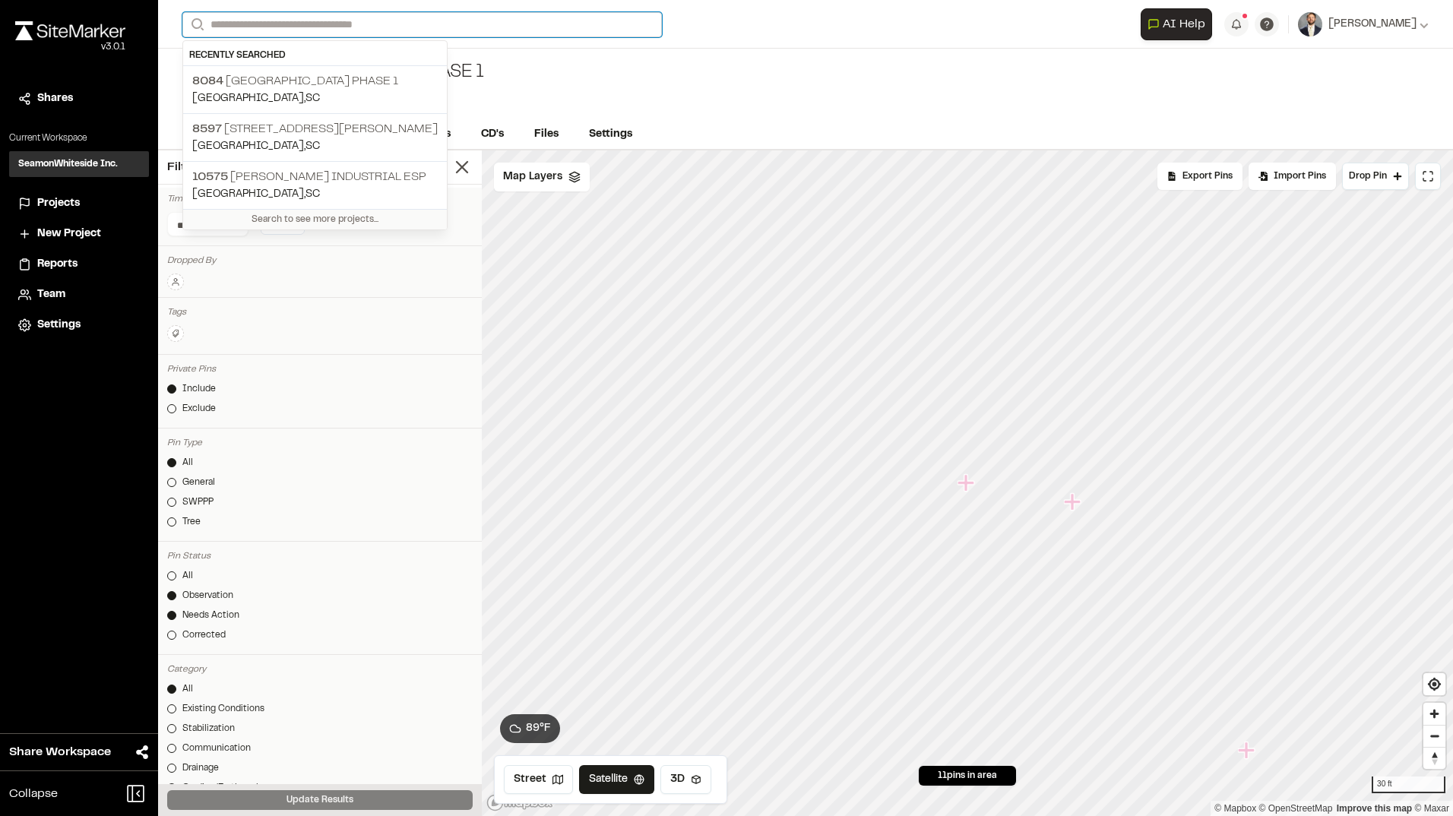
click at [473, 26] on input "Search" at bounding box center [422, 24] width 480 height 25
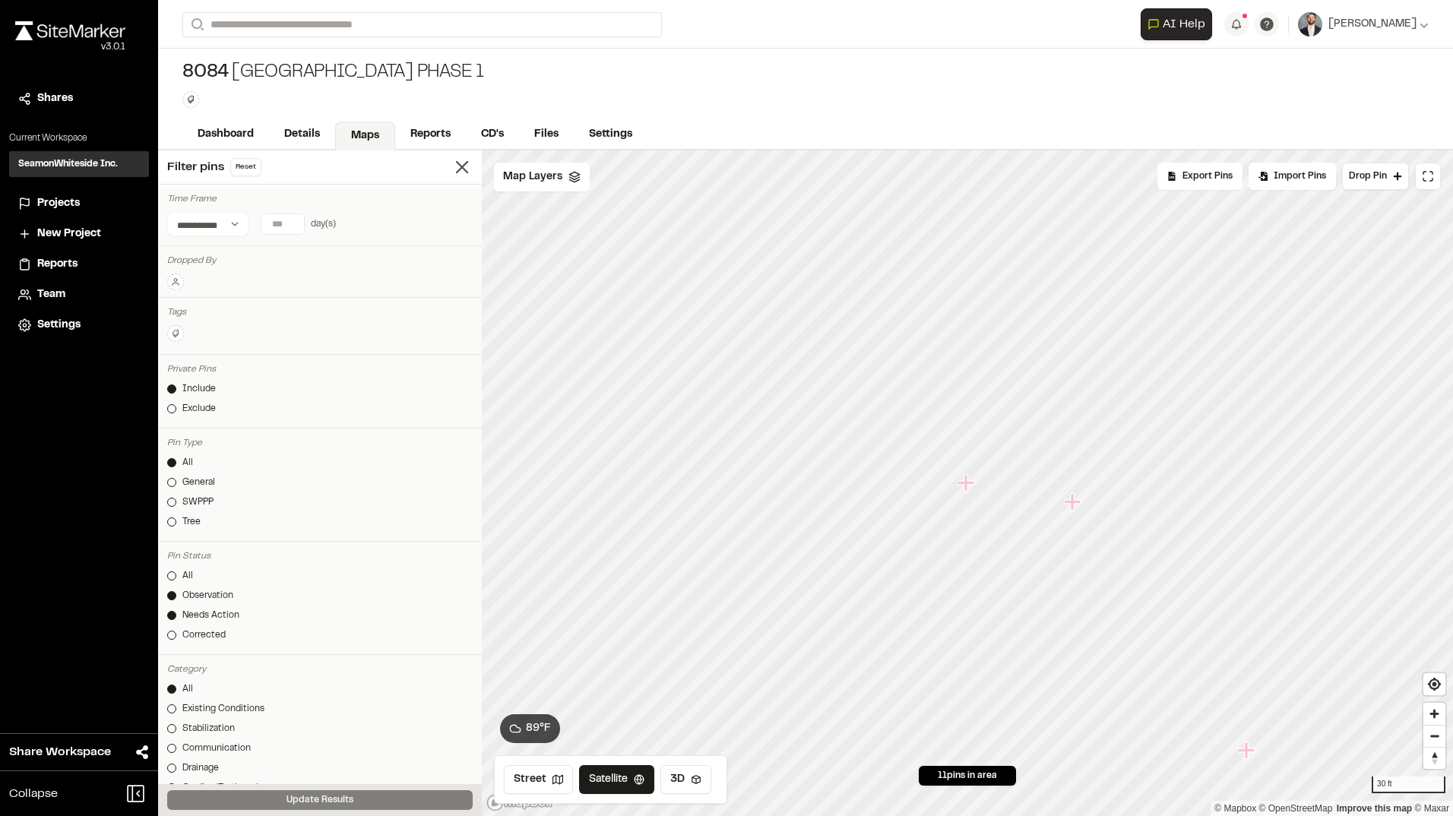
click at [342, 175] on p "10575 Jack Primus Industrial ESP" at bounding box center [314, 177] width 245 height 18
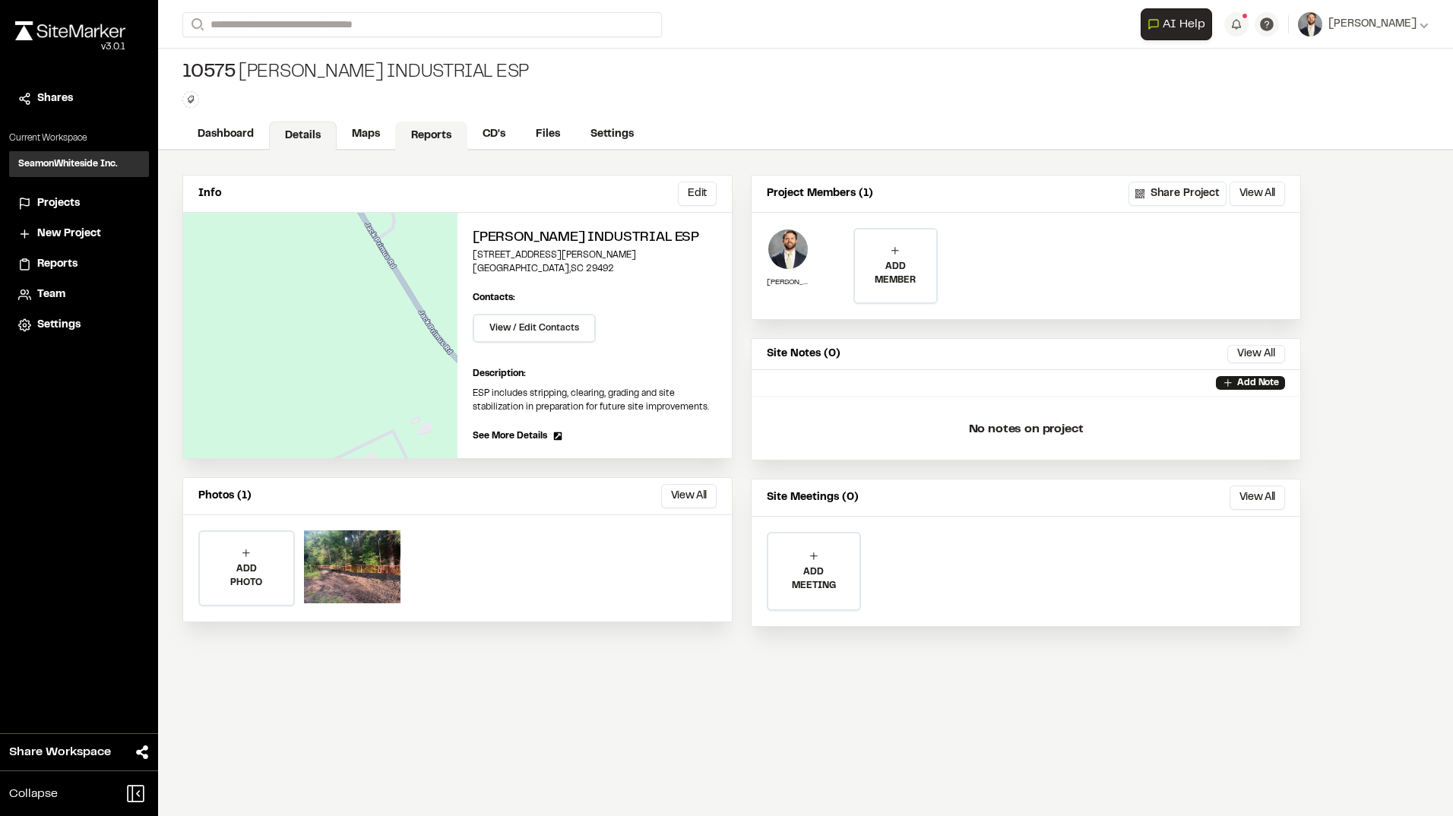
click at [365, 128] on link "Maps" at bounding box center [366, 134] width 59 height 29
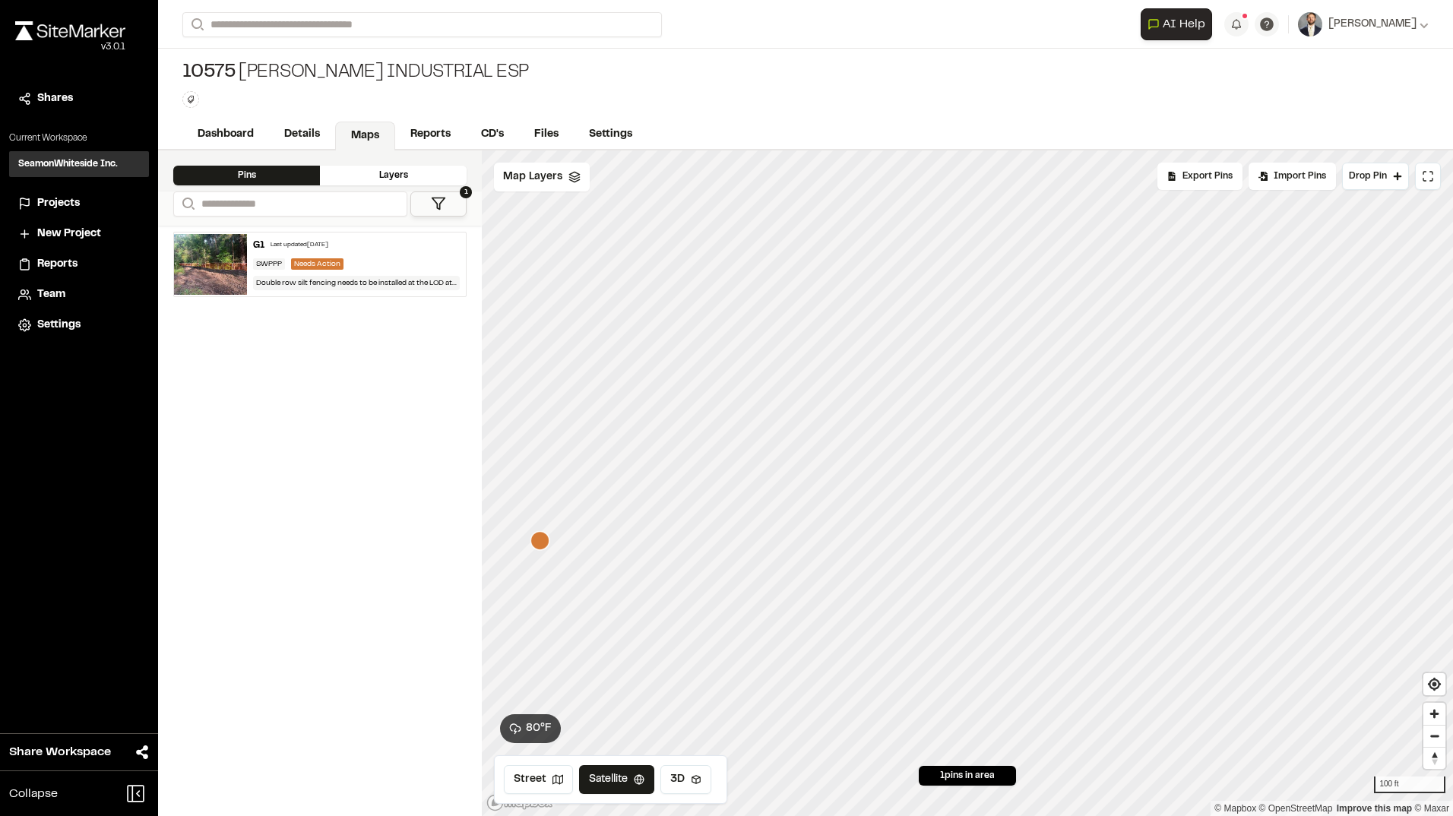
click at [547, 536] on icon "Map marker" at bounding box center [539, 540] width 19 height 19
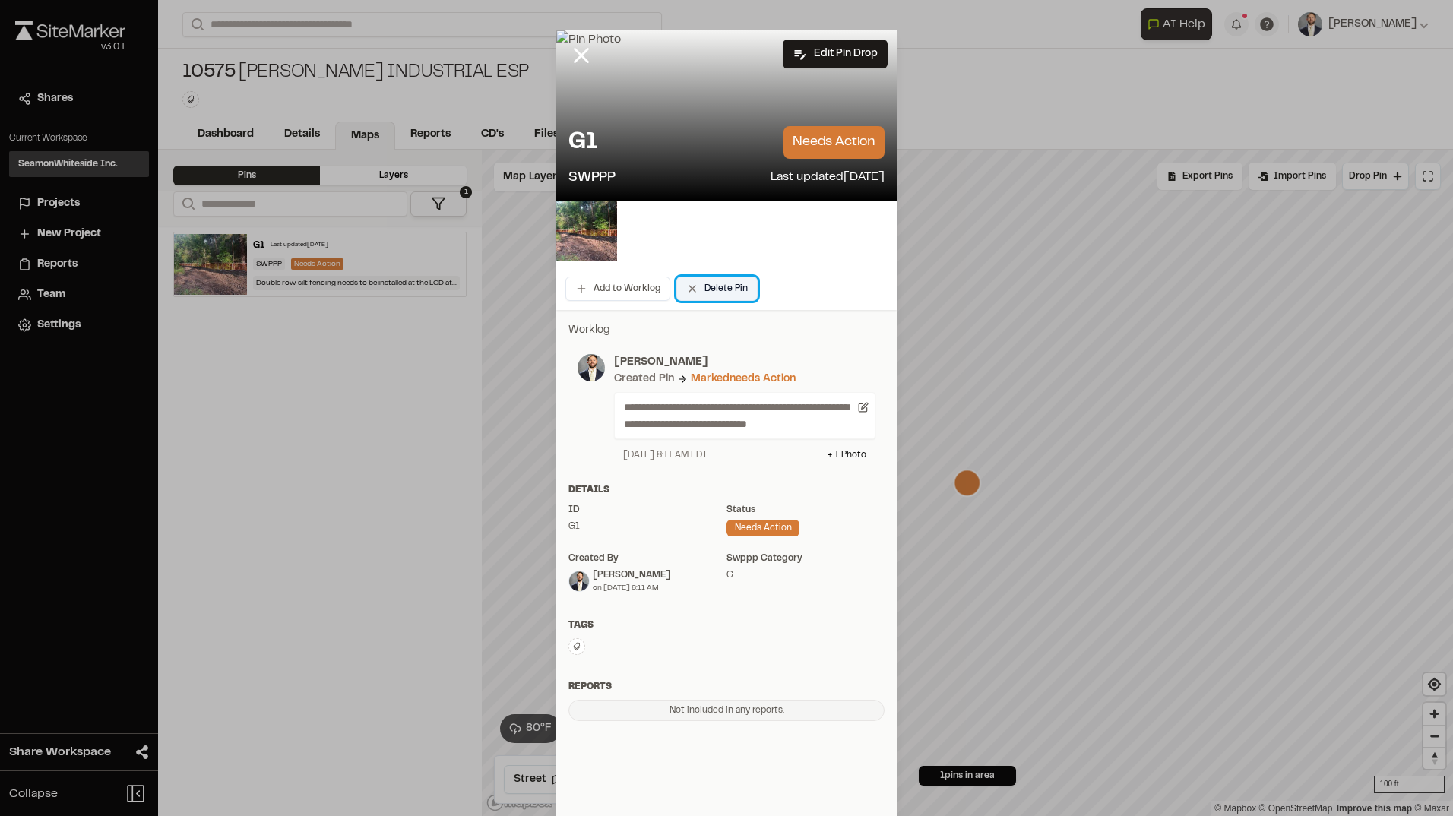
click at [726, 282] on button "Delete Pin" at bounding box center [716, 289] width 81 height 24
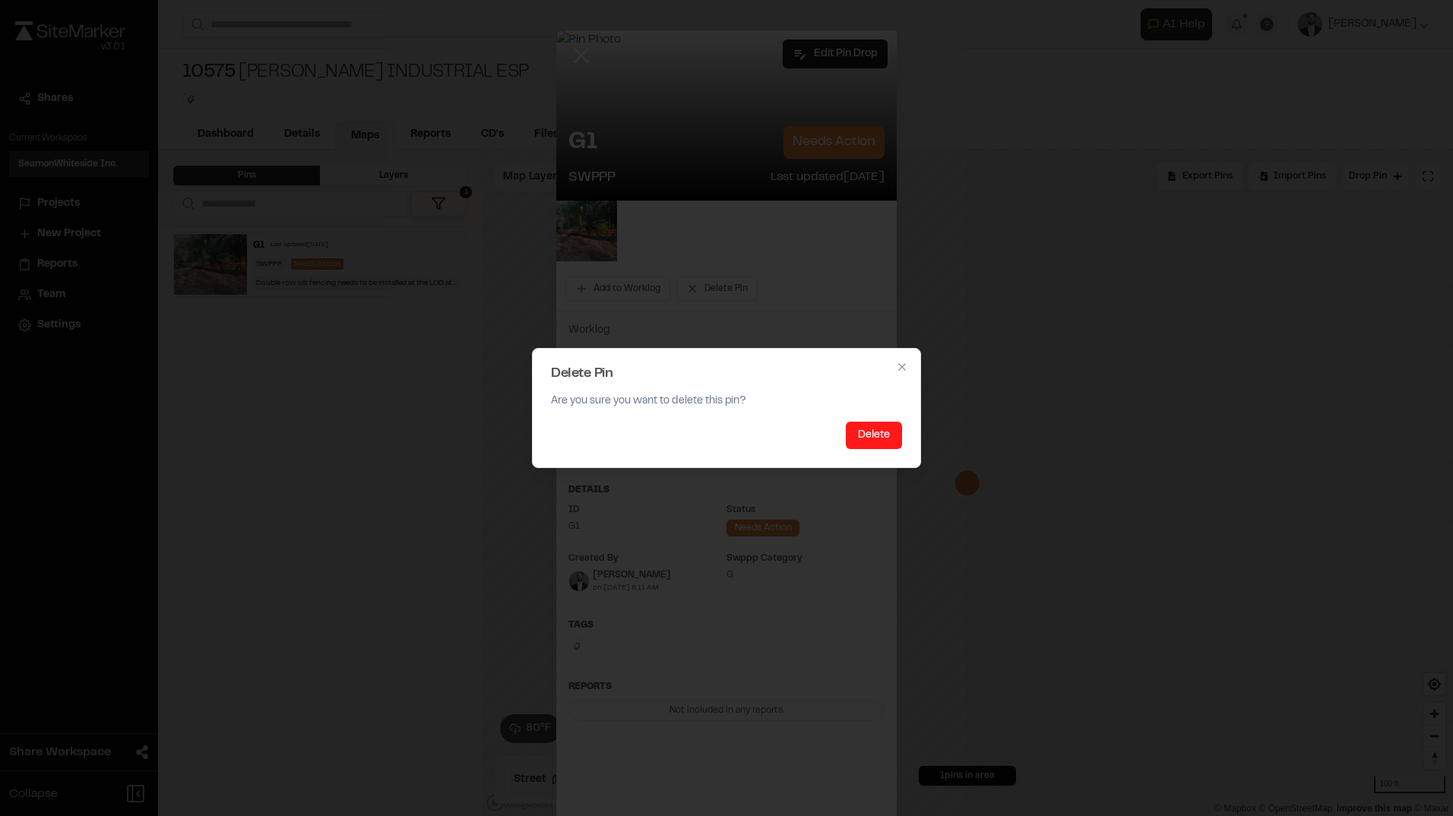
click at [874, 432] on button "Delete" at bounding box center [874, 435] width 56 height 27
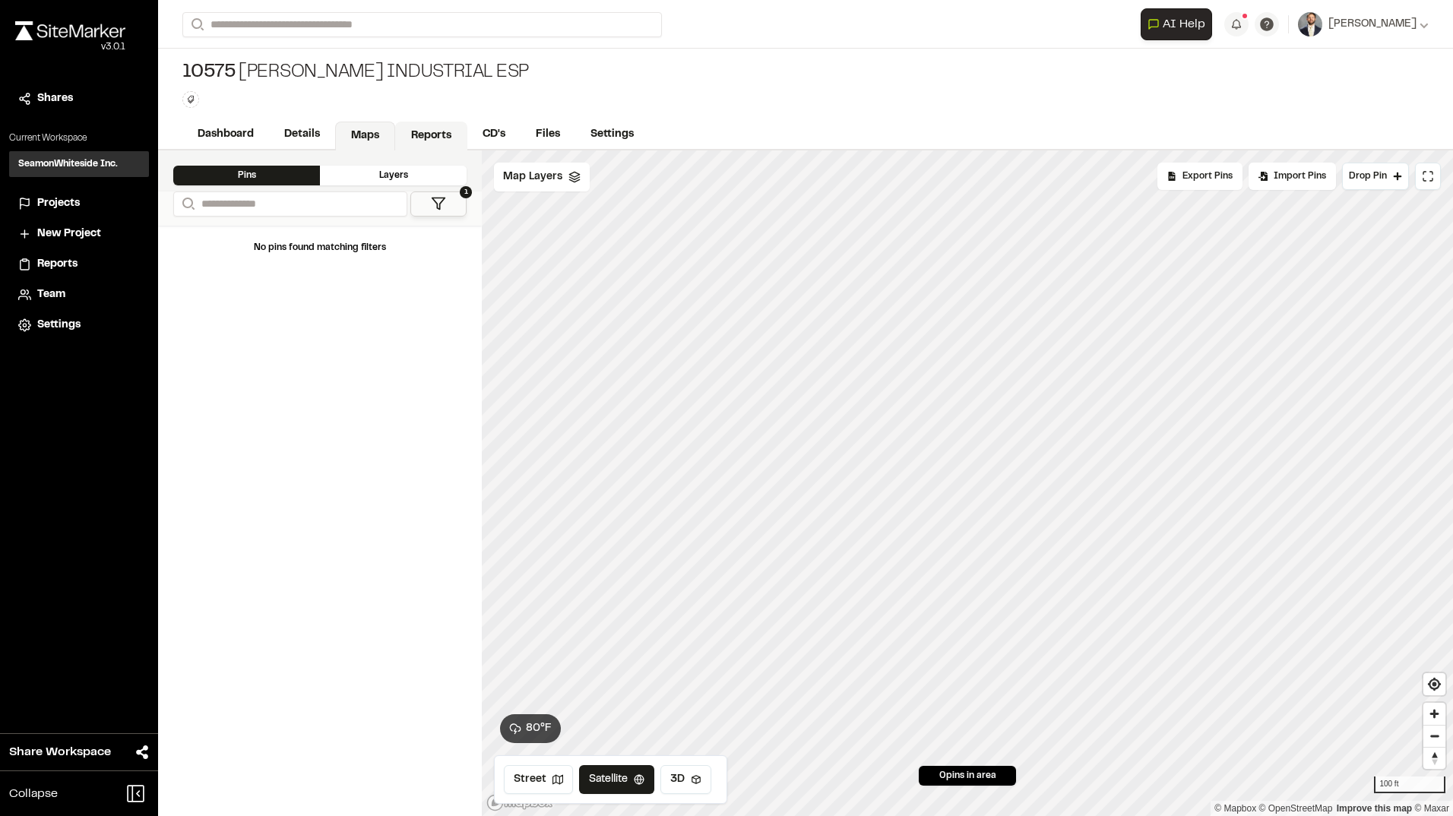
click at [431, 129] on link "Reports" at bounding box center [431, 136] width 72 height 29
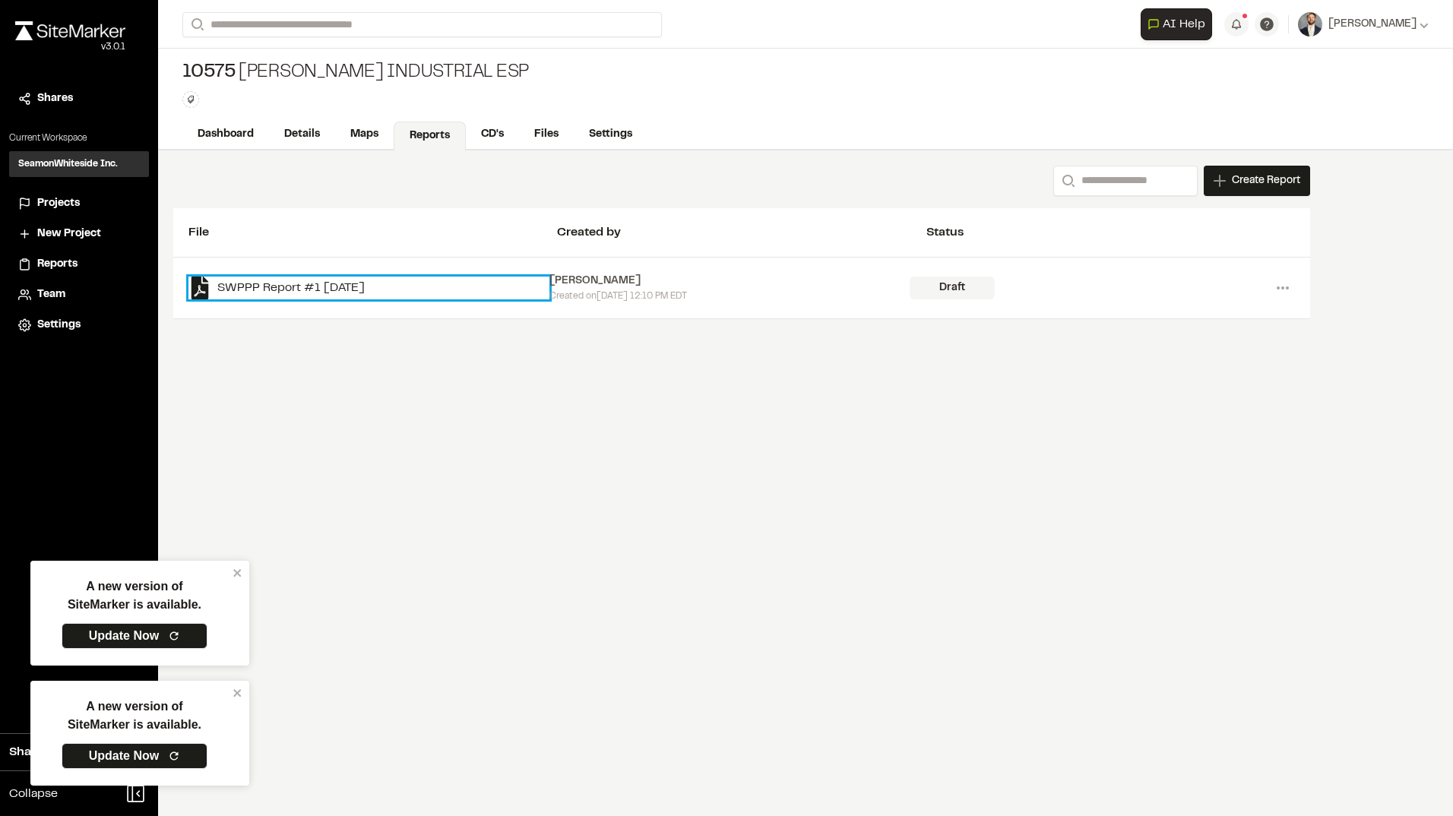
click at [378, 280] on link "SWPPP Report #1 2025-08-21" at bounding box center [368, 288] width 361 height 23
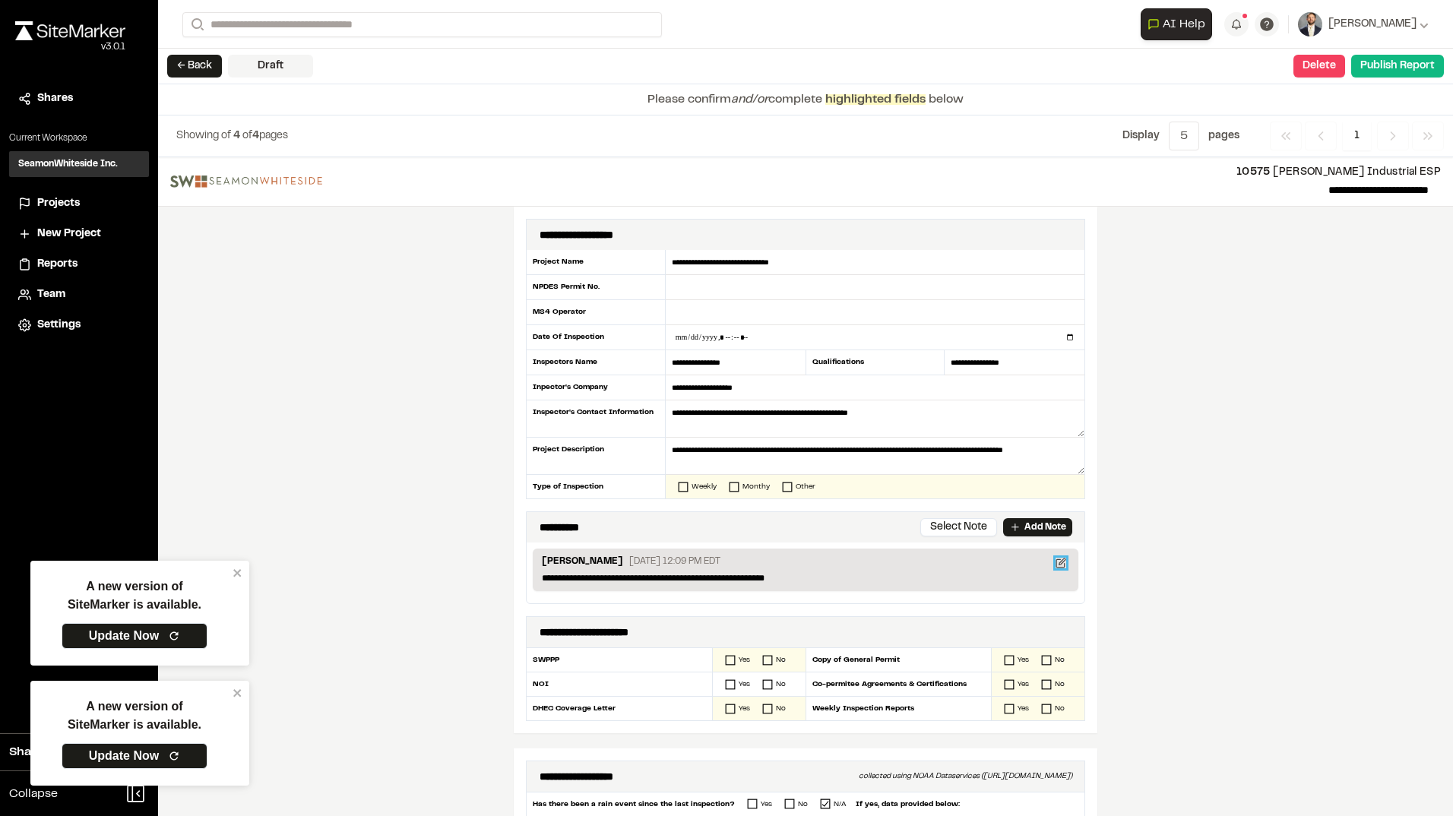
click at [1058, 565] on icon at bounding box center [1061, 563] width 11 height 11
type textarea "**********"
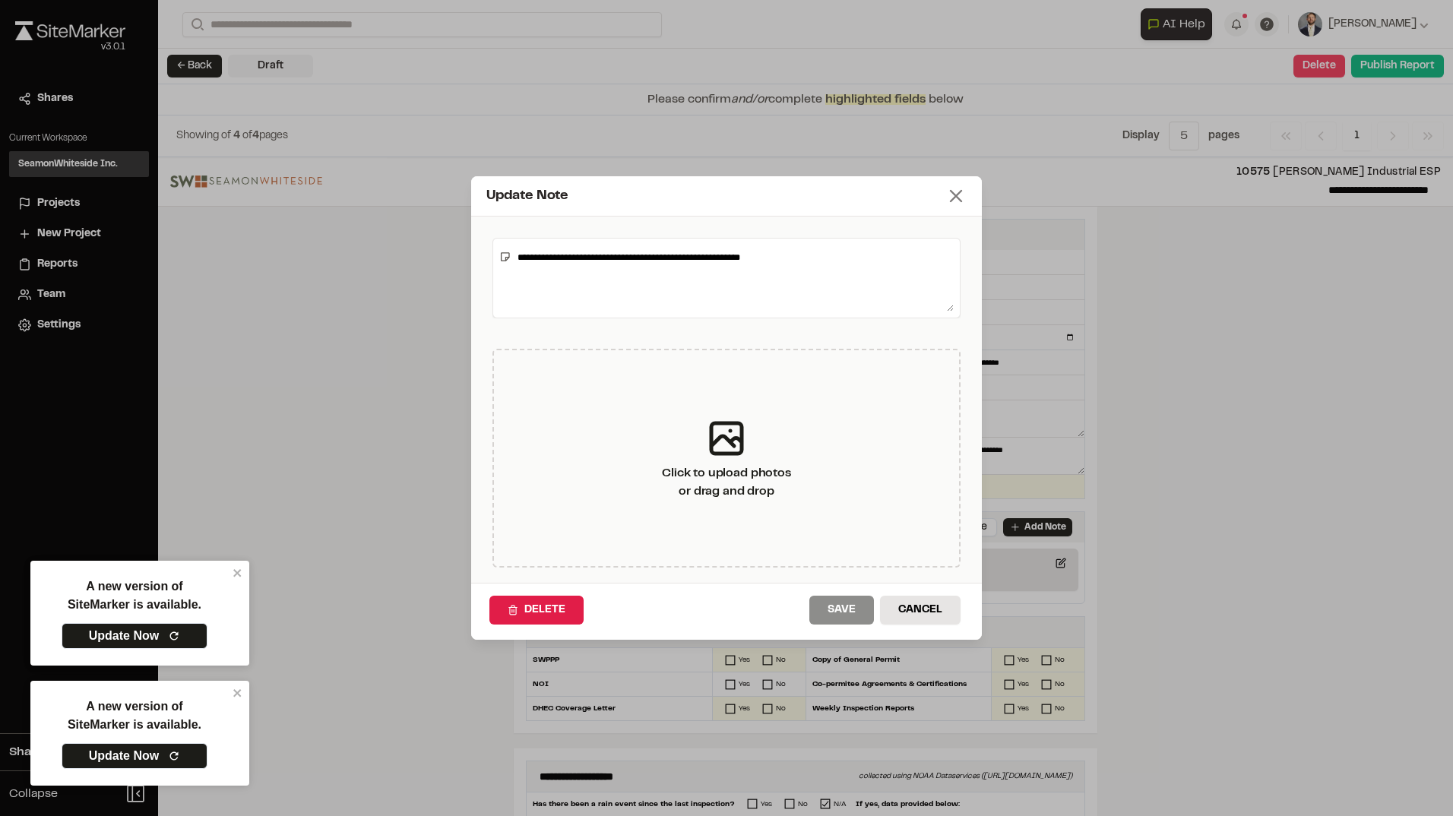
click at [953, 189] on icon at bounding box center [955, 195] width 21 height 21
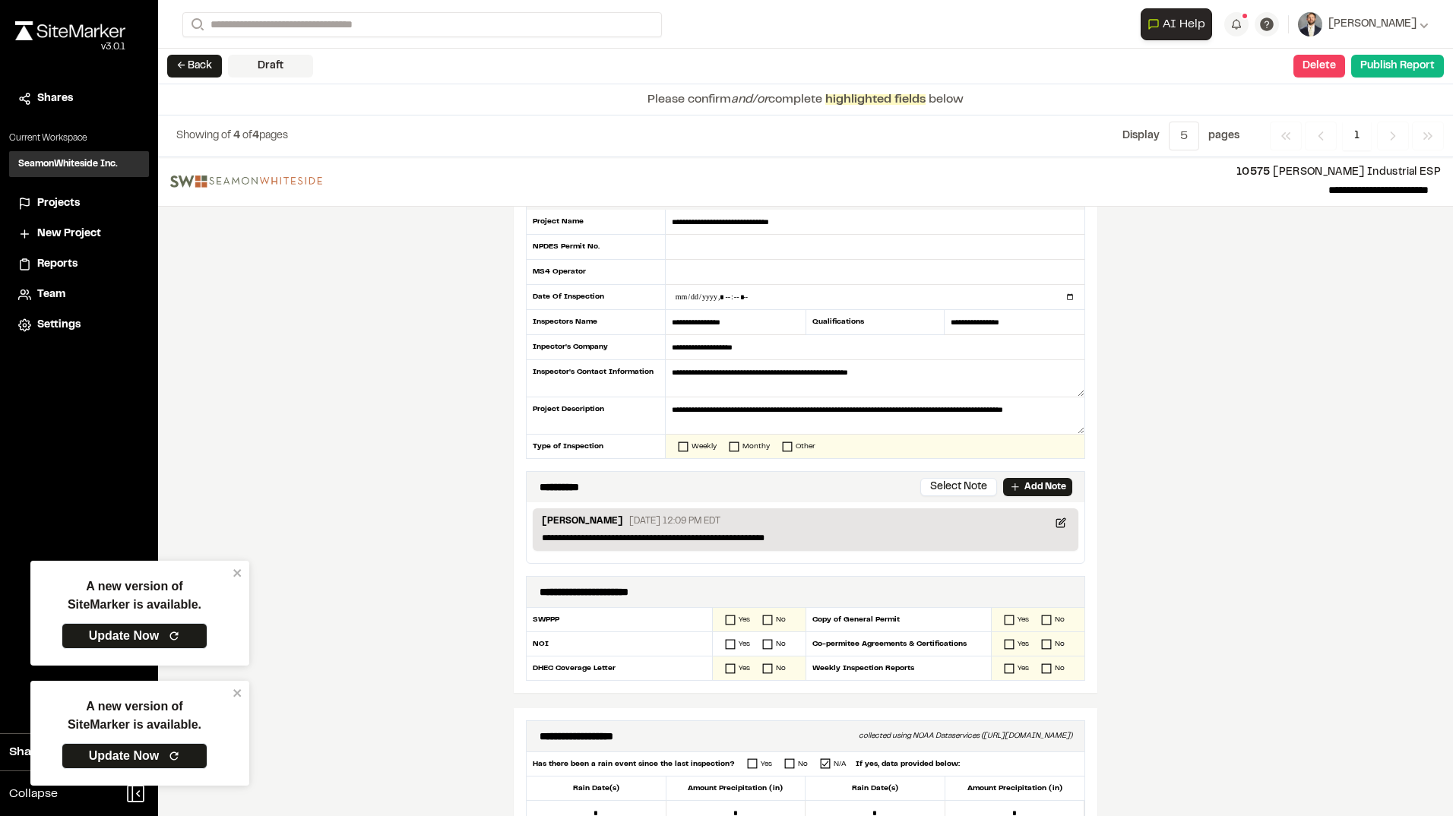
scroll to position [76, 0]
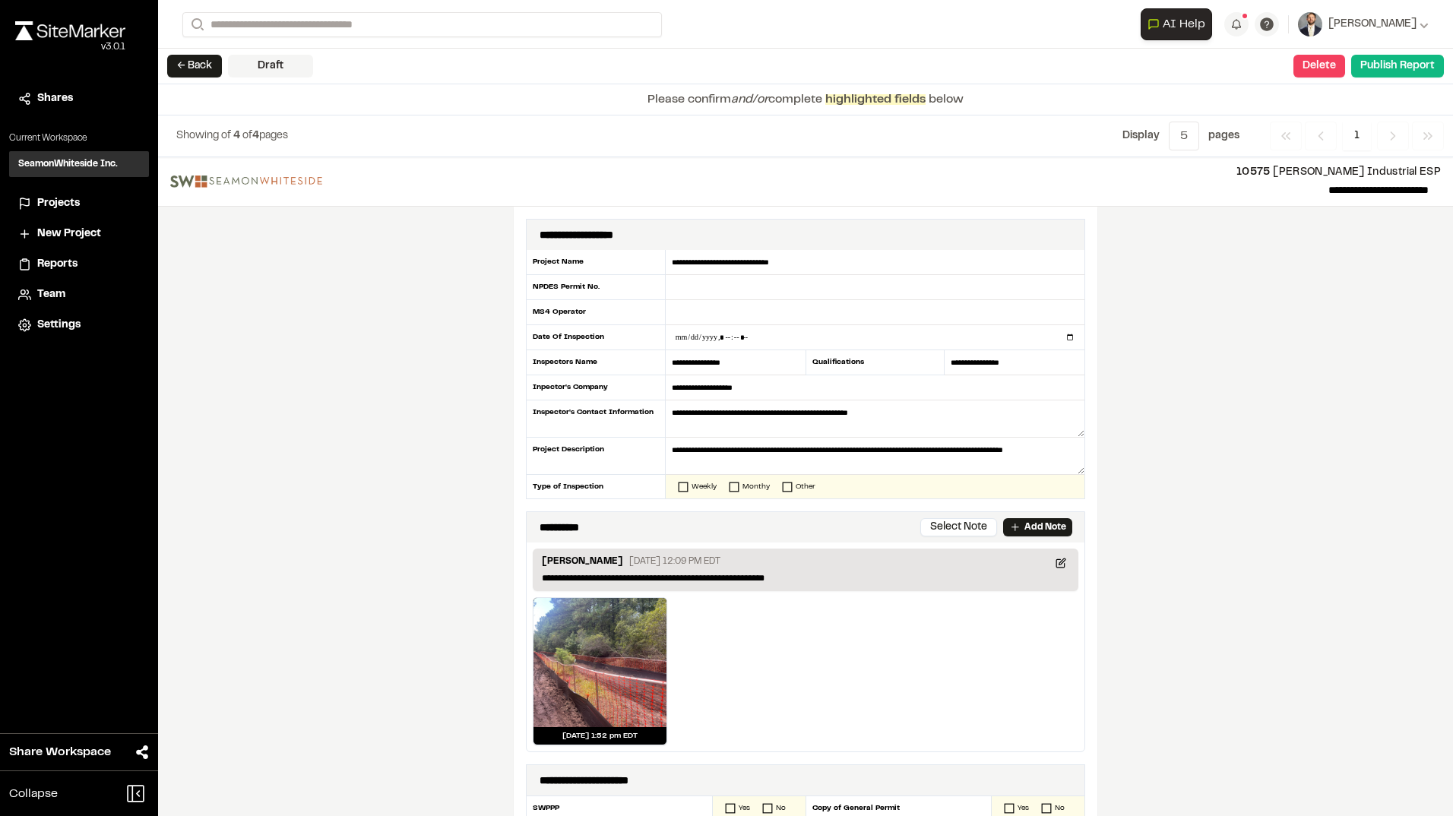
click at [684, 488] on div at bounding box center [679, 487] width 26 height 11
click at [678, 486] on icon at bounding box center [683, 487] width 11 height 11
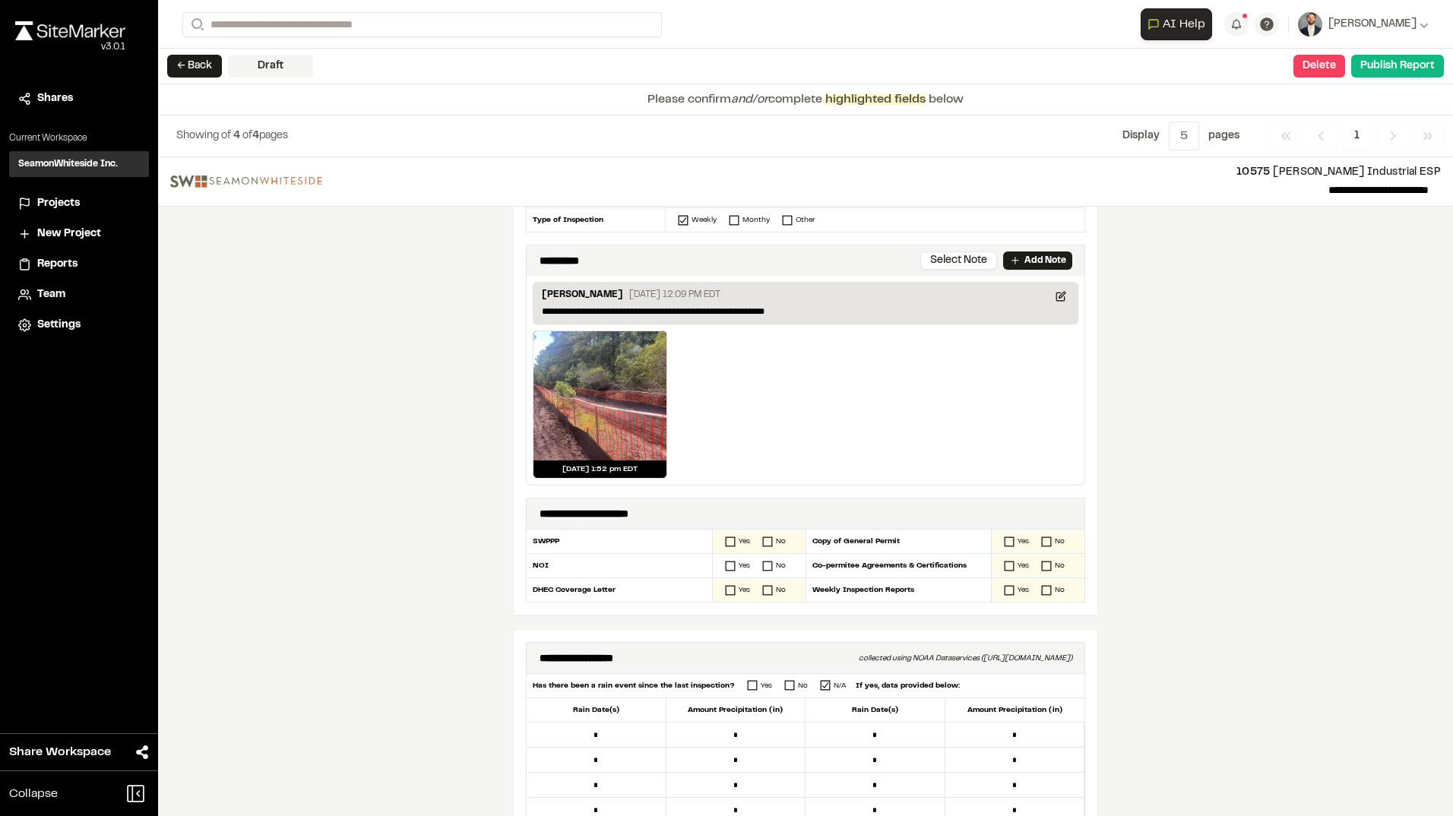
scroll to position [304, 0]
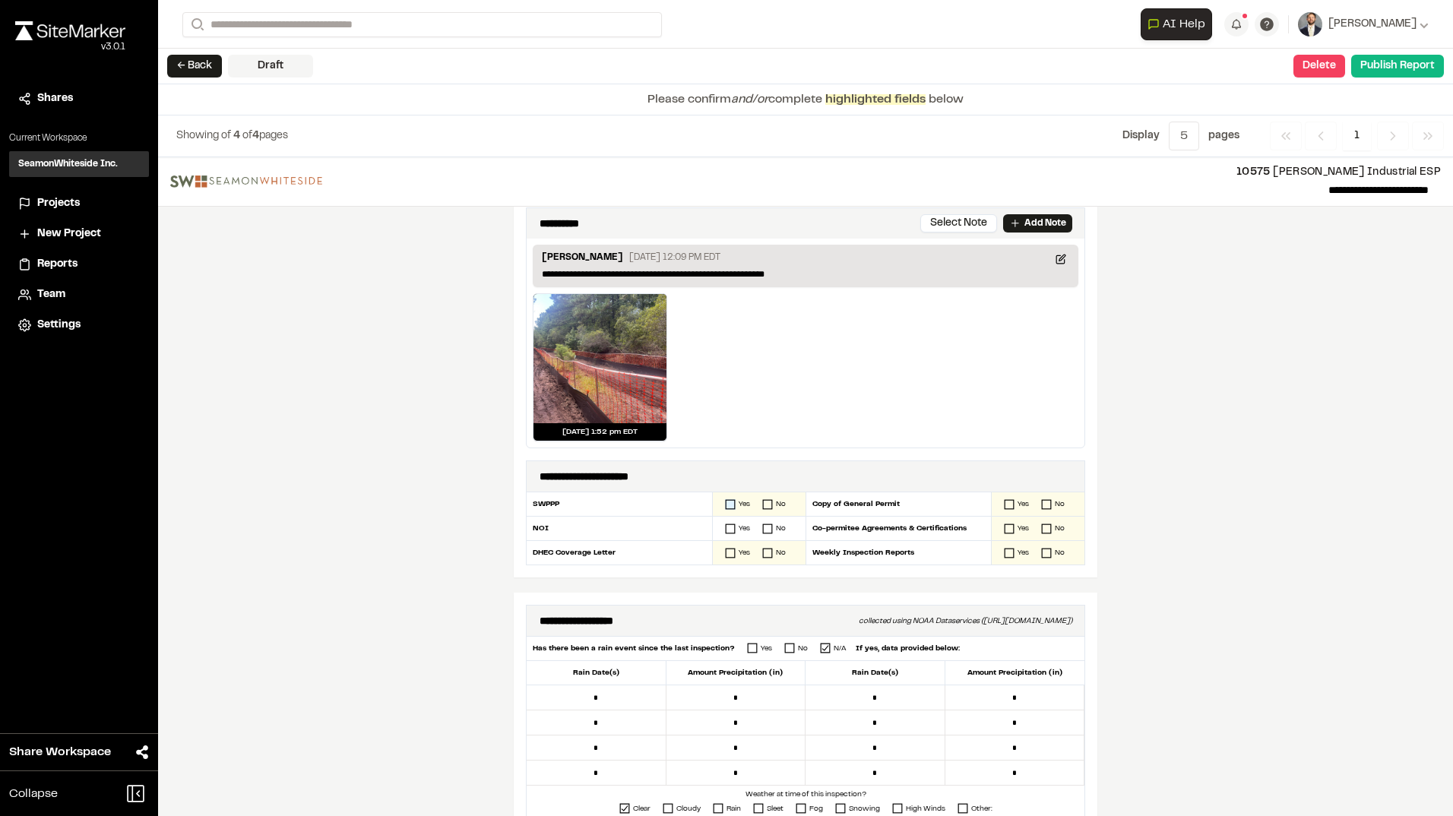
click at [726, 502] on icon at bounding box center [730, 504] width 11 height 11
click at [725, 526] on icon at bounding box center [730, 529] width 11 height 11
click at [725, 555] on icon at bounding box center [730, 553] width 11 height 11
click at [1005, 502] on rect at bounding box center [1009, 504] width 9 height 9
click at [1004, 524] on icon at bounding box center [1009, 529] width 11 height 11
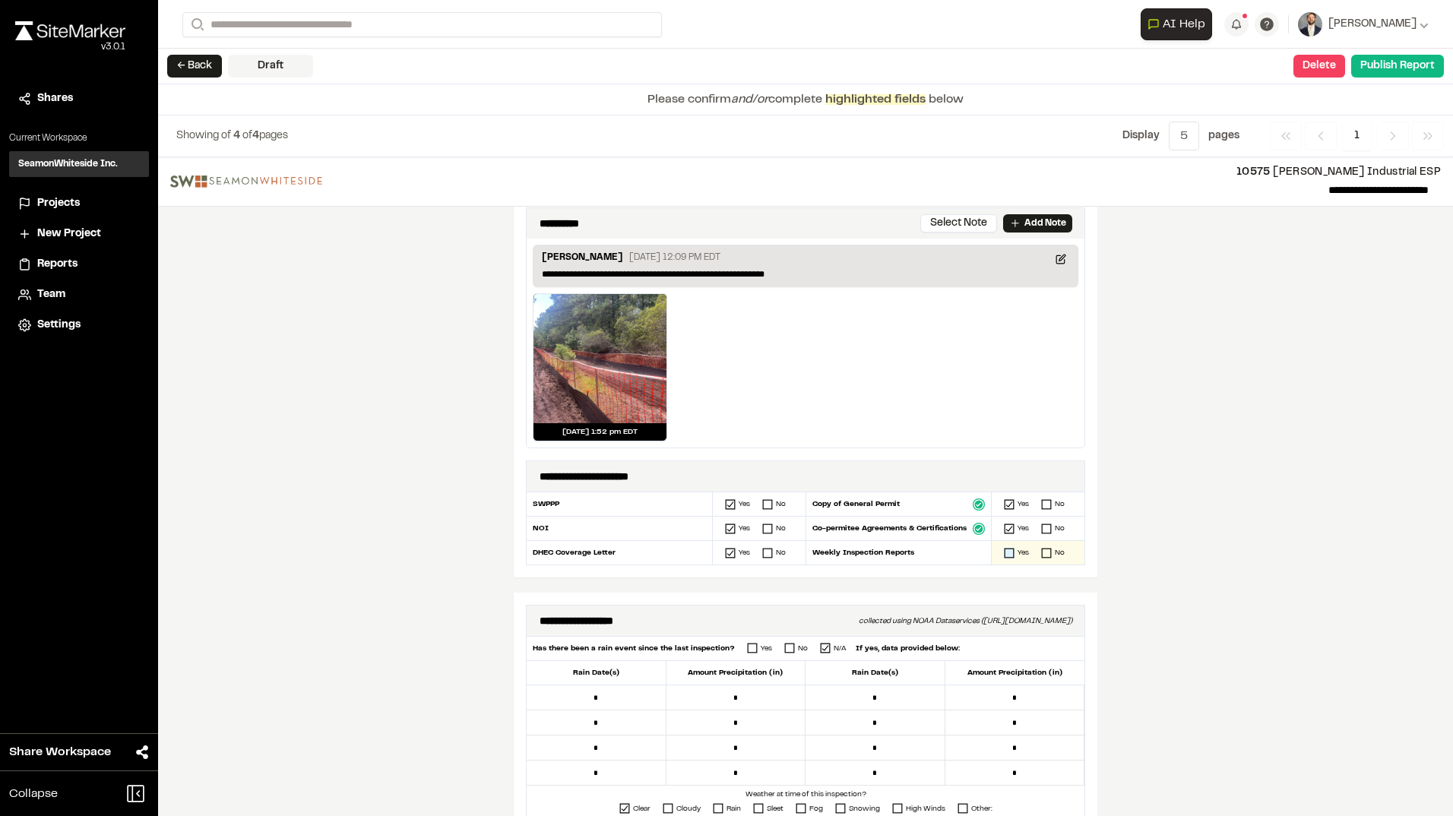
click at [1004, 552] on icon at bounding box center [1009, 553] width 11 height 11
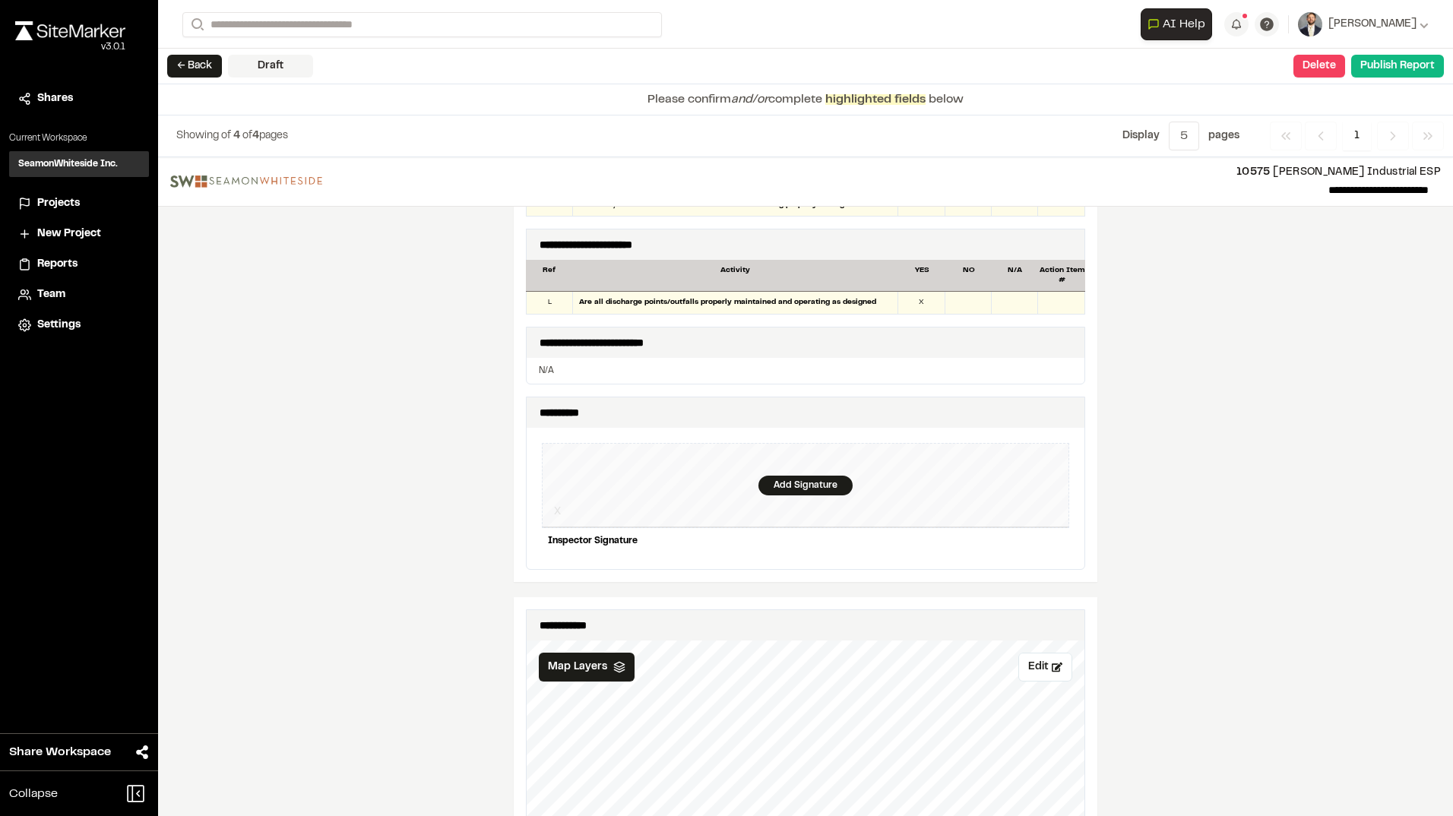
scroll to position [1672, 0]
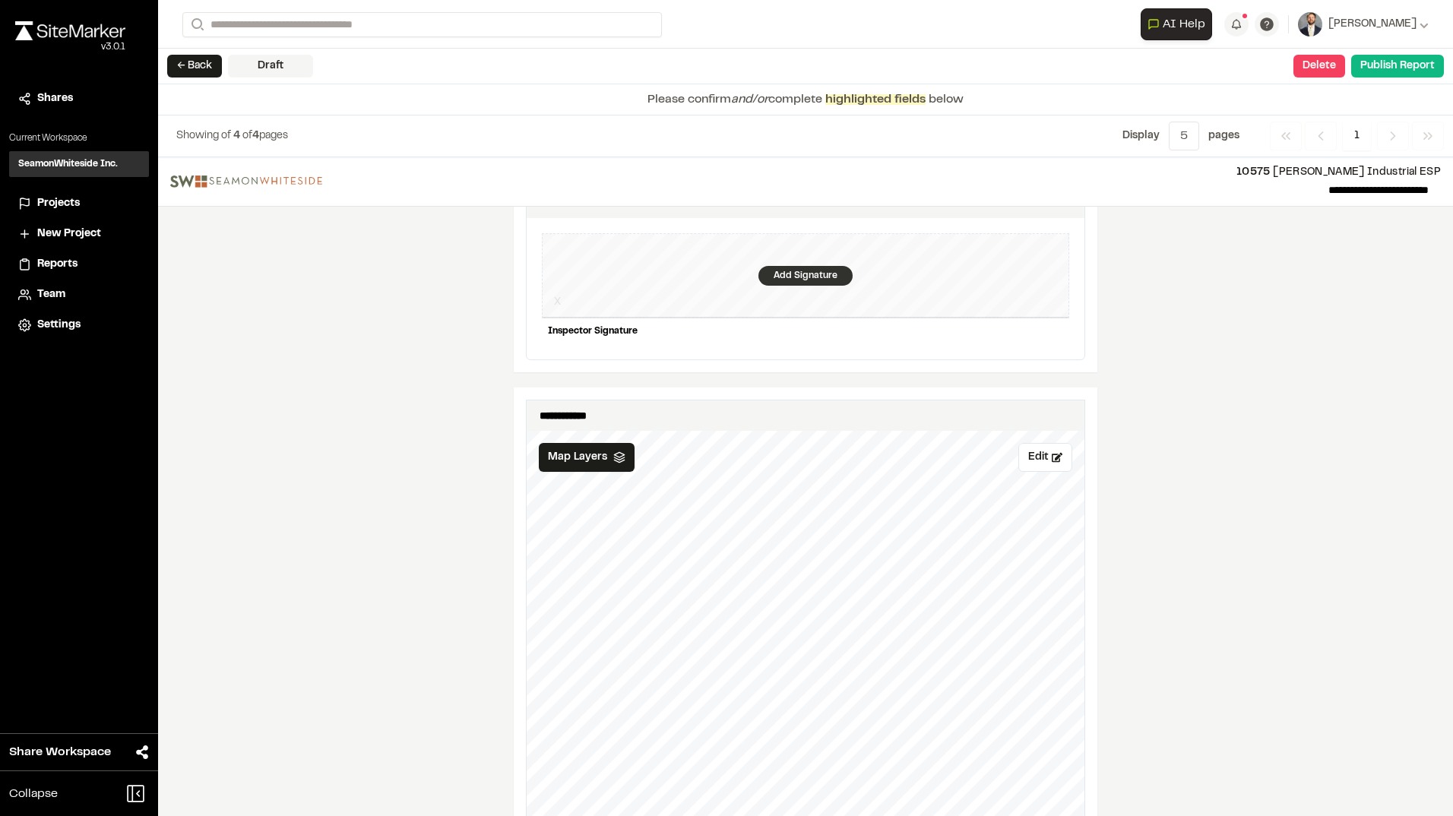
click at [812, 266] on div "Add Signature" at bounding box center [805, 276] width 94 height 20
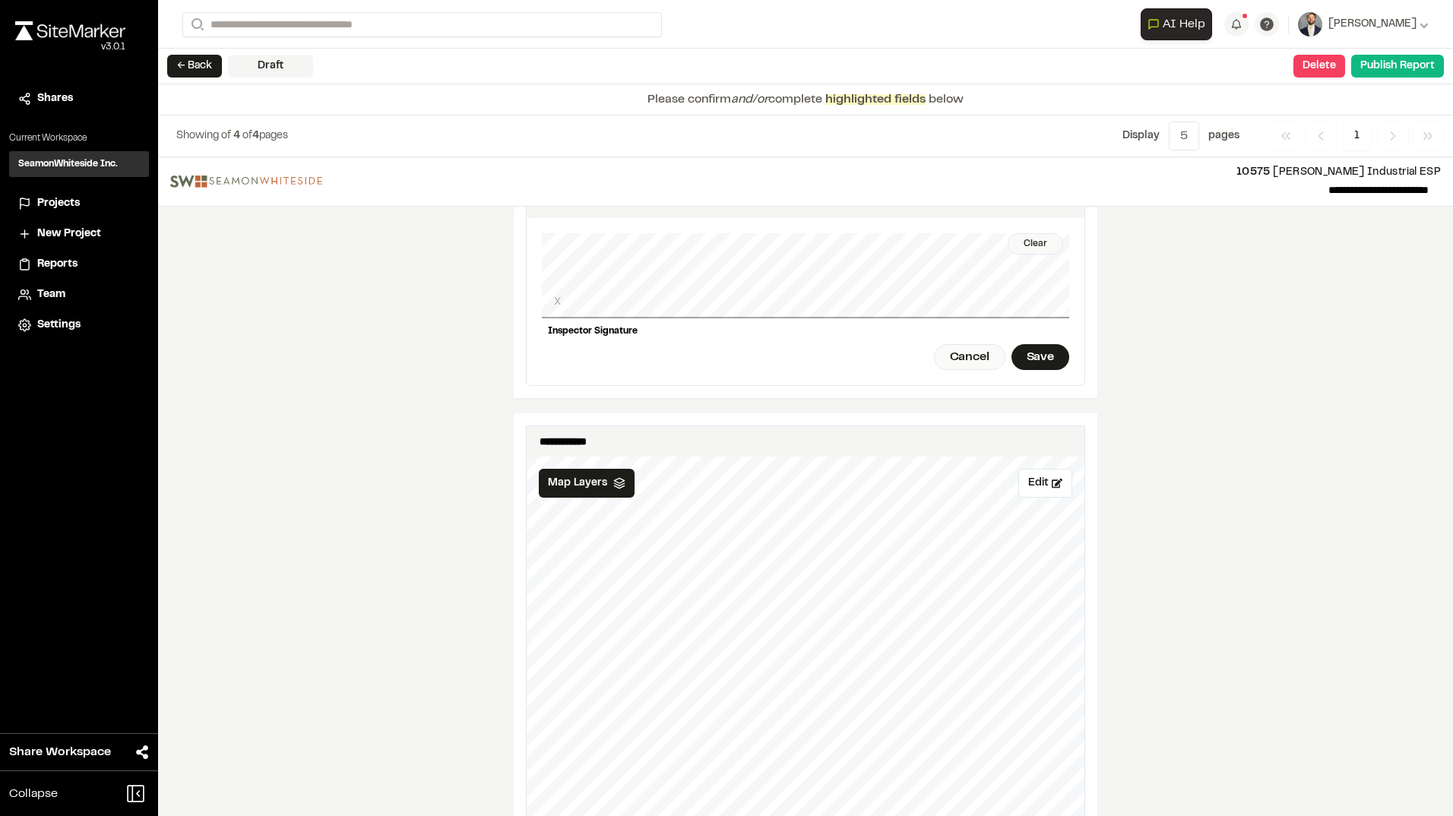
click at [1030, 234] on div "Clear" at bounding box center [1035, 243] width 55 height 21
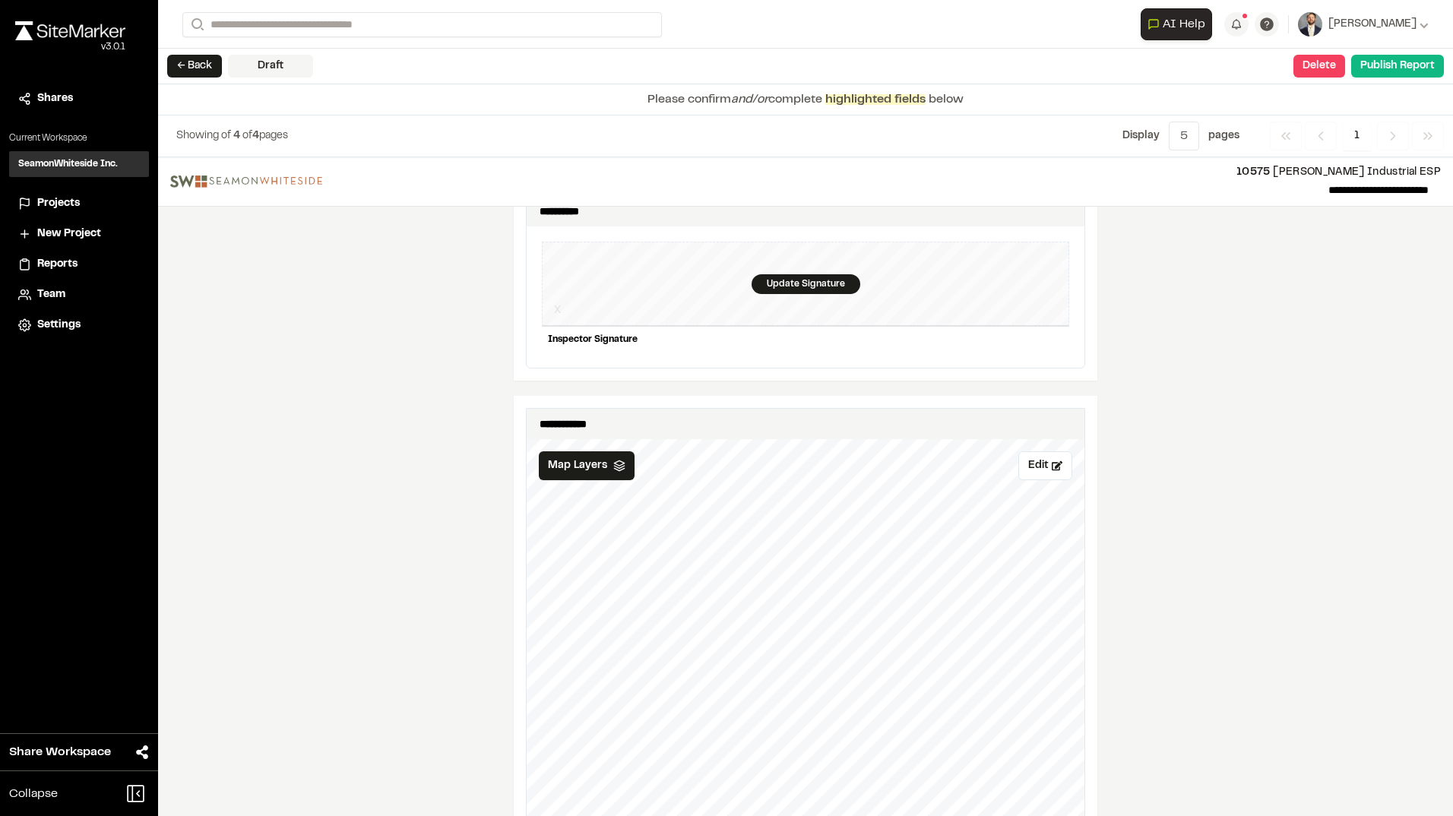
scroll to position [1654, 0]
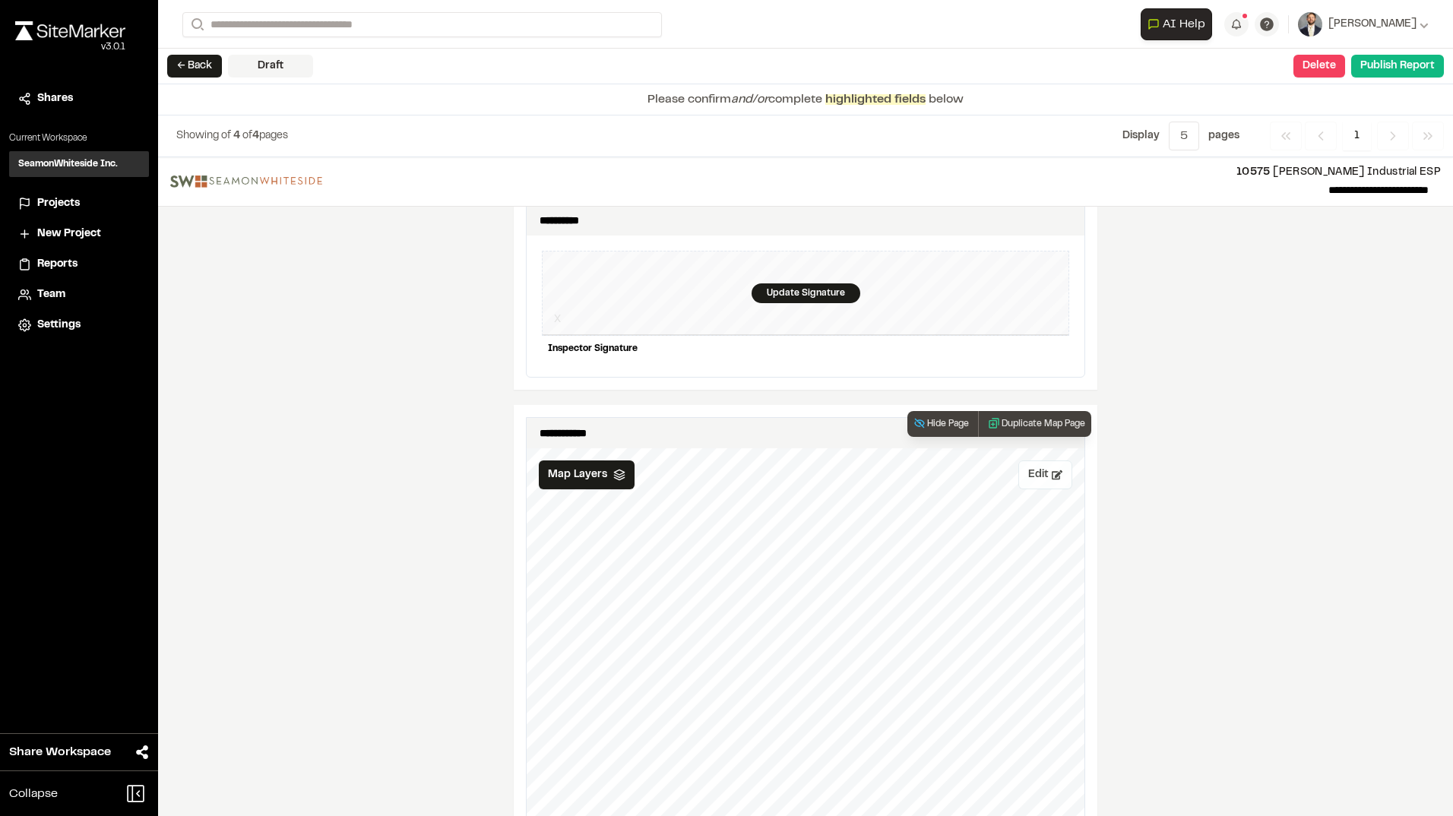
click at [1043, 466] on button "Edit" at bounding box center [1045, 475] width 54 height 29
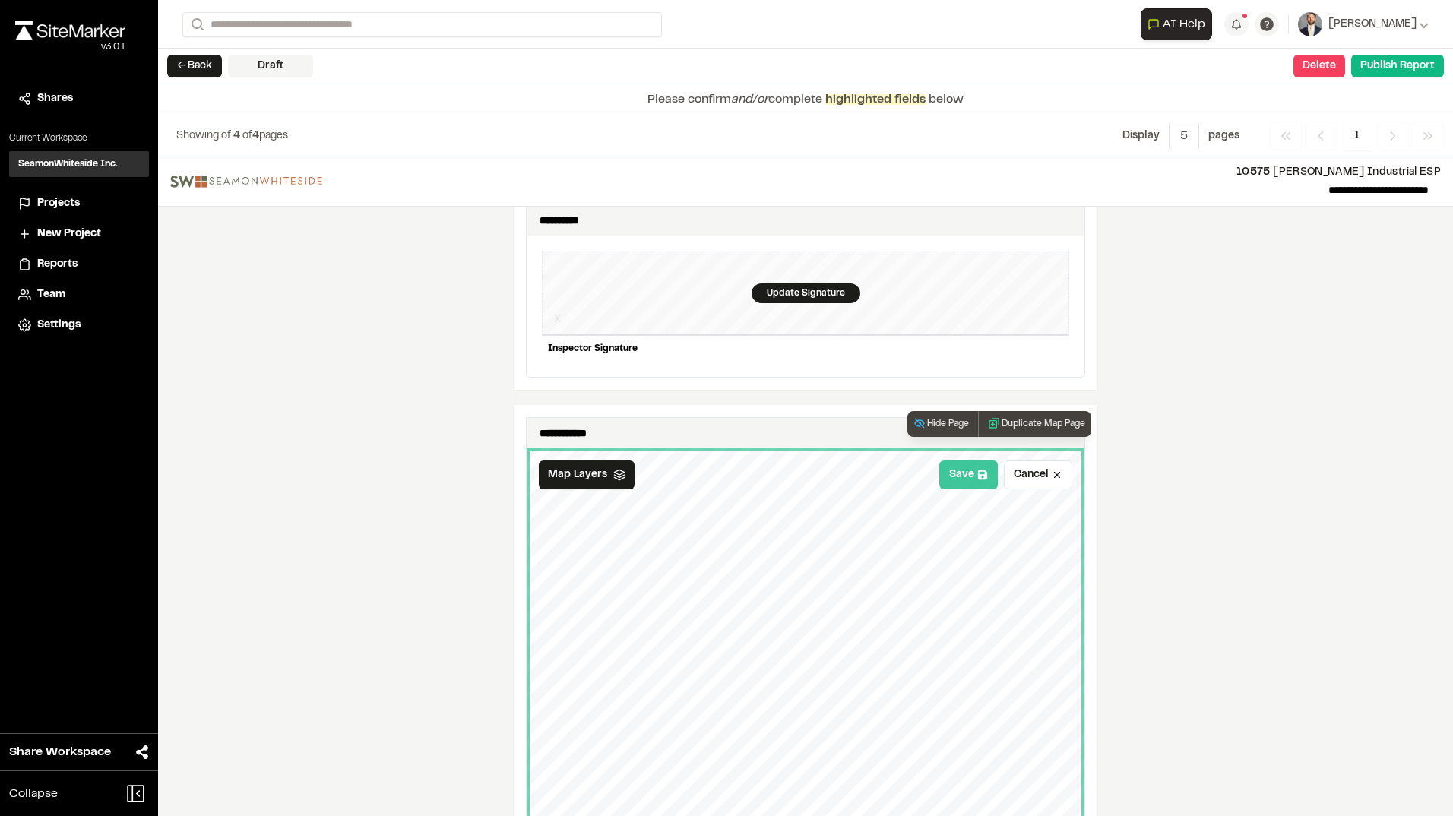
click at [957, 467] on button "Save" at bounding box center [968, 475] width 59 height 29
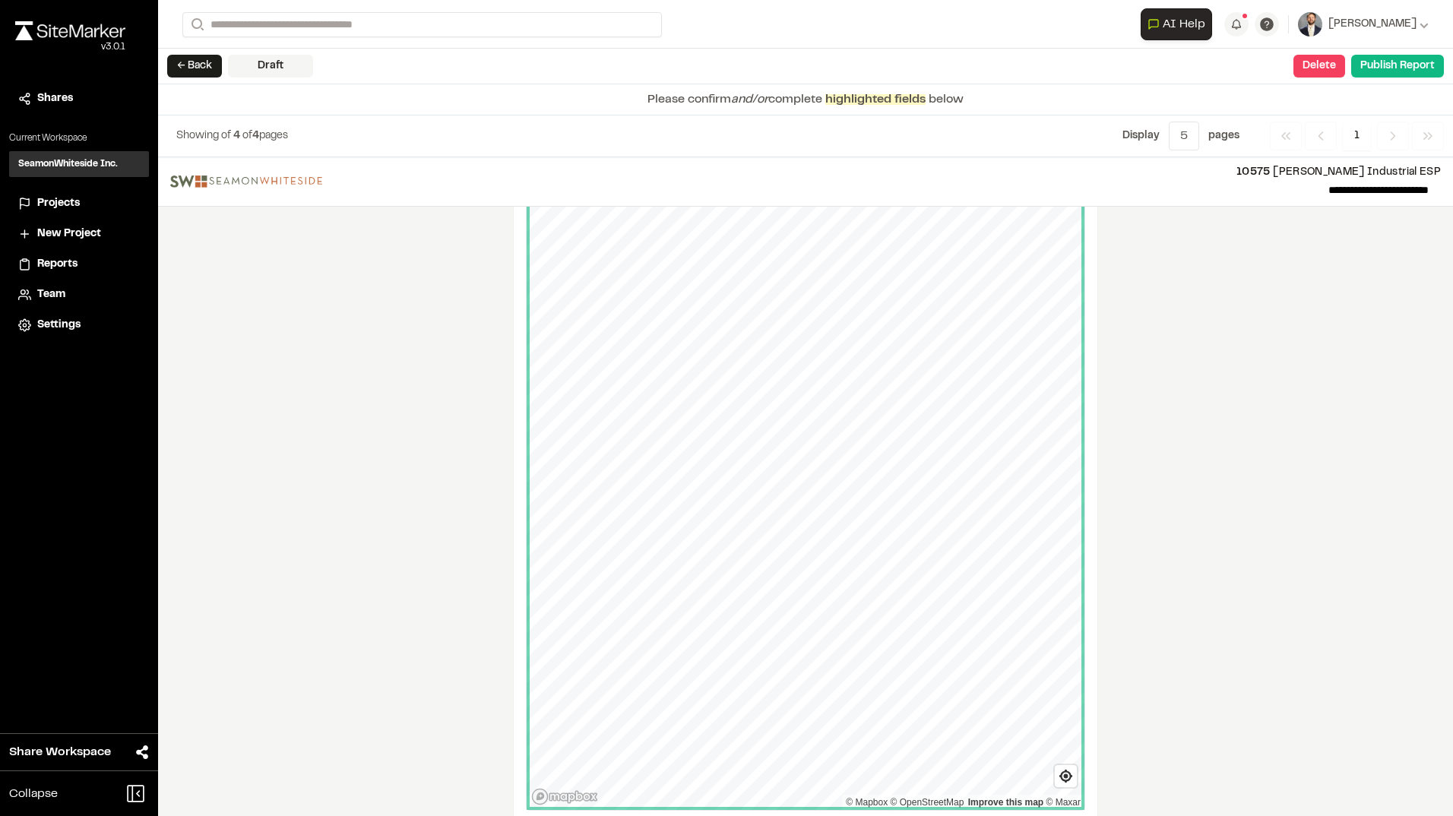
scroll to position [1958, 0]
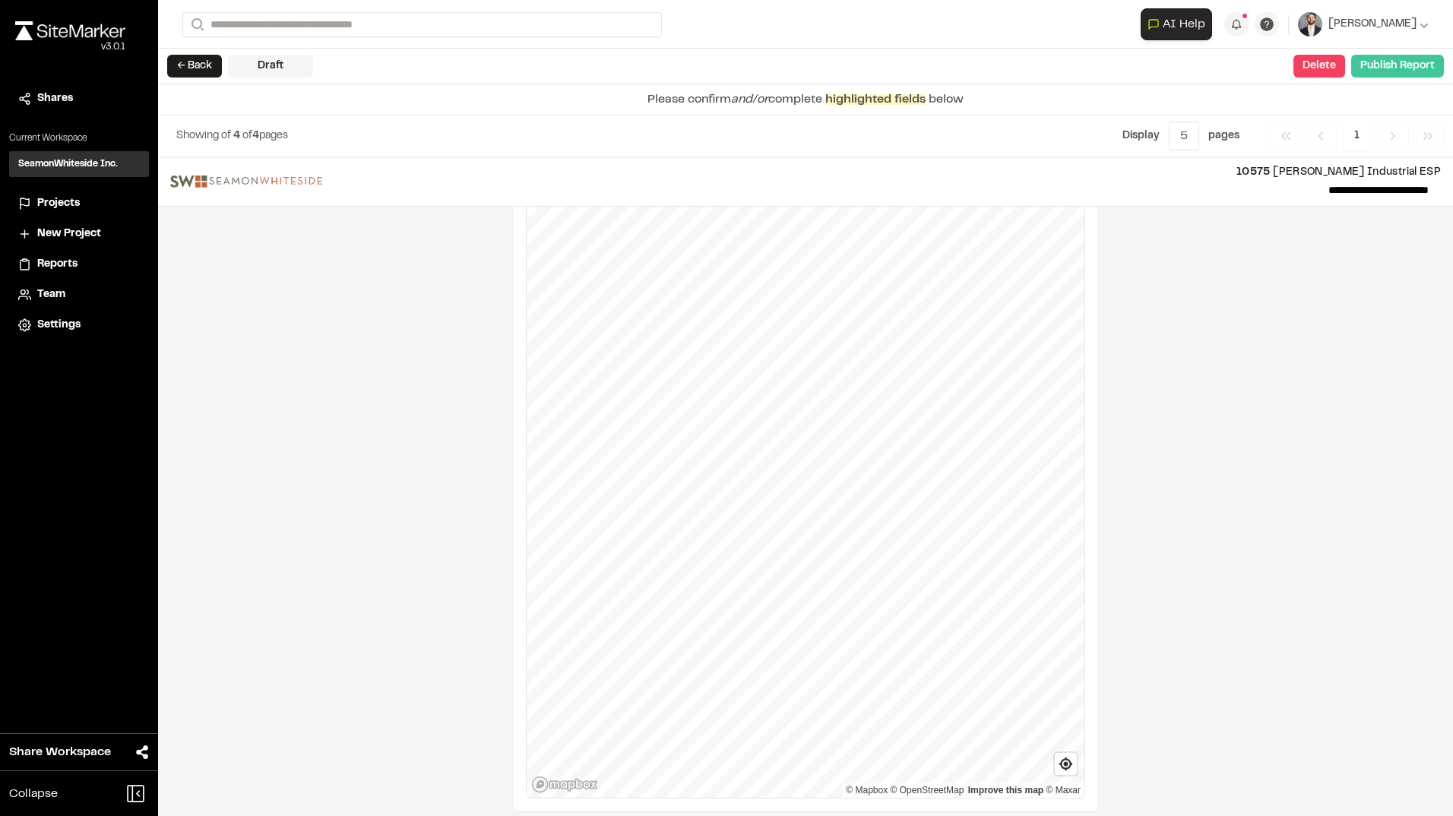
click at [1414, 55] on button "Publish Report" at bounding box center [1397, 66] width 93 height 23
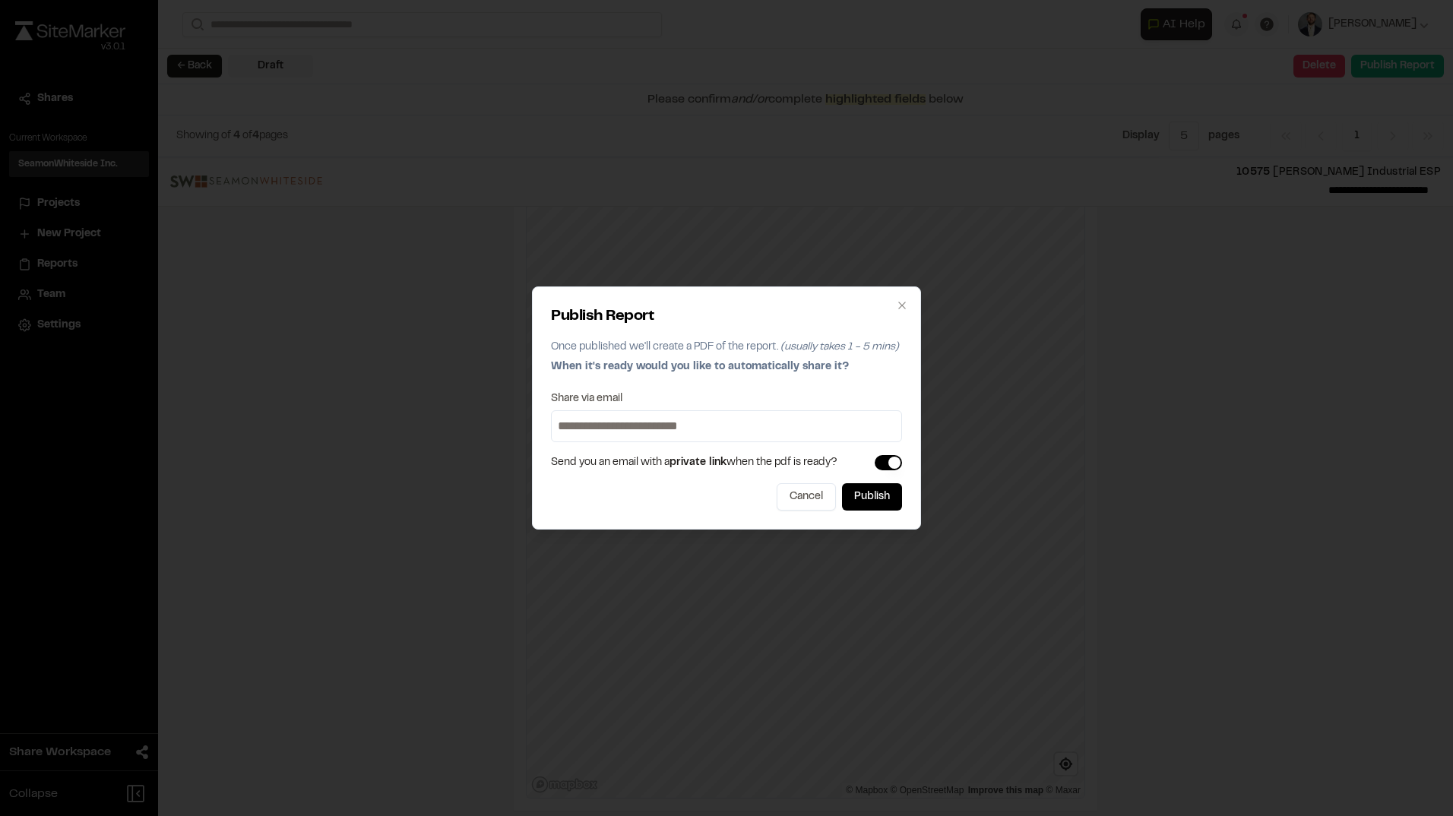
click at [583, 396] on label "Share via email" at bounding box center [586, 399] width 71 height 11
click at [597, 461] on span "Send you an email with a private link when the pdf is ready?" at bounding box center [694, 462] width 286 height 17
click at [694, 422] on input at bounding box center [726, 426] width 343 height 24
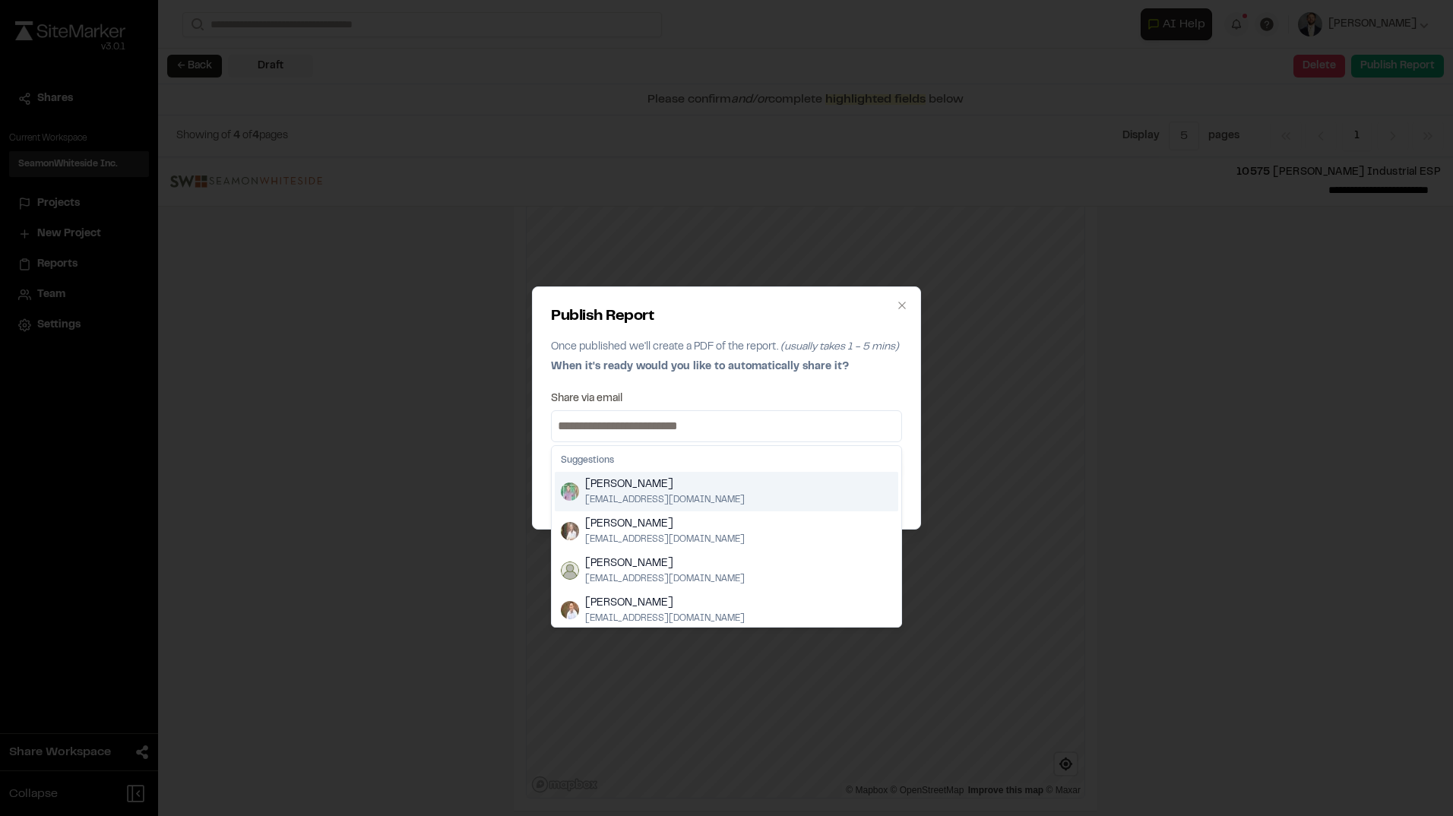
click at [786, 377] on p "Once published we'll create a PDF of the report. (usually takes 1 - 5 mins) Whe…" at bounding box center [726, 360] width 351 height 43
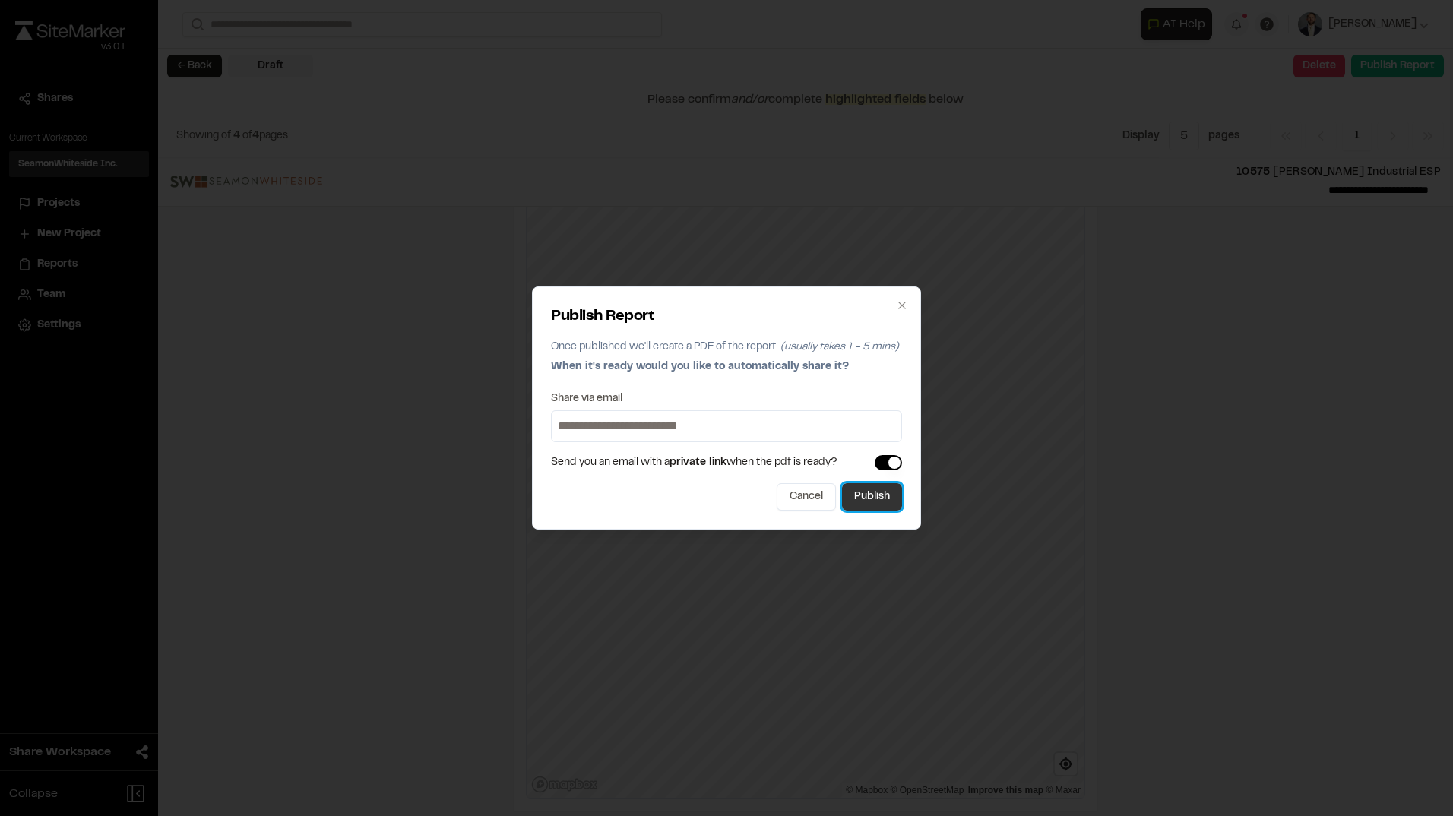
click at [868, 498] on button "Publish" at bounding box center [872, 496] width 60 height 27
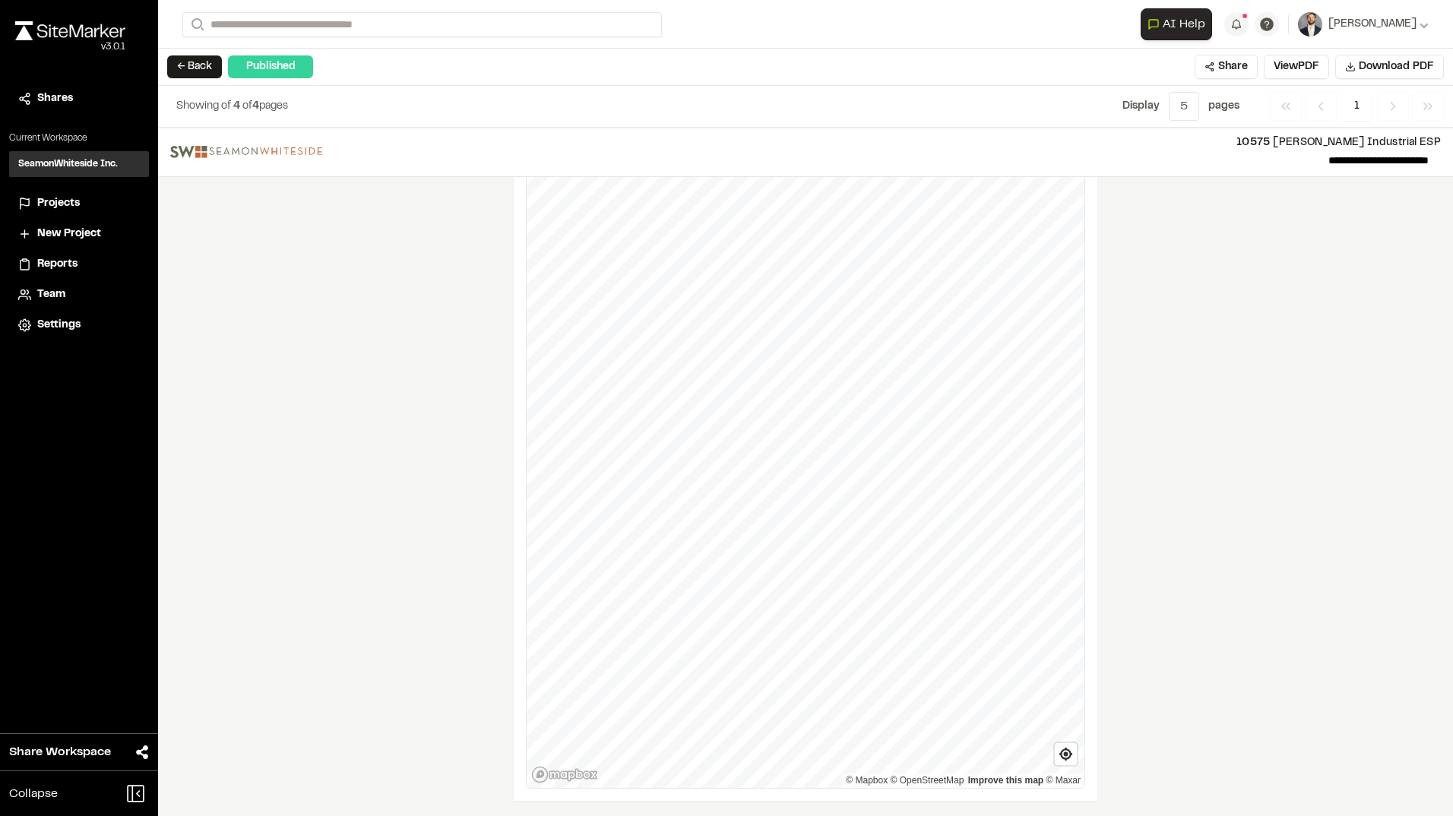
scroll to position [0, 0]
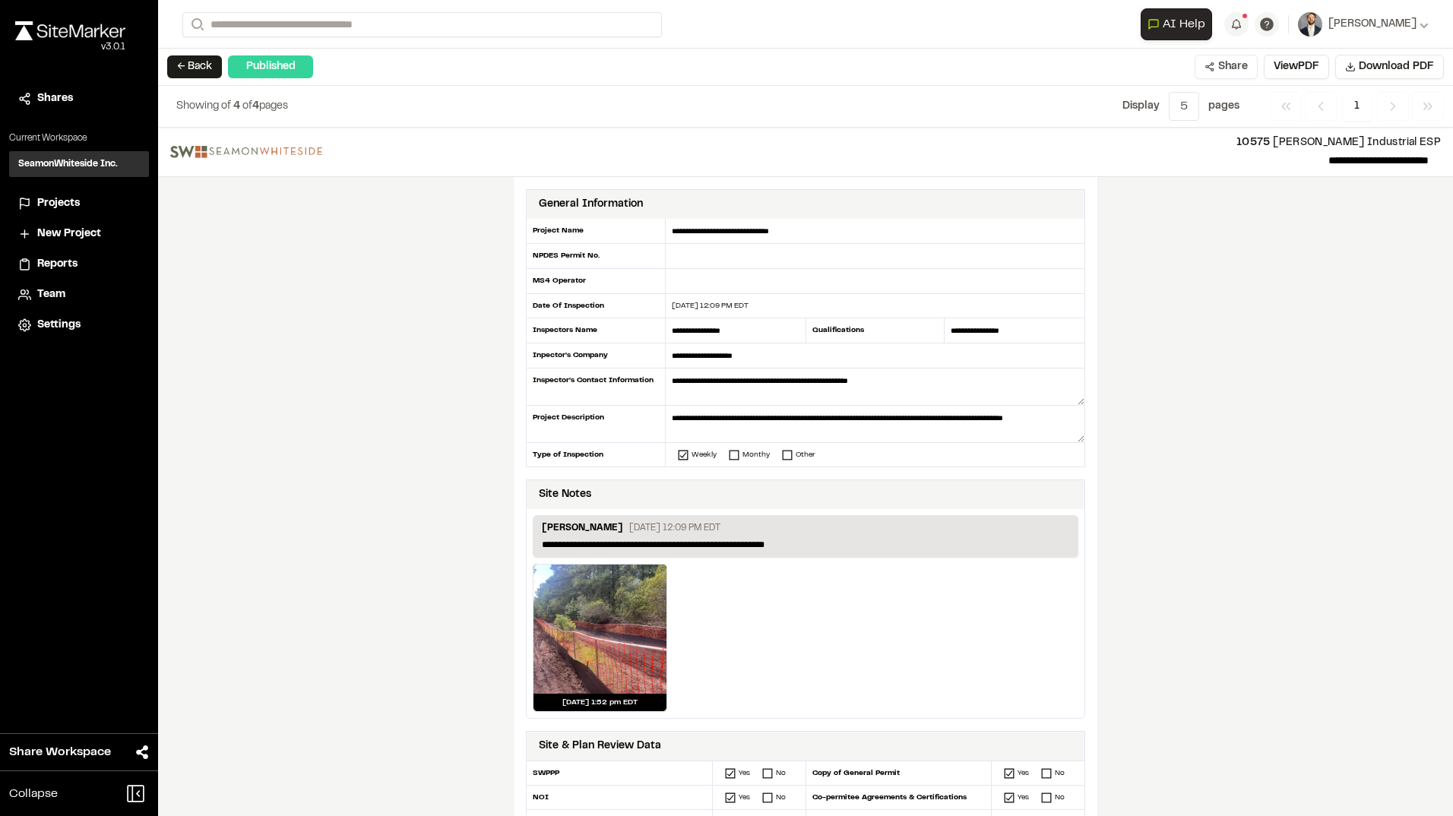
click at [1236, 67] on button "Share" at bounding box center [1226, 67] width 63 height 24
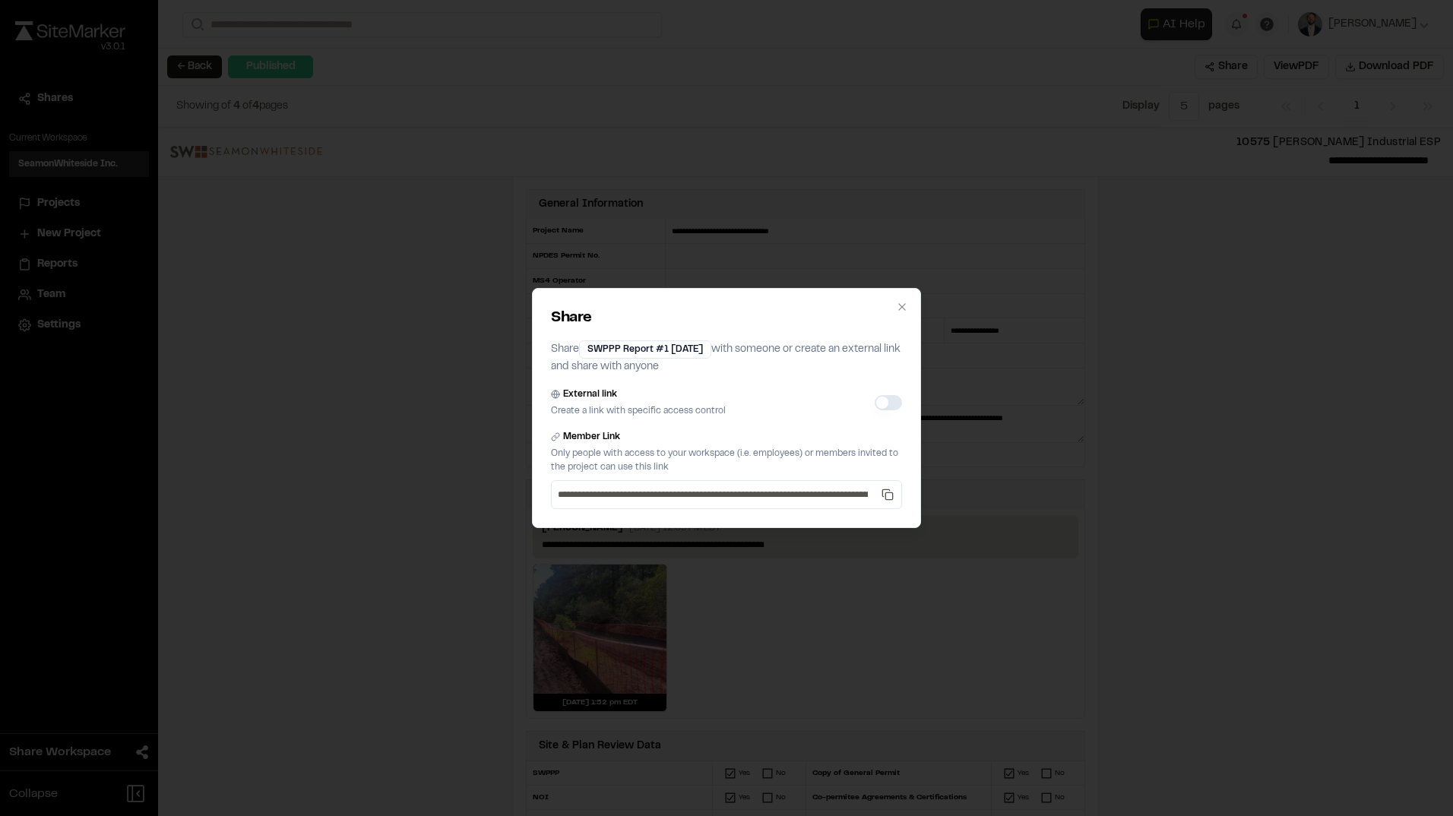
click at [884, 400] on button "External link" at bounding box center [888, 402] width 27 height 15
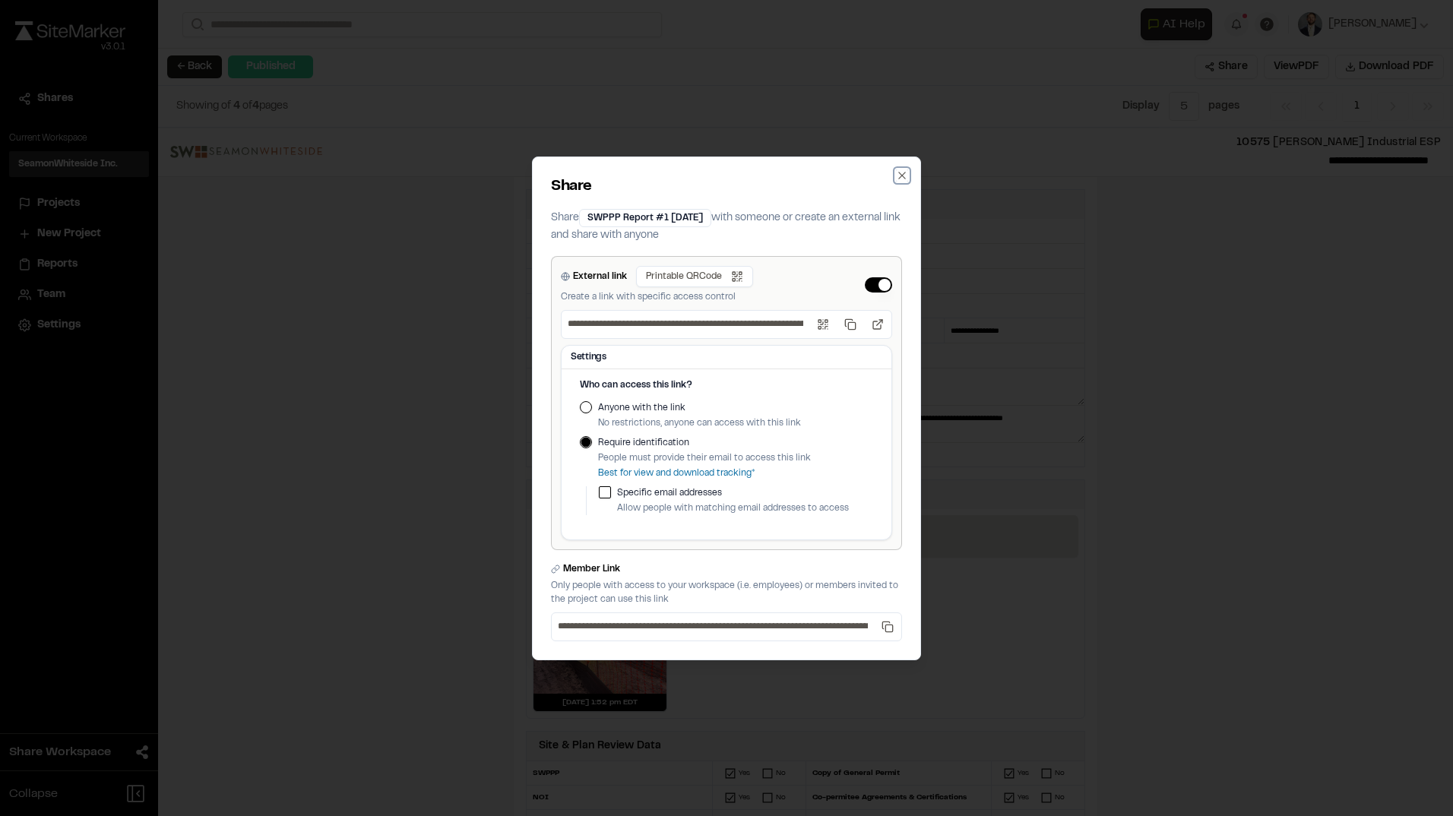
click at [898, 169] on icon "button" at bounding box center [902, 175] width 12 height 12
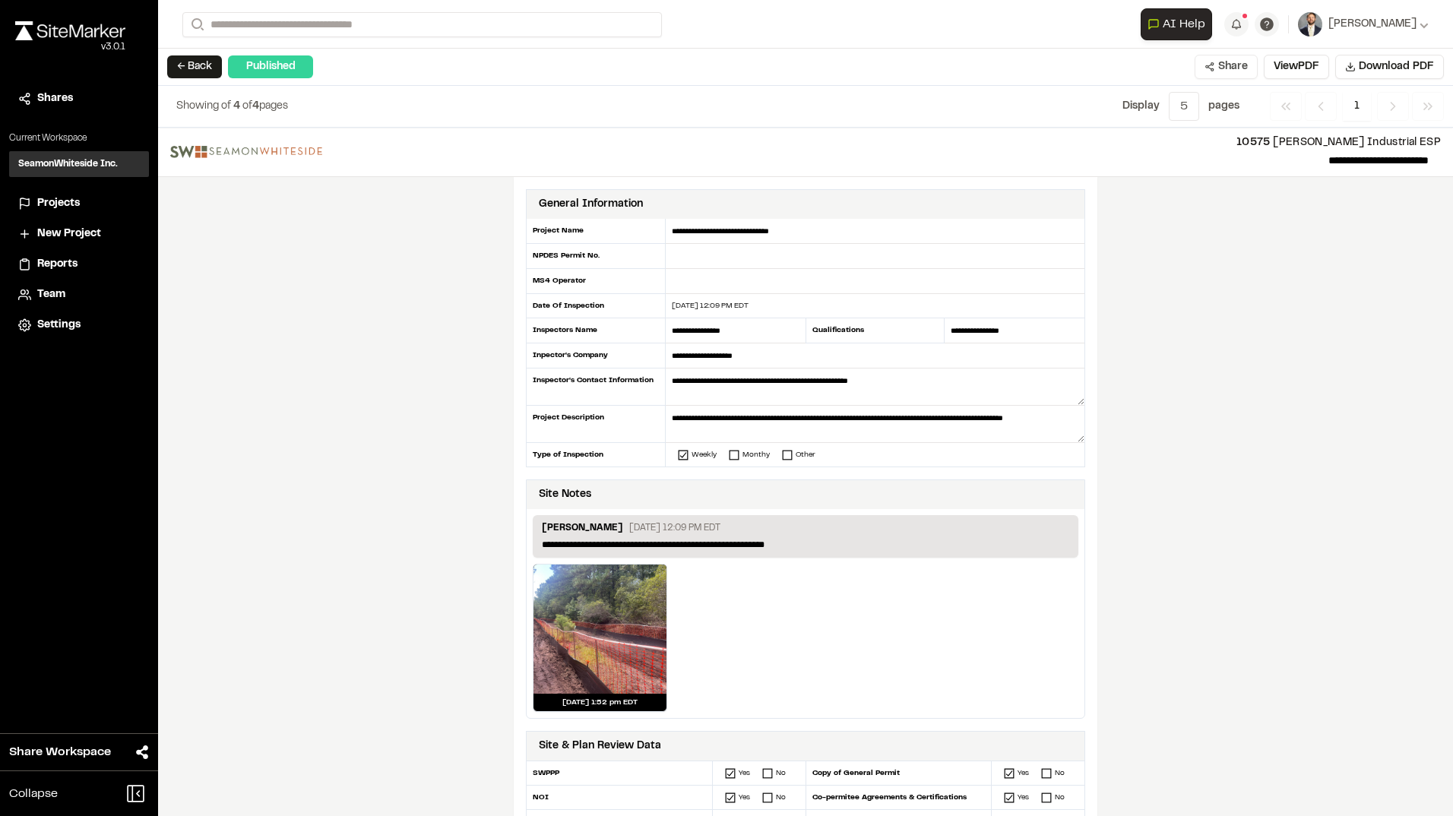
click at [1234, 65] on button "Share" at bounding box center [1226, 67] width 63 height 24
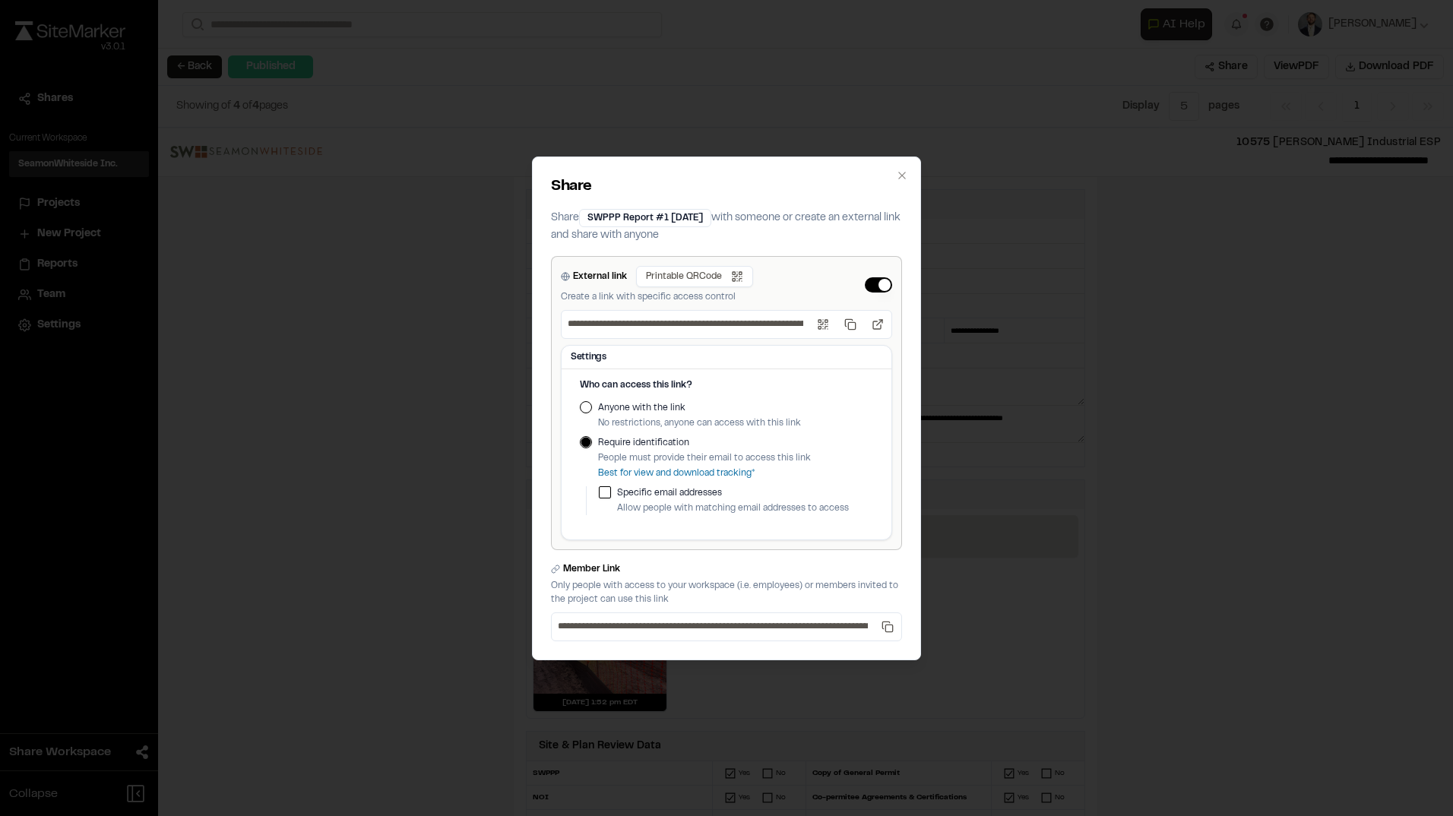
click at [581, 410] on button "Anyone with the link" at bounding box center [586, 407] width 12 height 12
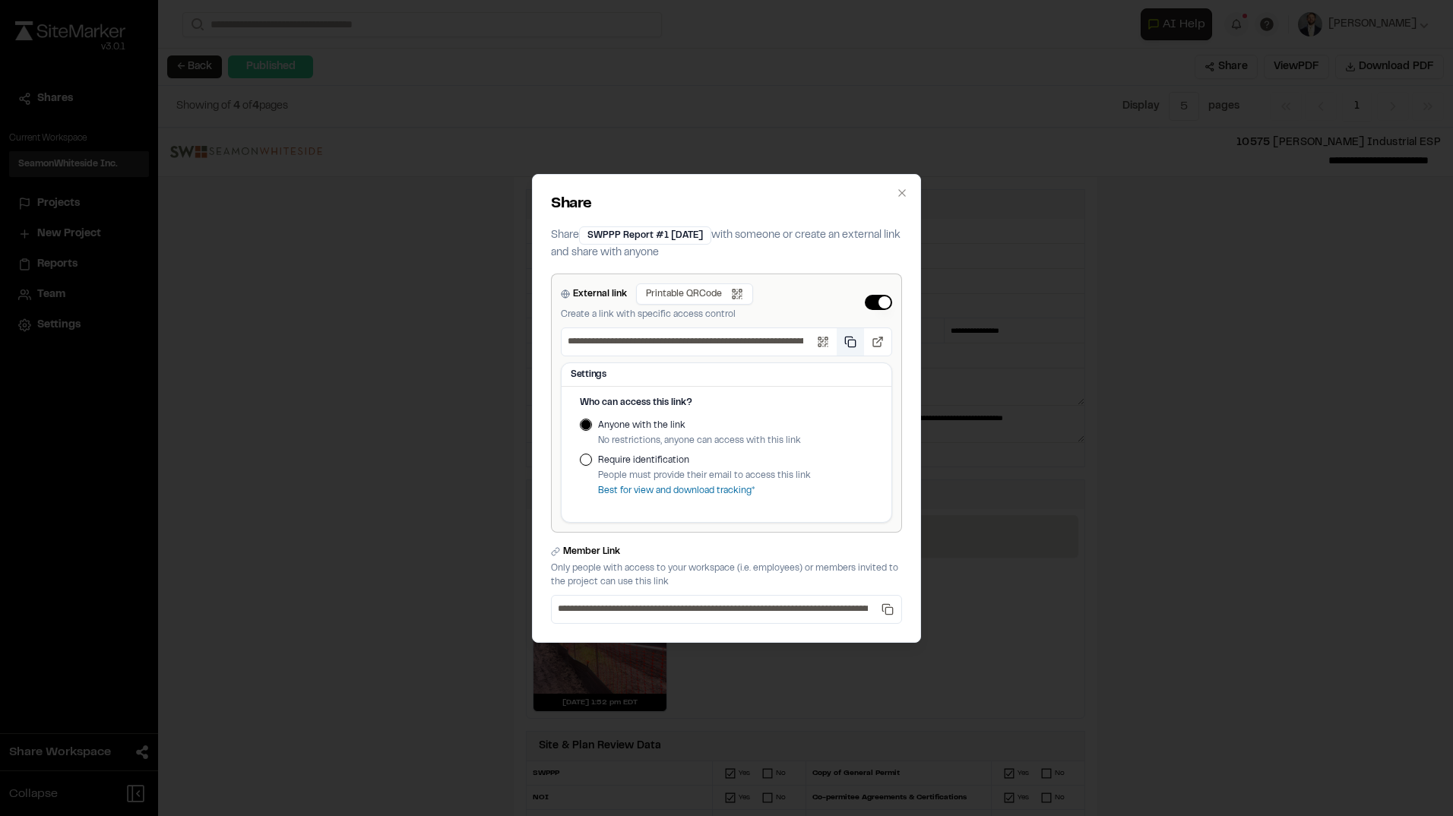
click at [854, 345] on button "Copy public link" at bounding box center [850, 341] width 27 height 27
click at [846, 732] on div "**********" at bounding box center [726, 408] width 1453 height 816
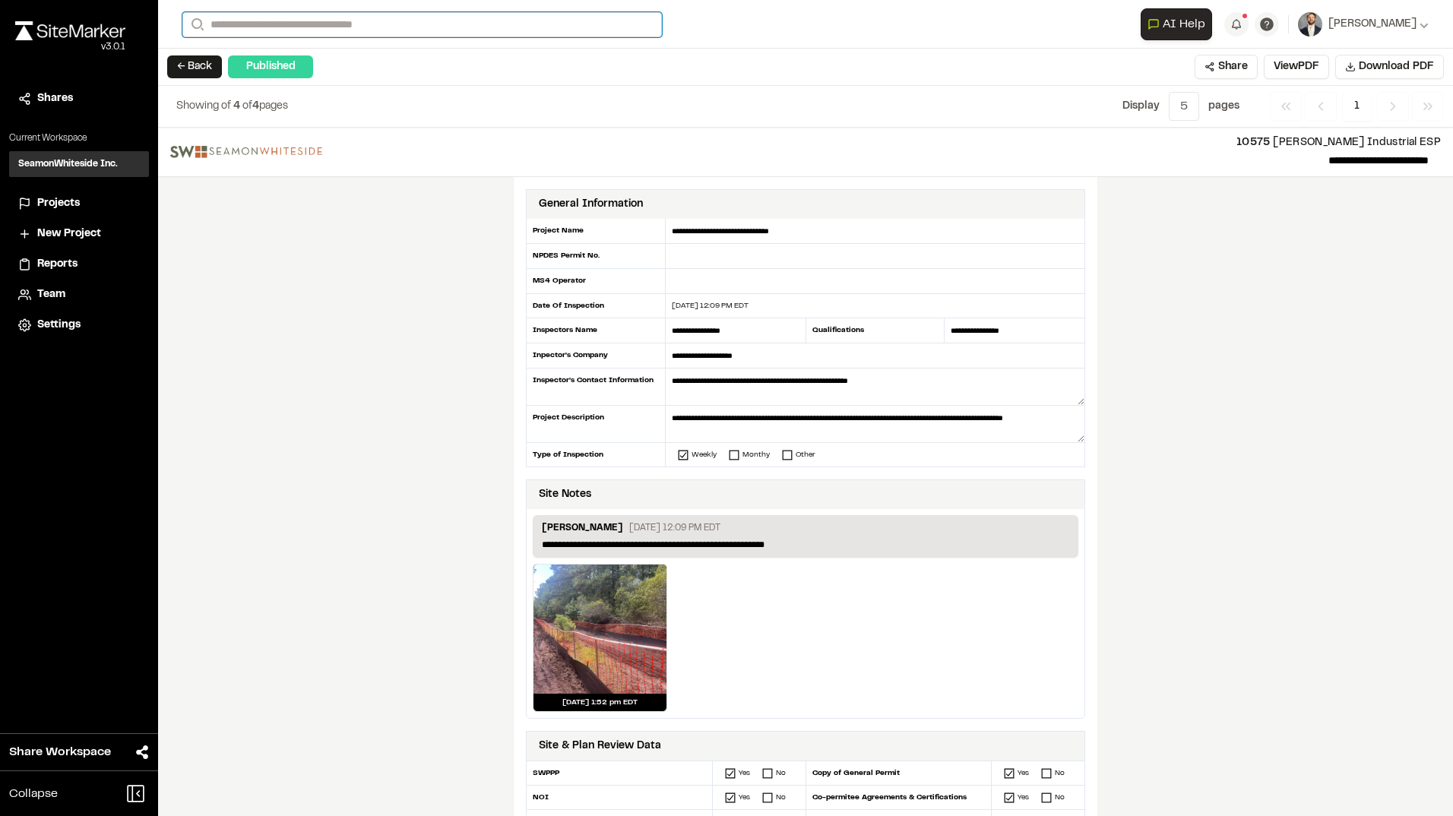
click at [253, 31] on input "Search" at bounding box center [422, 24] width 480 height 25
click at [278, 173] on p "8597 1108 Graddick Road" at bounding box center [314, 177] width 245 height 18
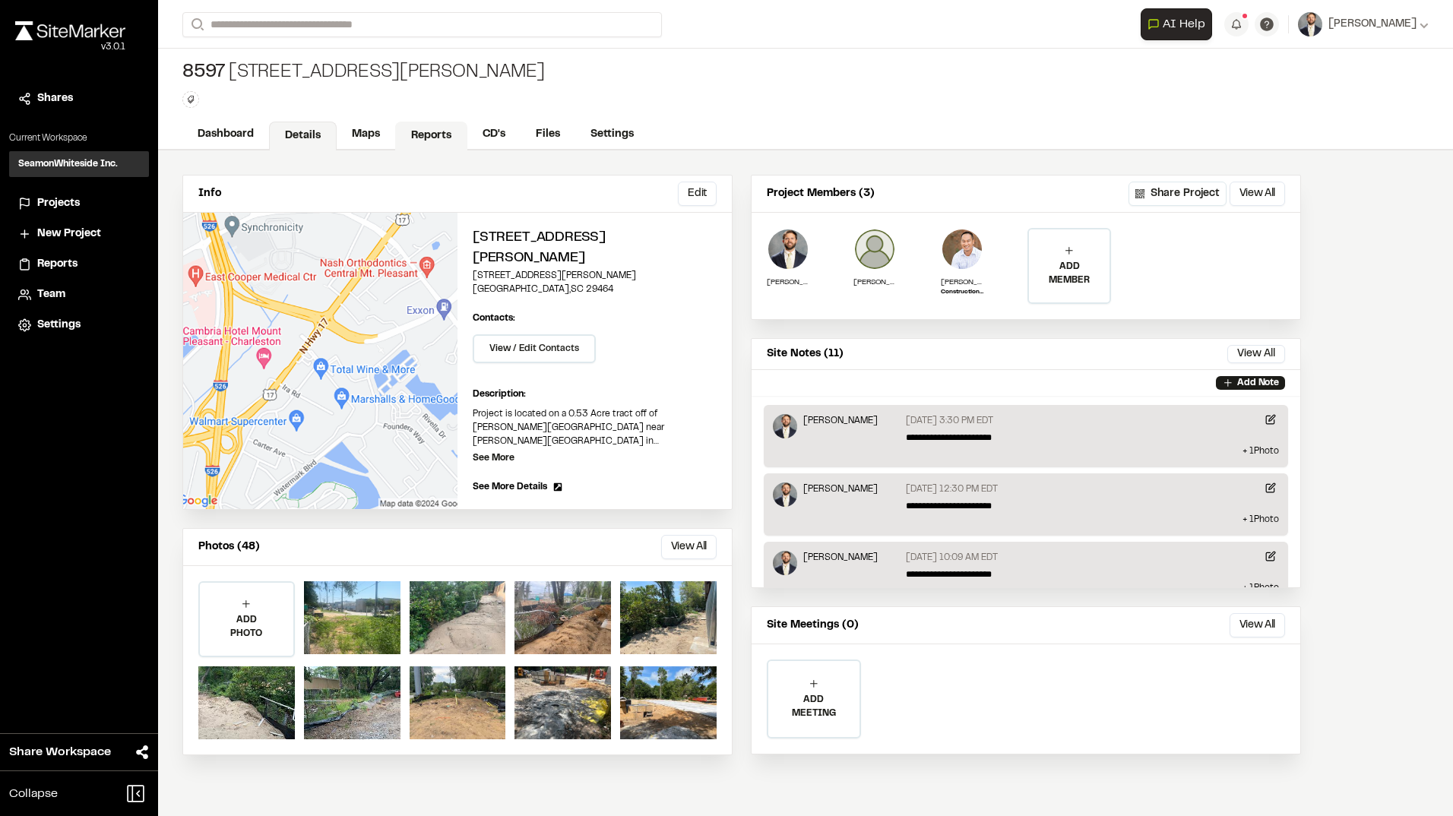
click at [435, 129] on link "Reports" at bounding box center [431, 136] width 72 height 29
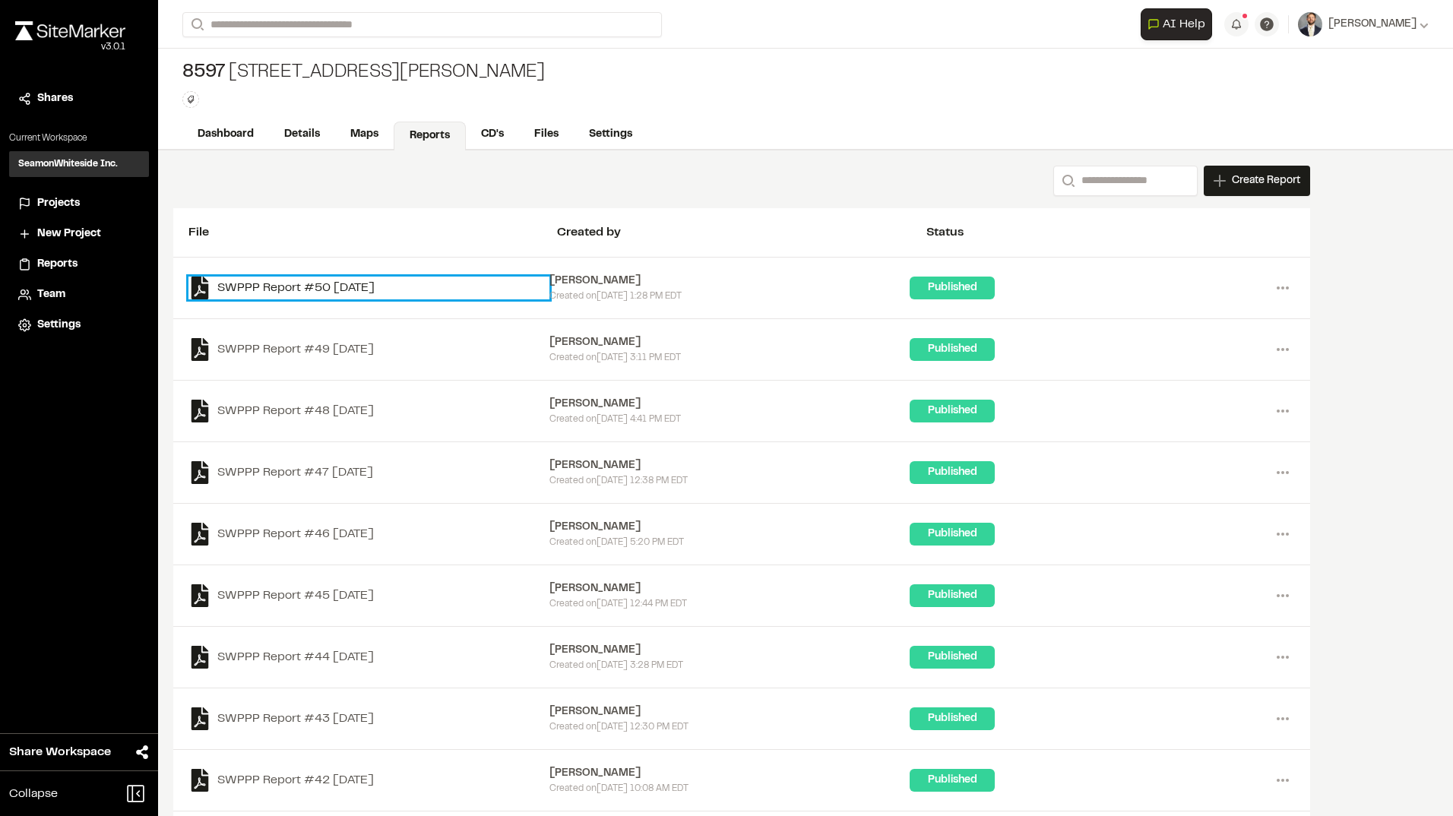
click at [316, 282] on link "SWPPP Report #50 2025-08-18" at bounding box center [368, 288] width 361 height 23
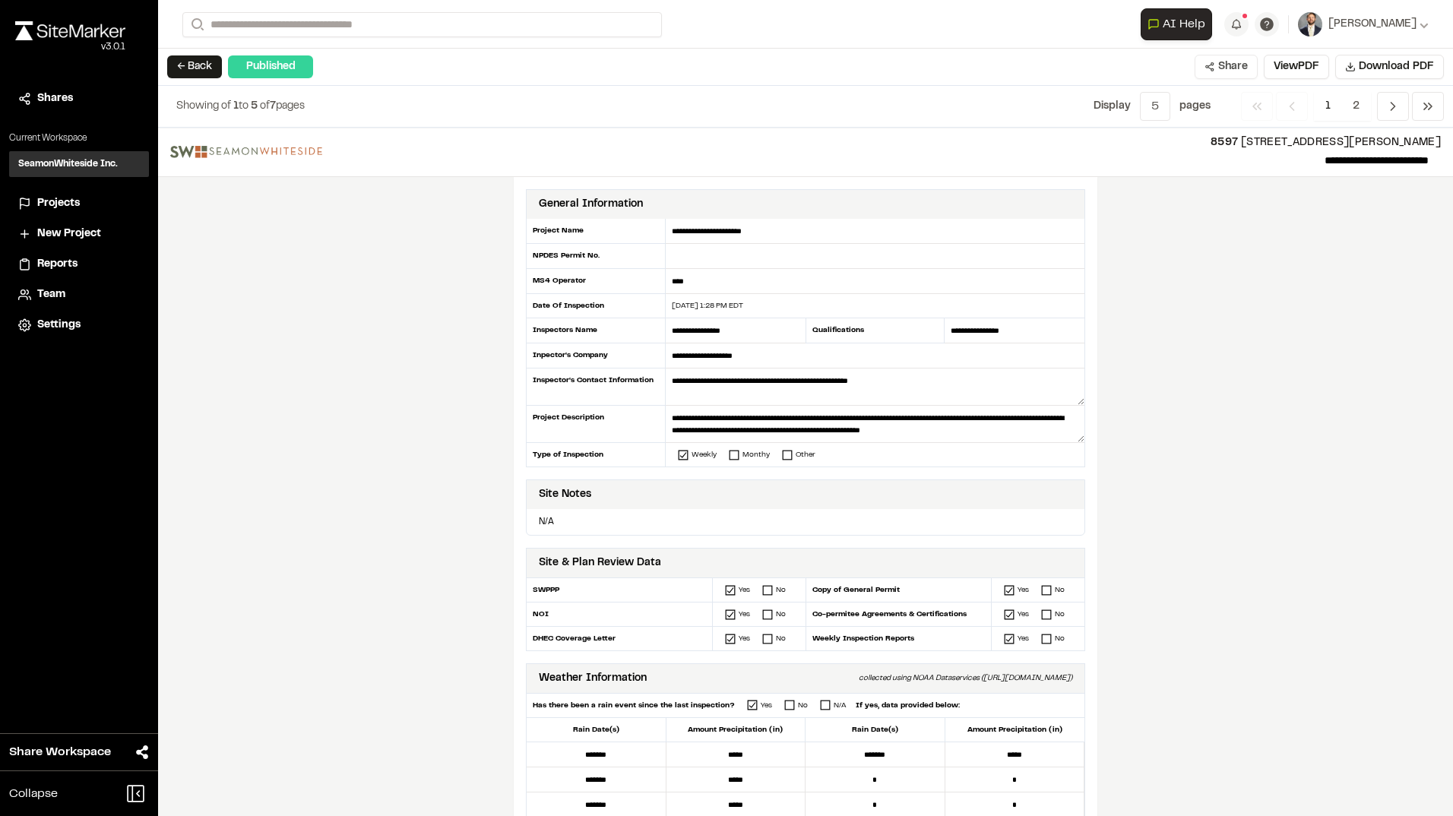
click at [1241, 72] on button "Share" at bounding box center [1226, 67] width 63 height 24
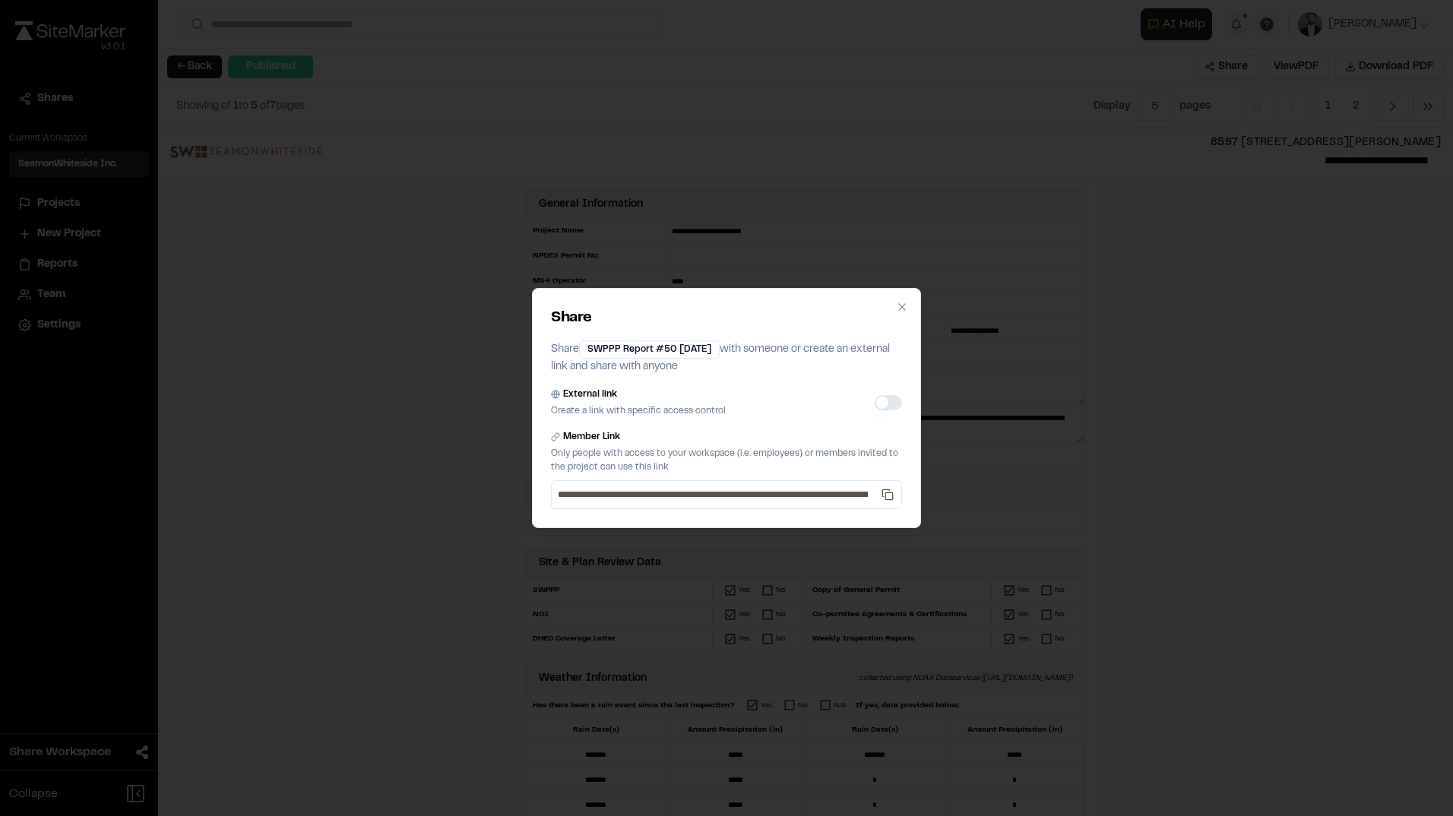
click at [890, 405] on button "External link" at bounding box center [888, 402] width 27 height 15
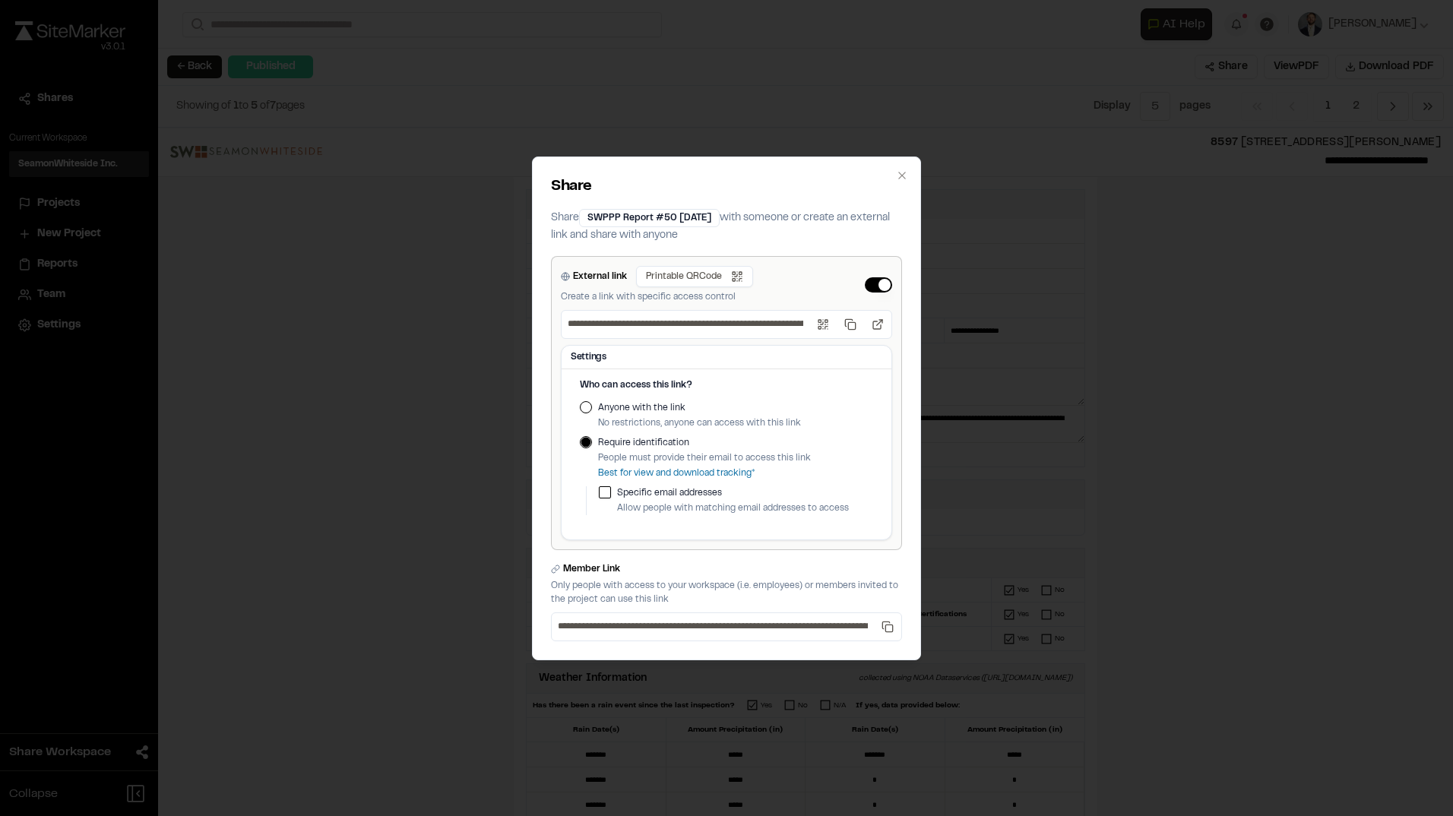
click at [619, 406] on label "Anyone with the link" at bounding box center [699, 408] width 203 height 14
click at [592, 406] on button "Anyone with the link" at bounding box center [586, 407] width 12 height 12
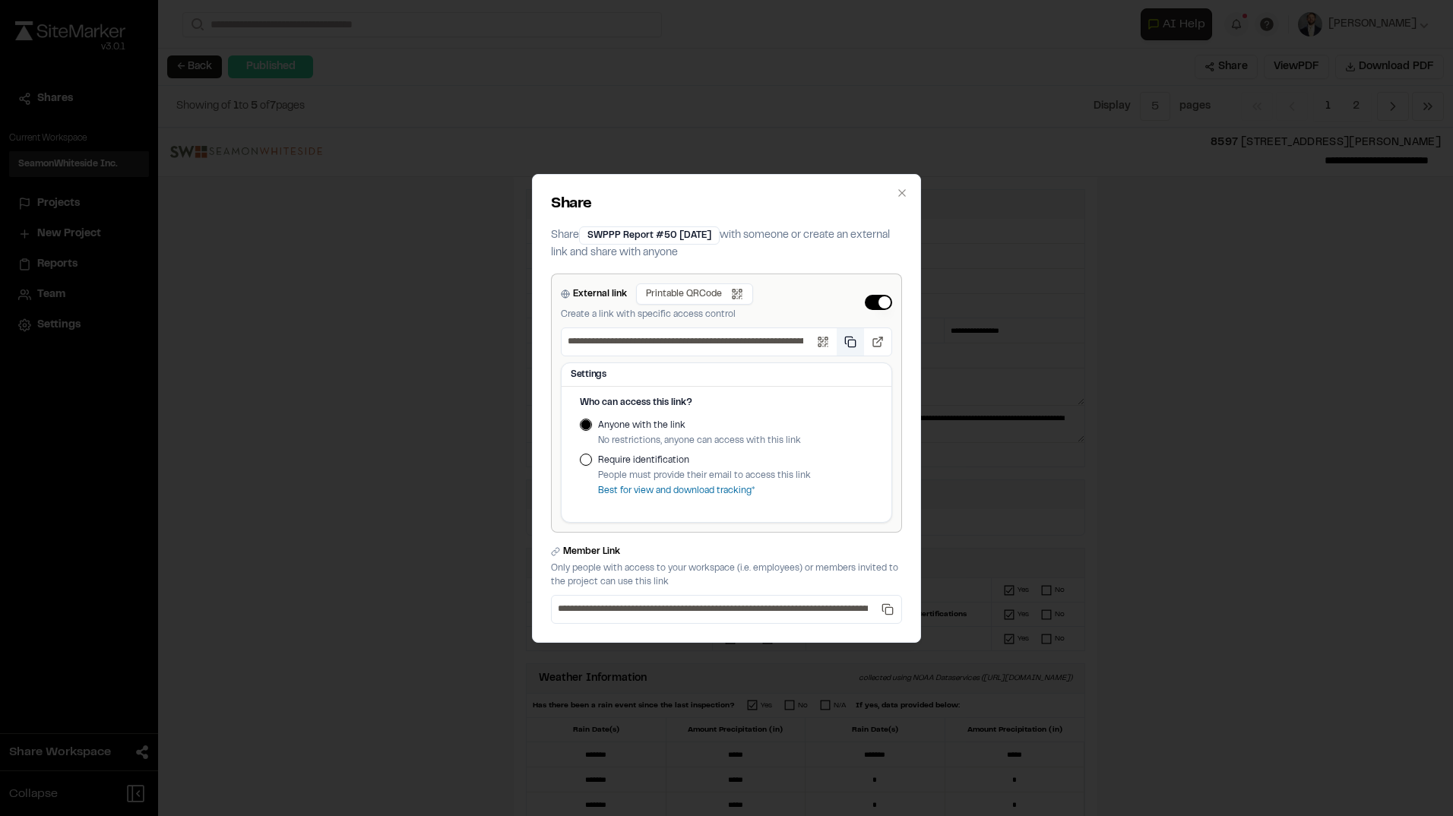
click at [853, 343] on button "Copy public link" at bounding box center [850, 341] width 27 height 27
